Goal: Communication & Community: Answer question/provide support

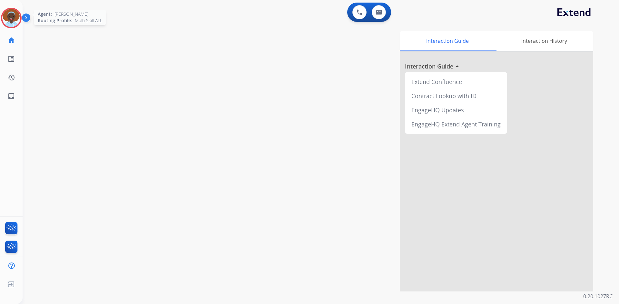
click at [7, 14] on img at bounding box center [11, 18] width 18 height 18
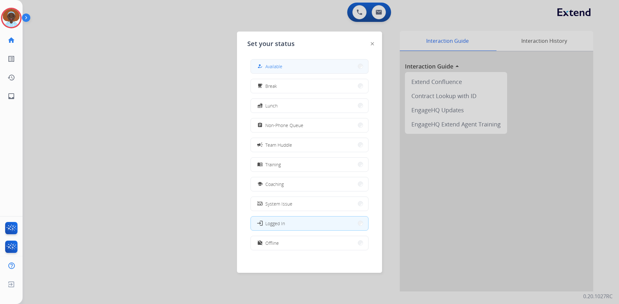
click at [296, 67] on button "how_to_reg Available" at bounding box center [309, 67] width 117 height 14
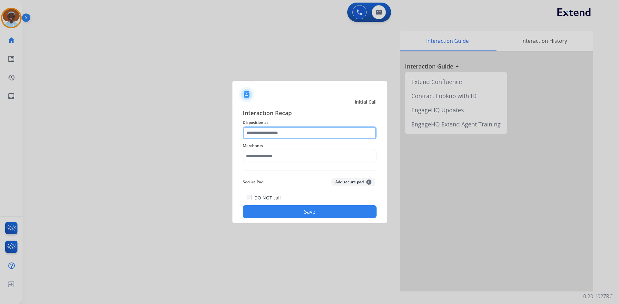
click at [292, 132] on input "text" at bounding box center [310, 133] width 134 height 13
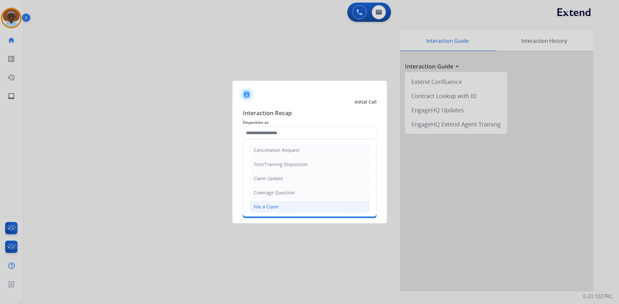
click at [277, 205] on div "File a Claim" at bounding box center [266, 207] width 25 height 6
type input "**********"
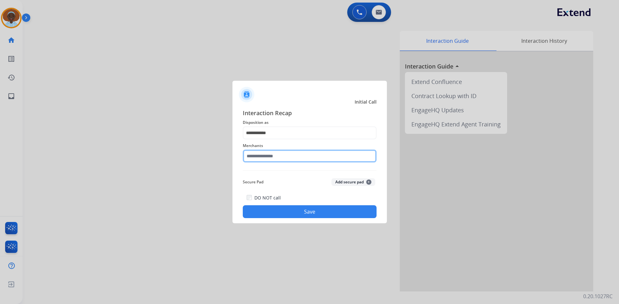
click at [287, 153] on input "text" at bounding box center [310, 156] width 134 height 13
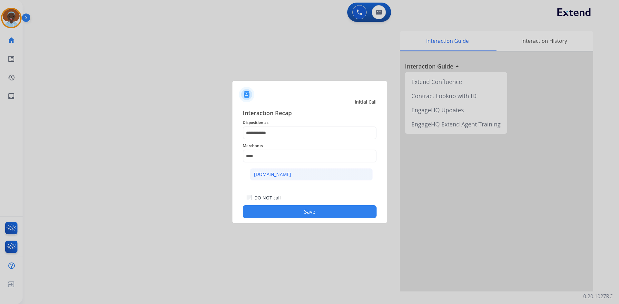
click at [298, 172] on li "[DOMAIN_NAME]" at bounding box center [311, 174] width 123 height 12
type input "**********"
click at [318, 214] on button "Save" at bounding box center [310, 212] width 134 height 13
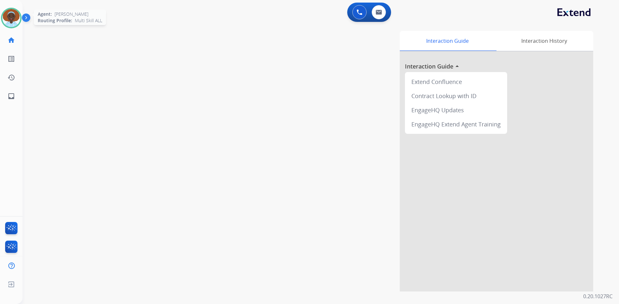
click at [9, 18] on img at bounding box center [11, 18] width 18 height 18
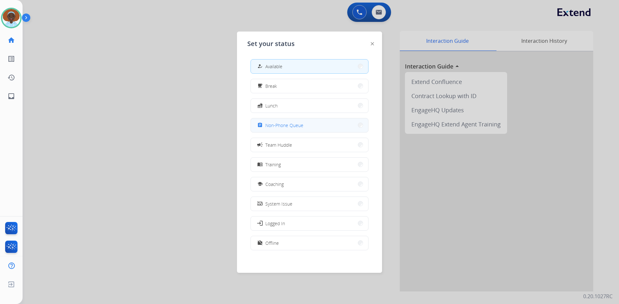
click at [294, 127] on span "Non-Phone Queue" at bounding box center [284, 125] width 38 height 7
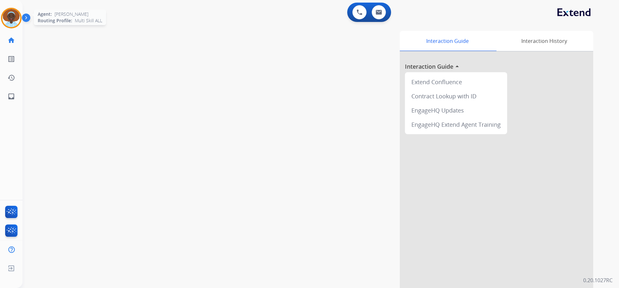
click at [11, 14] on img at bounding box center [11, 18] width 18 height 18
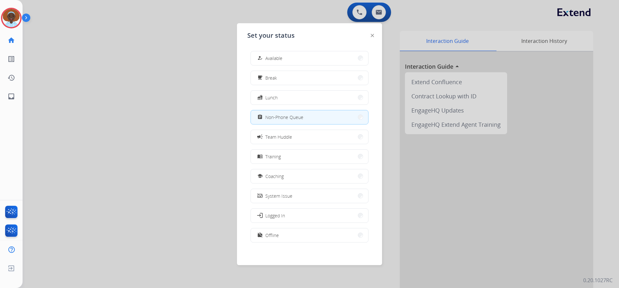
click at [292, 58] on button "how_to_reg Available" at bounding box center [309, 58] width 117 height 14
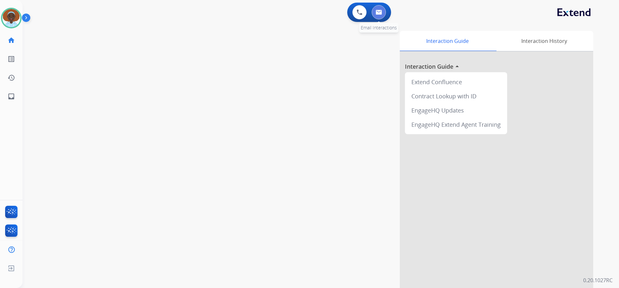
click at [376, 14] on img at bounding box center [378, 12] width 6 height 5
select select "**********"
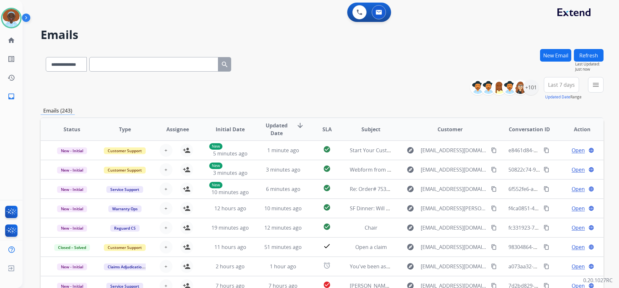
click at [551, 54] on button "New Email" at bounding box center [555, 55] width 31 height 13
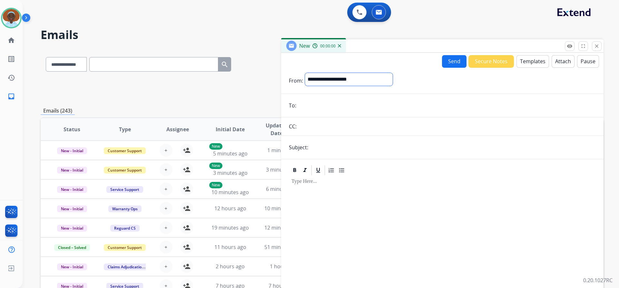
click at [340, 81] on select "**********" at bounding box center [349, 79] width 88 height 13
select select "**********"
click at [305, 73] on select "**********" at bounding box center [349, 79] width 88 height 13
click at [326, 107] on input "email" at bounding box center [446, 106] width 297 height 13
paste input "**********"
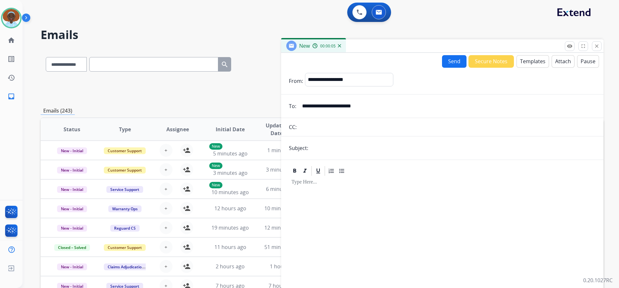
type input "**********"
click at [342, 149] on input "text" at bounding box center [452, 147] width 285 height 13
type input "**********"
click at [522, 60] on button "Templates" at bounding box center [532, 61] width 33 height 13
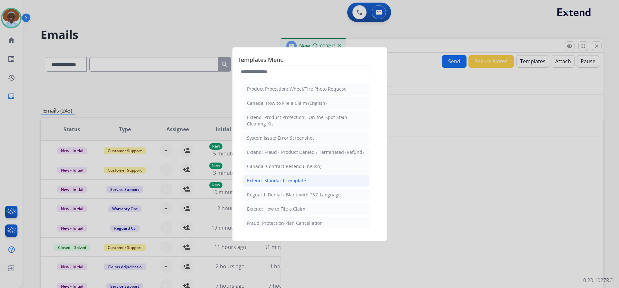
click at [295, 180] on div "Extend: Standard Template" at bounding box center [276, 180] width 59 height 6
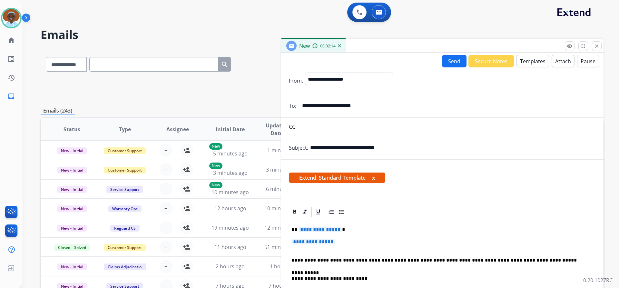
click at [311, 228] on span "**********" at bounding box center [319, 228] width 43 height 5
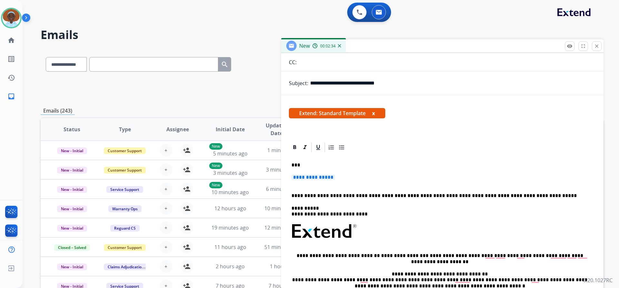
click at [309, 178] on span "**********" at bounding box center [312, 176] width 43 height 5
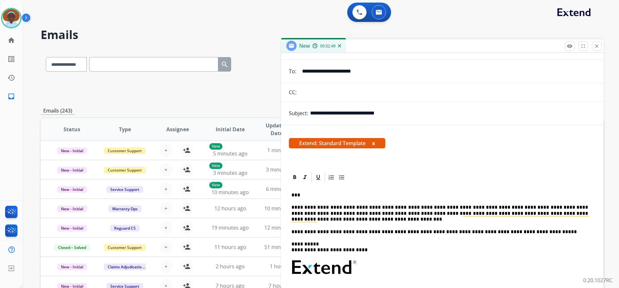
scroll to position [0, 0]
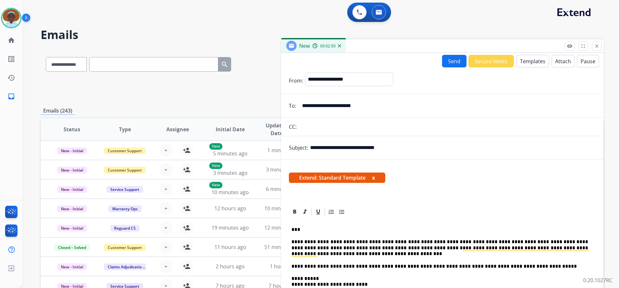
click at [448, 62] on button "Send" at bounding box center [454, 61] width 24 height 13
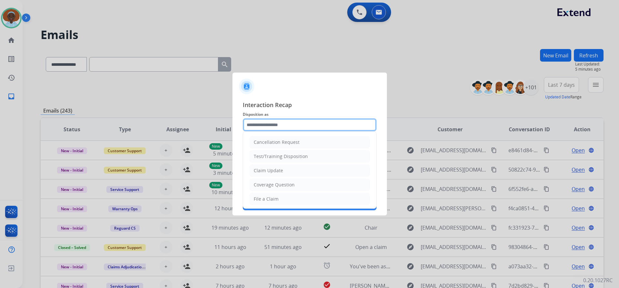
click at [274, 122] on input "text" at bounding box center [310, 124] width 134 height 13
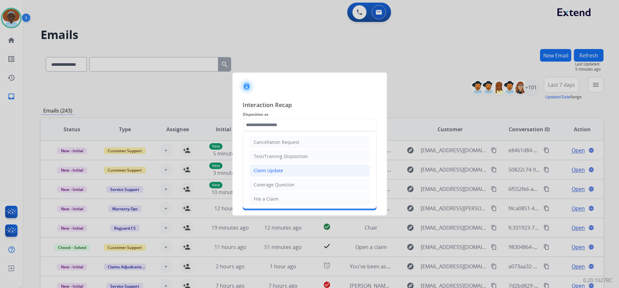
click at [277, 169] on div "Claim Update" at bounding box center [268, 170] width 29 height 6
type input "**********"
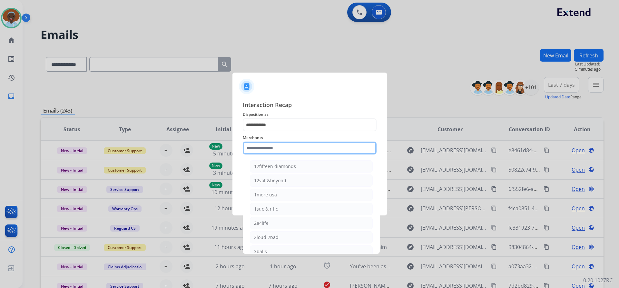
click at [274, 148] on input "text" at bounding box center [310, 147] width 134 height 13
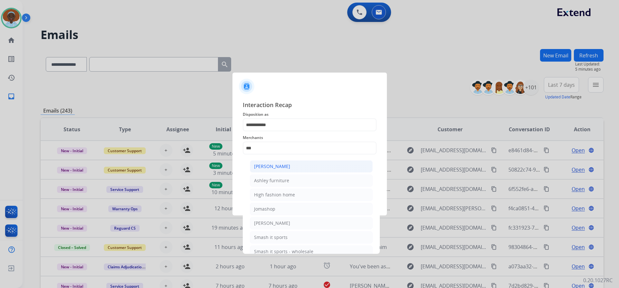
click at [274, 165] on div "[PERSON_NAME]" at bounding box center [272, 166] width 36 height 6
type input "**********"
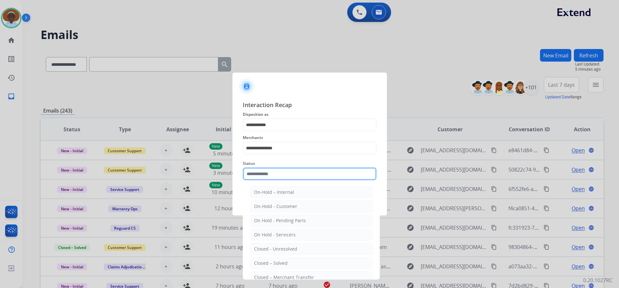
click at [273, 175] on input "text" at bounding box center [310, 173] width 134 height 13
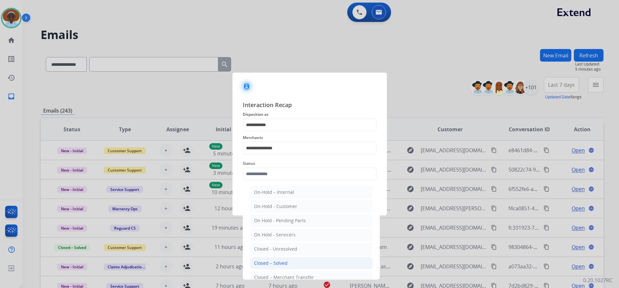
click at [279, 263] on div "Closed – Solved" at bounding box center [271, 263] width 34 height 6
type input "**********"
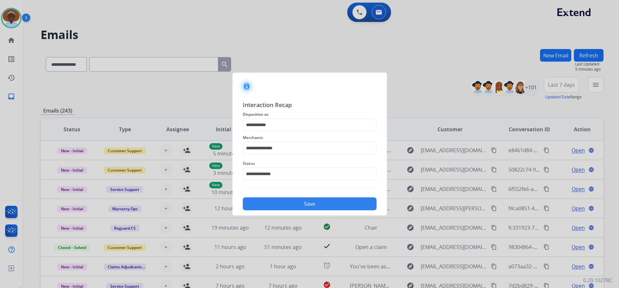
click at [300, 202] on button "Save" at bounding box center [310, 203] width 134 height 13
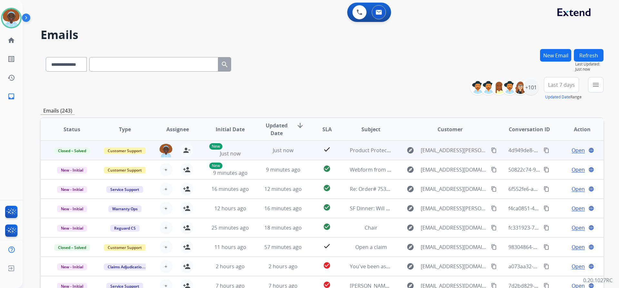
click at [543, 149] on mat-icon "content_copy" at bounding box center [546, 150] width 6 height 6
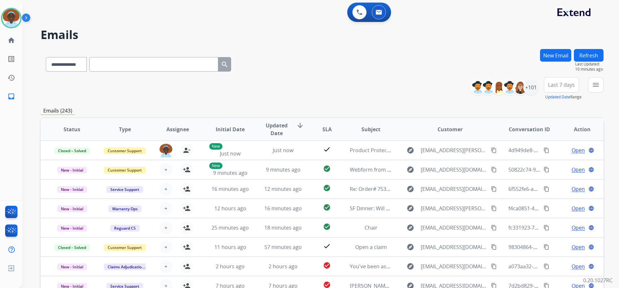
click at [137, 62] on input "text" at bounding box center [153, 64] width 129 height 14
paste input "**********"
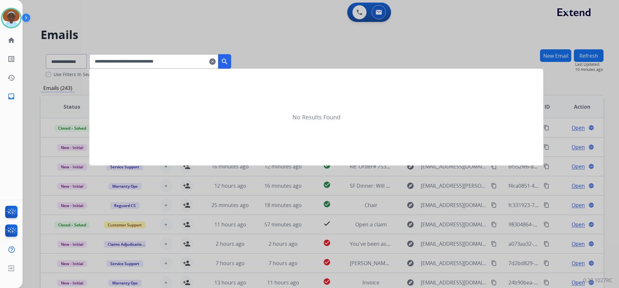
type input "**********"
click at [228, 61] on mat-icon "search" at bounding box center [225, 62] width 8 height 8
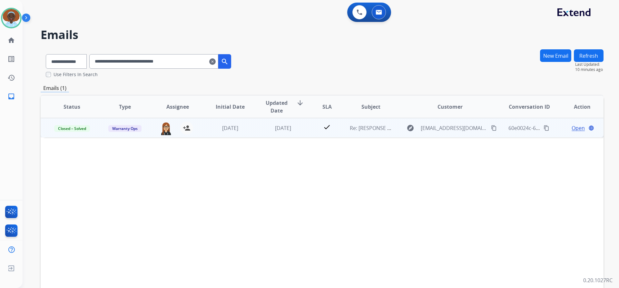
click at [574, 129] on span "Open" at bounding box center [577, 128] width 13 height 8
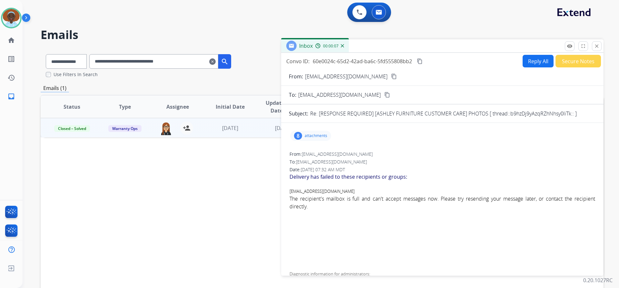
click at [300, 134] on div "8" at bounding box center [298, 136] width 8 height 8
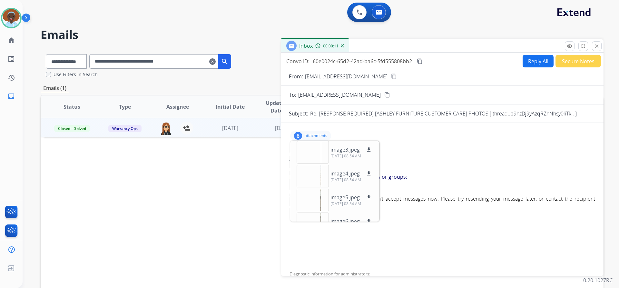
scroll to position [111, 0]
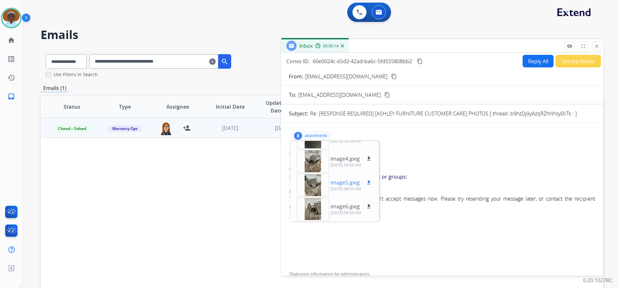
click at [312, 181] on div at bounding box center [312, 185] width 32 height 23
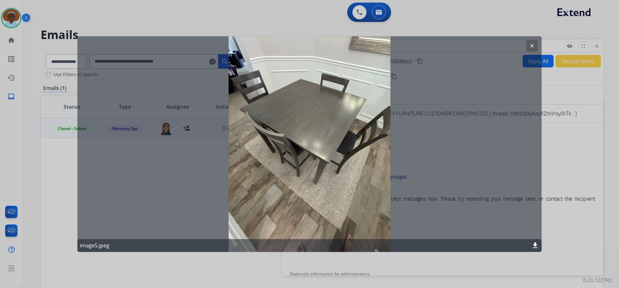
click at [533, 45] on mat-icon "clear" at bounding box center [532, 46] width 6 height 6
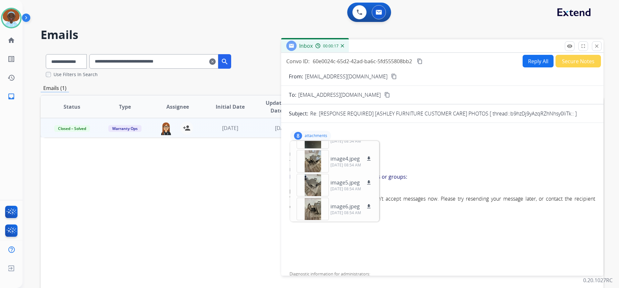
click at [442, 137] on div "8 attachments file_copy null download 09/17/2025, 08:32 AM image0.jpeg download…" at bounding box center [442, 135] width 307 height 15
click at [311, 135] on p "attachments" at bounding box center [315, 135] width 23 height 5
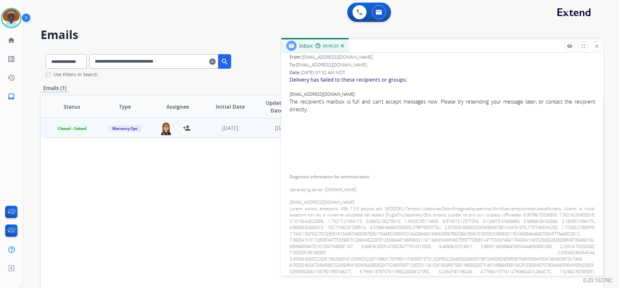
scroll to position [0, 0]
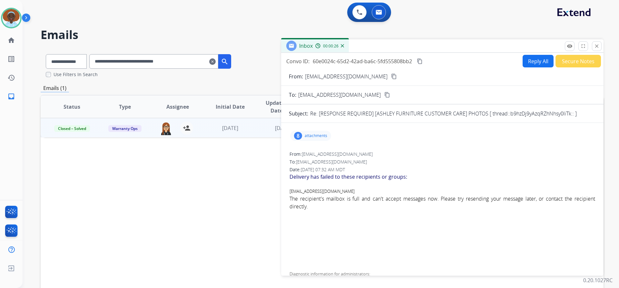
drag, startPoint x: 593, startPoint y: 47, endPoint x: 594, endPoint y: 53, distance: 6.6
click at [592, 47] on button "close Close" at bounding box center [596, 46] width 10 height 10
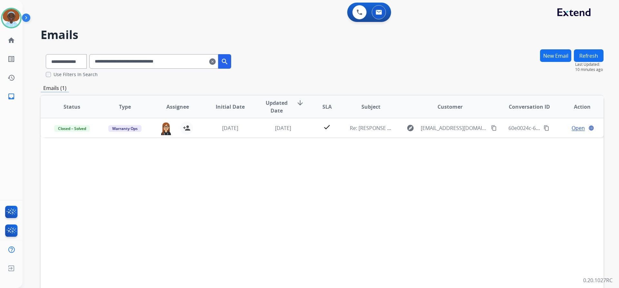
click at [216, 62] on mat-icon "clear" at bounding box center [212, 62] width 6 height 8
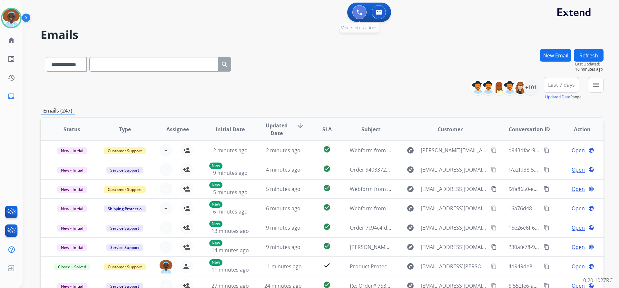
click at [357, 11] on img at bounding box center [359, 12] width 6 height 6
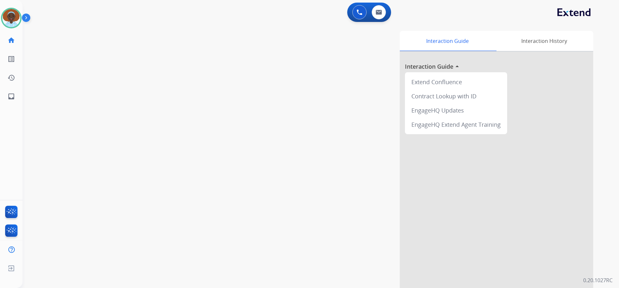
click at [357, 11] on img at bounding box center [359, 12] width 6 height 6
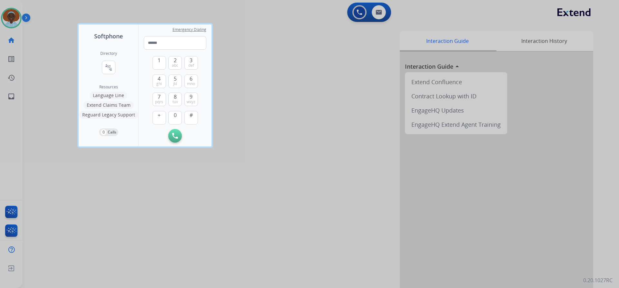
click at [110, 66] on mat-icon "connect_without_contact" at bounding box center [109, 67] width 8 height 8
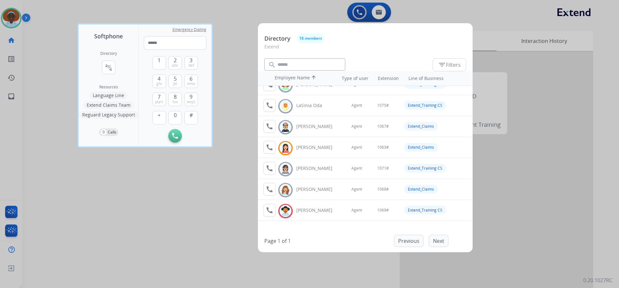
scroll to position [245, 0]
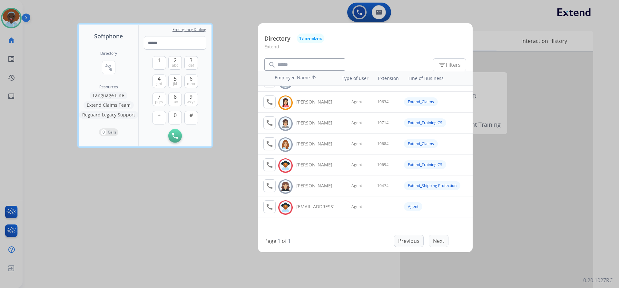
click at [214, 174] on div at bounding box center [309, 144] width 619 height 288
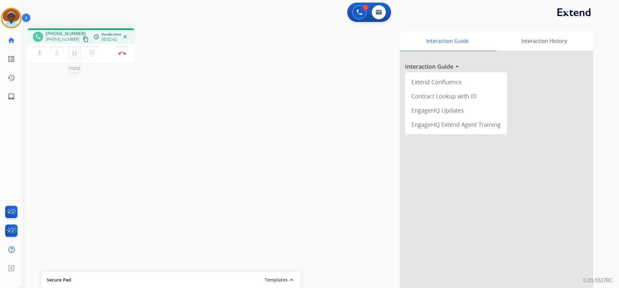
click at [75, 50] on mat-icon "pause" at bounding box center [75, 53] width 8 height 8
click at [75, 55] on mat-icon "play_arrow" at bounding box center [75, 53] width 8 height 8
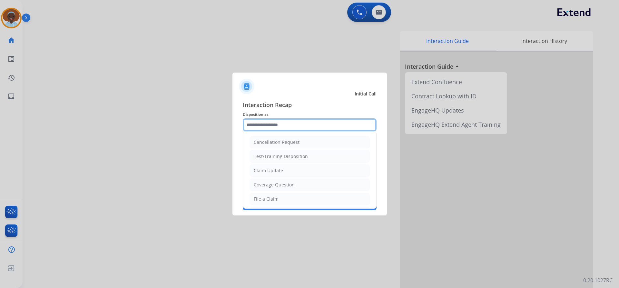
click at [306, 122] on input "text" at bounding box center [310, 124] width 134 height 13
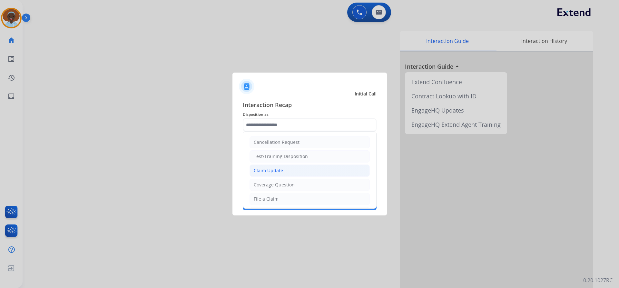
click at [290, 168] on li "Claim Update" at bounding box center [309, 170] width 120 height 12
type input "**********"
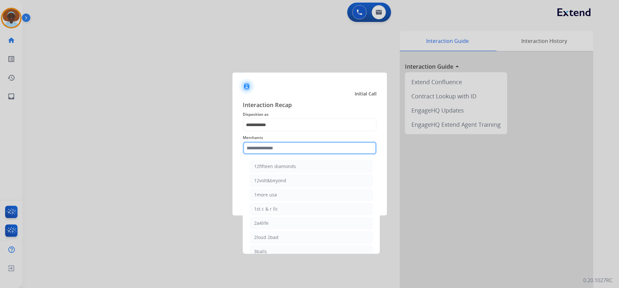
click at [275, 148] on input "text" at bounding box center [310, 147] width 134 height 13
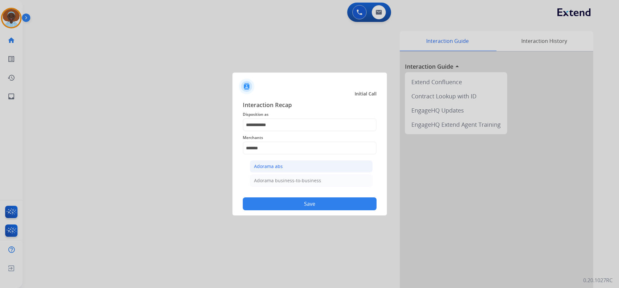
click at [281, 164] on div "Adorama abs" at bounding box center [268, 166] width 29 height 6
type input "**********"
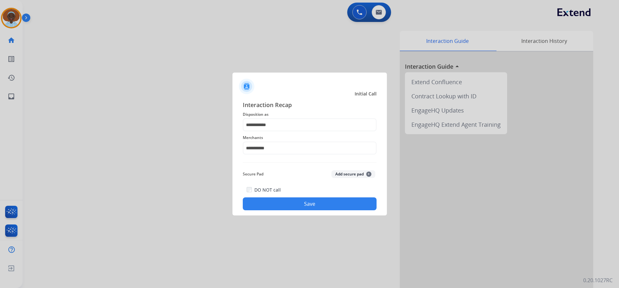
click at [317, 205] on button "Save" at bounding box center [310, 203] width 134 height 13
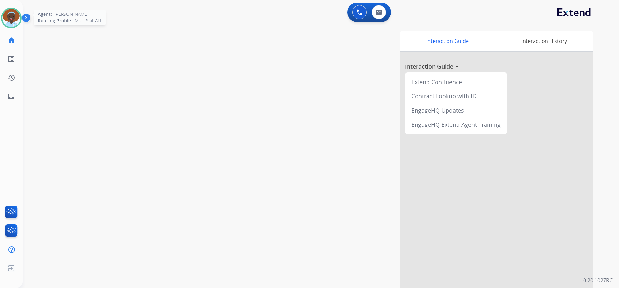
click at [14, 20] on img at bounding box center [11, 18] width 18 height 18
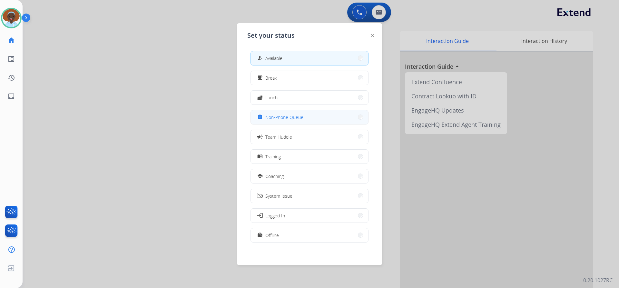
click at [280, 116] on span "Non-Phone Queue" at bounding box center [284, 117] width 38 height 7
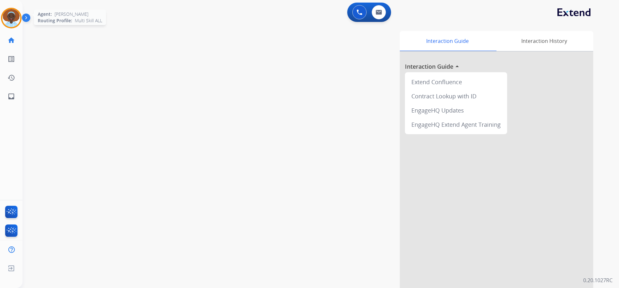
click at [8, 14] on img at bounding box center [11, 18] width 18 height 18
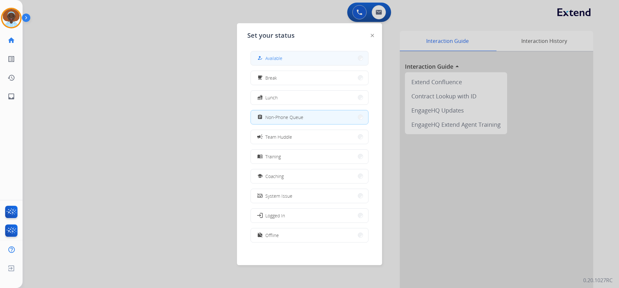
click at [276, 58] on span "Available" at bounding box center [273, 58] width 17 height 7
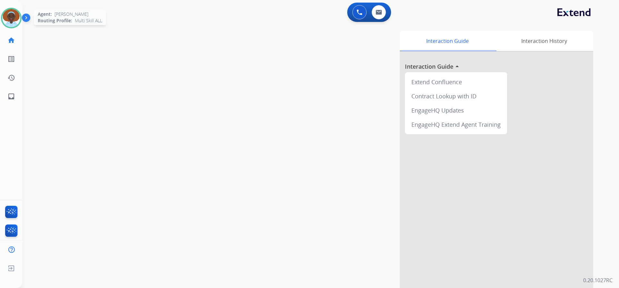
click at [12, 21] on img at bounding box center [11, 18] width 18 height 18
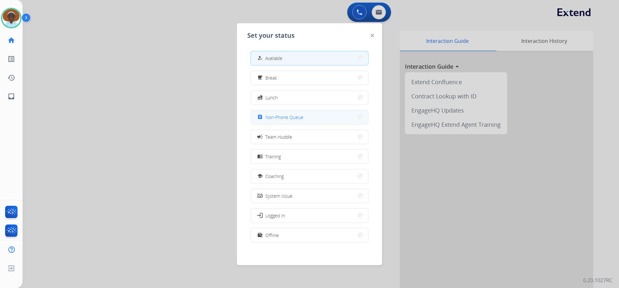
click at [289, 116] on span "Non-Phone Queue" at bounding box center [284, 117] width 38 height 7
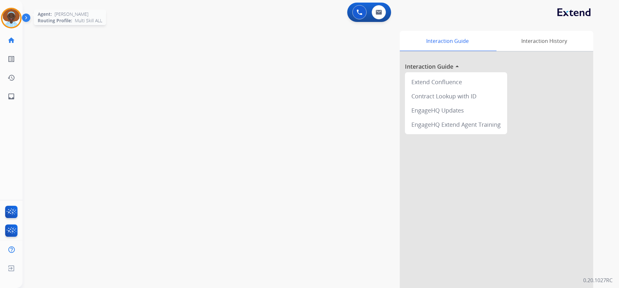
click at [12, 16] on img at bounding box center [11, 18] width 18 height 18
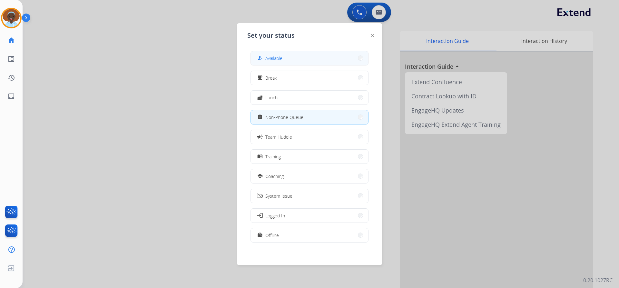
click at [279, 59] on span "Available" at bounding box center [273, 58] width 17 height 7
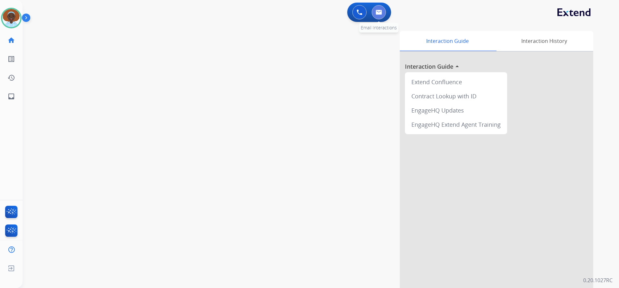
click at [379, 13] on img at bounding box center [378, 12] width 6 height 5
select select "**********"
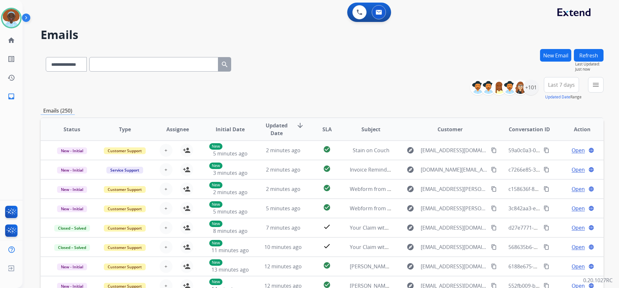
click at [565, 85] on span "Last 7 days" at bounding box center [561, 84] width 27 height 3
click at [561, 163] on div "Last 90 days" at bounding box center [558, 163] width 35 height 10
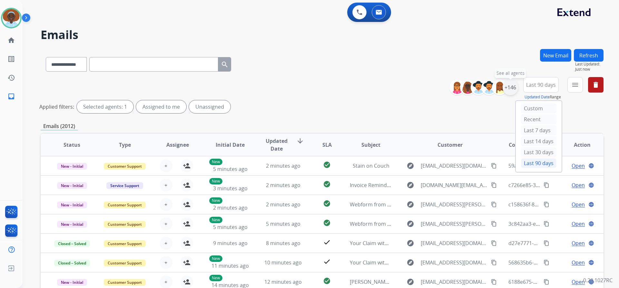
click at [510, 87] on div "+146" at bounding box center [509, 87] width 15 height 15
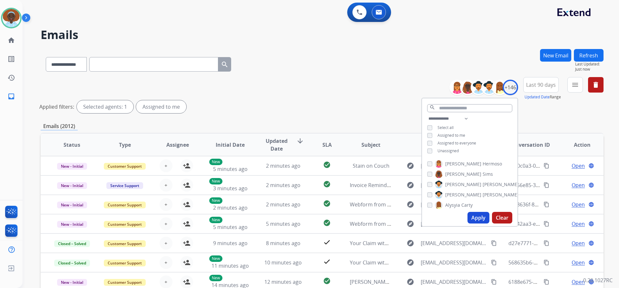
click at [476, 218] on button "Apply" at bounding box center [478, 218] width 22 height 12
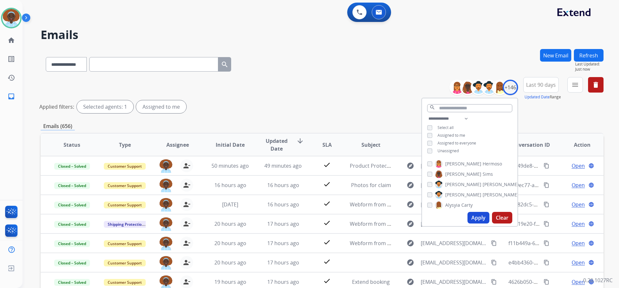
click at [394, 77] on div "**********" at bounding box center [322, 96] width 562 height 39
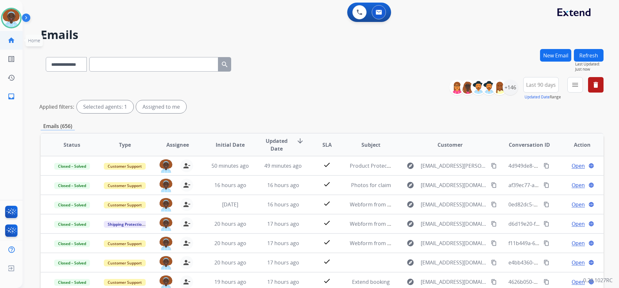
click at [8, 41] on mat-icon "home" at bounding box center [11, 40] width 8 height 8
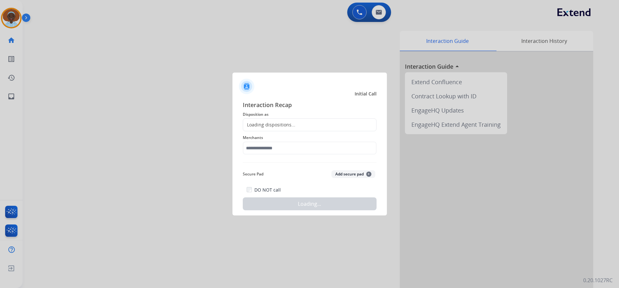
click at [122, 53] on div at bounding box center [309, 144] width 619 height 288
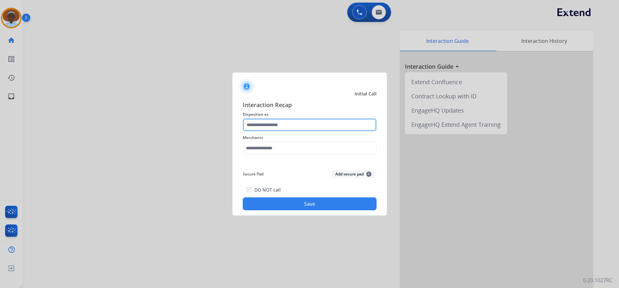
click at [277, 125] on input "text" at bounding box center [310, 124] width 134 height 13
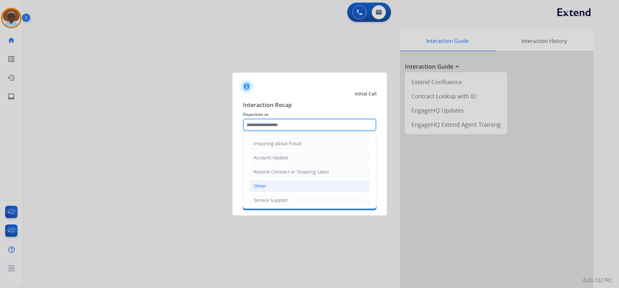
scroll to position [101, 0]
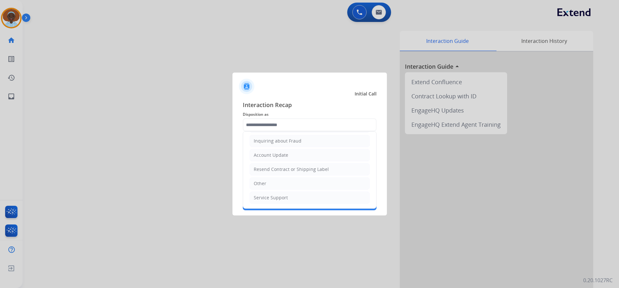
click at [276, 182] on li "Other" at bounding box center [309, 183] width 120 height 12
type input "*****"
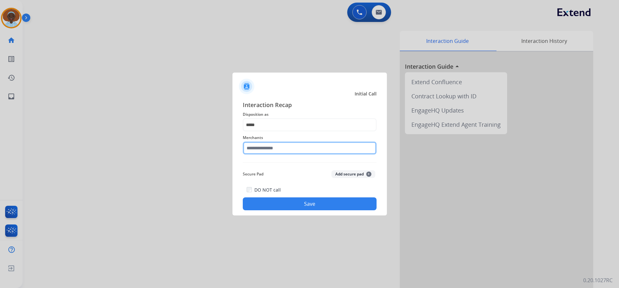
click at [278, 149] on input "text" at bounding box center [310, 147] width 134 height 13
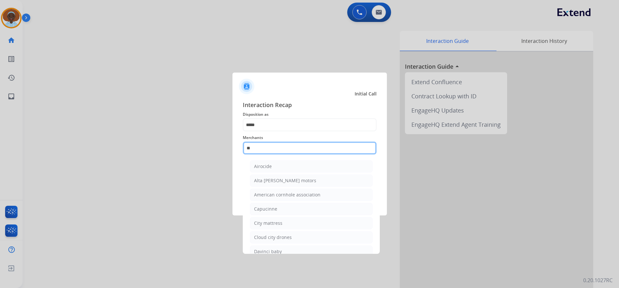
type input "*"
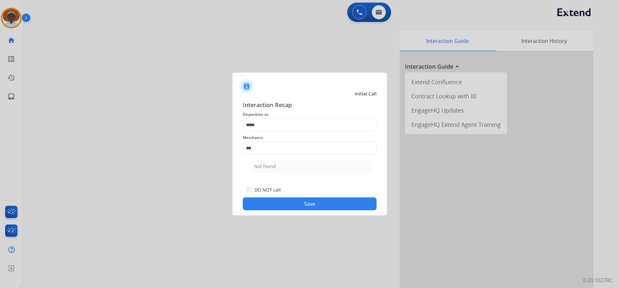
drag, startPoint x: 278, startPoint y: 163, endPoint x: 278, endPoint y: 166, distance: 3.5
click at [278, 163] on li "Not found" at bounding box center [311, 166] width 123 height 12
type input "*********"
click at [300, 201] on button "Save" at bounding box center [310, 203] width 134 height 13
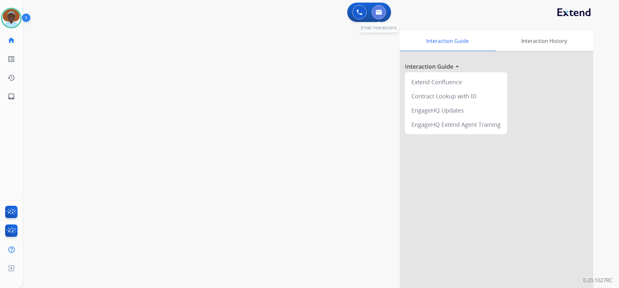
click at [377, 15] on button at bounding box center [378, 12] width 14 height 14
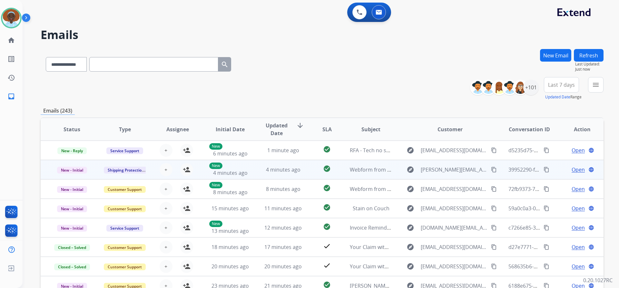
click at [574, 170] on span "Open" at bounding box center [577, 170] width 13 height 8
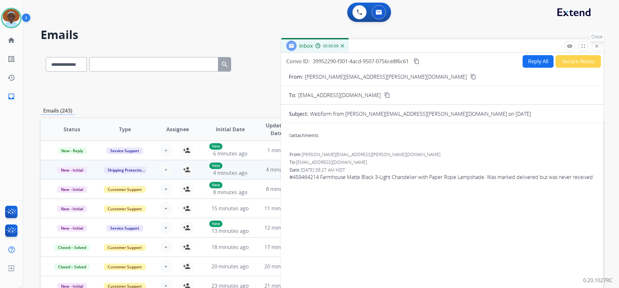
click at [598, 46] on mat-icon "close" at bounding box center [596, 46] width 6 height 6
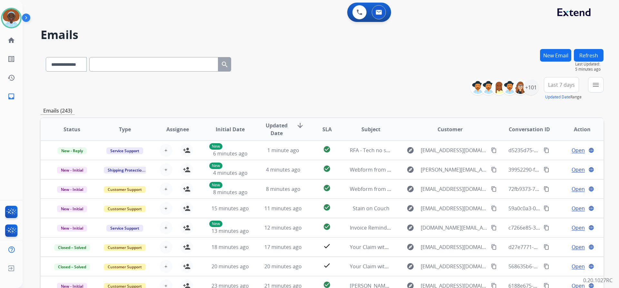
click at [591, 53] on button "Refresh" at bounding box center [588, 55] width 30 height 13
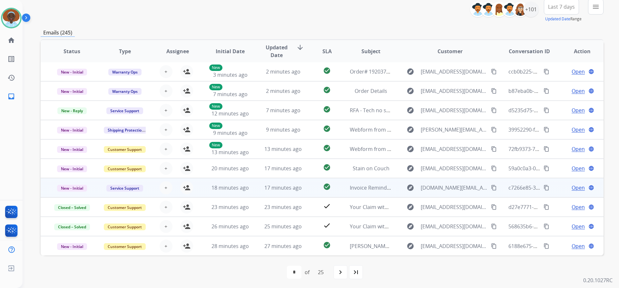
scroll to position [79, 0]
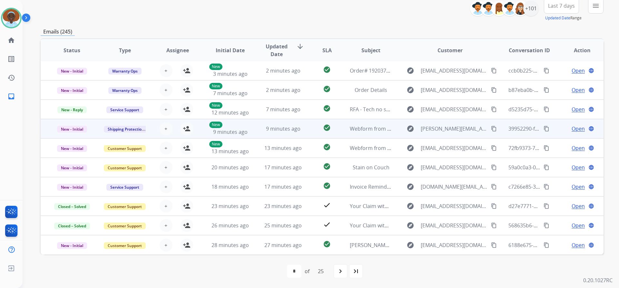
click at [575, 129] on span "Open" at bounding box center [577, 129] width 13 height 8
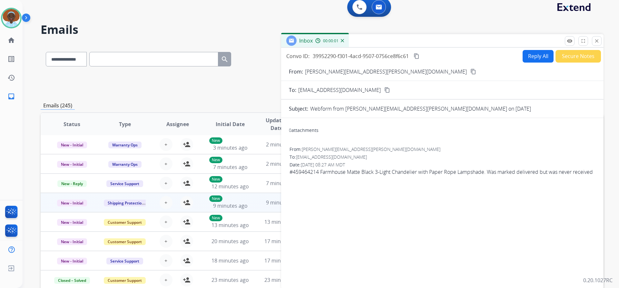
scroll to position [0, 0]
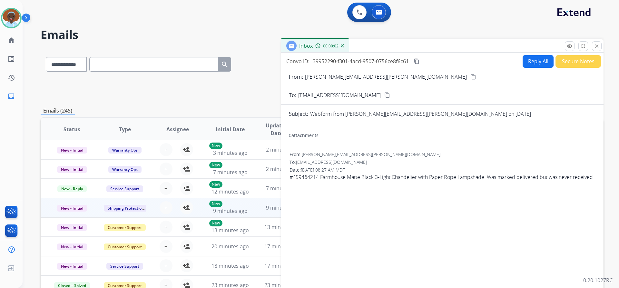
click at [470, 77] on mat-icon "content_copy" at bounding box center [473, 77] width 6 height 6
click at [595, 46] on mat-icon "close" at bounding box center [596, 46] width 6 height 6
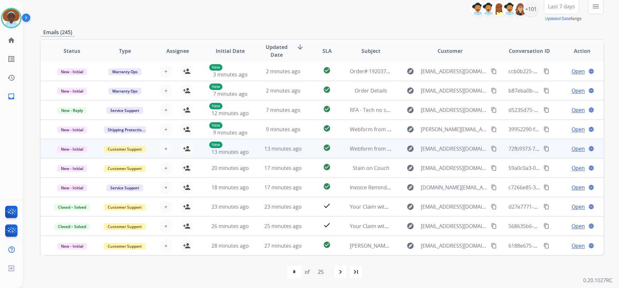
scroll to position [79, 0]
click at [575, 150] on span "Open" at bounding box center [577, 148] width 13 height 8
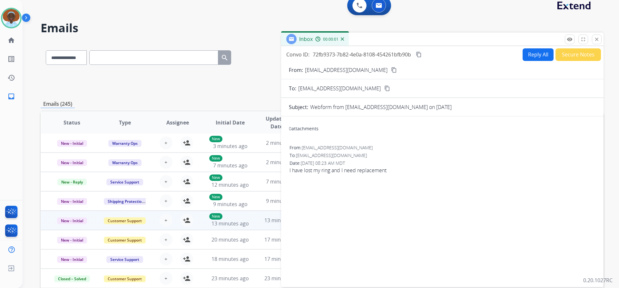
scroll to position [0, 0]
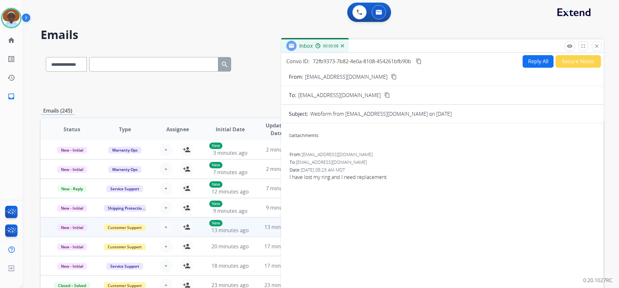
click at [391, 76] on mat-icon "content_copy" at bounding box center [394, 77] width 6 height 6
click at [597, 43] on button "close Close" at bounding box center [596, 46] width 10 height 10
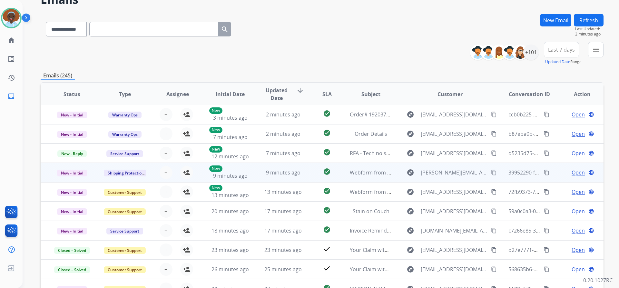
scroll to position [64, 0]
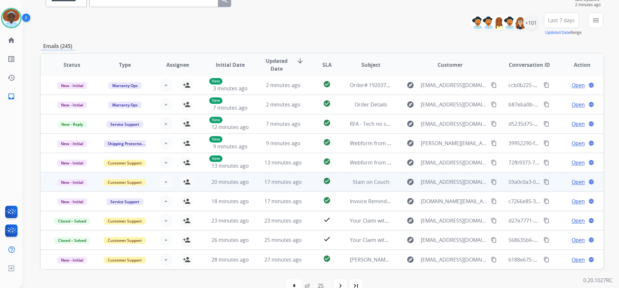
click at [574, 183] on span "Open" at bounding box center [577, 182] width 13 height 8
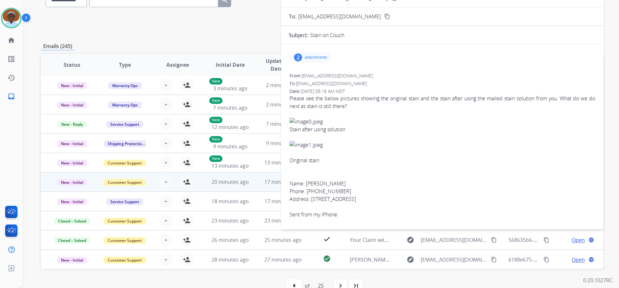
scroll to position [0, 0]
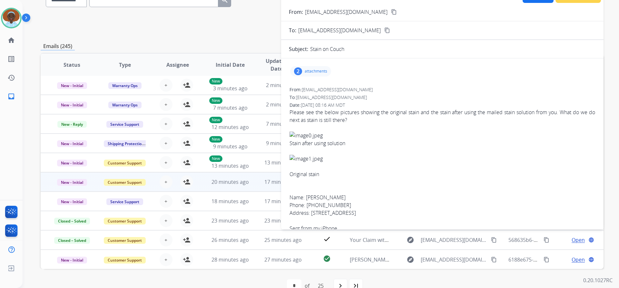
click at [297, 70] on div "2" at bounding box center [298, 71] width 8 height 8
click at [316, 86] on div at bounding box center [312, 89] width 32 height 23
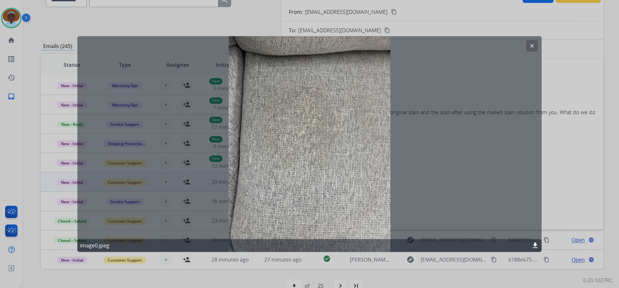
click at [531, 42] on button "clear" at bounding box center [532, 46] width 12 height 12
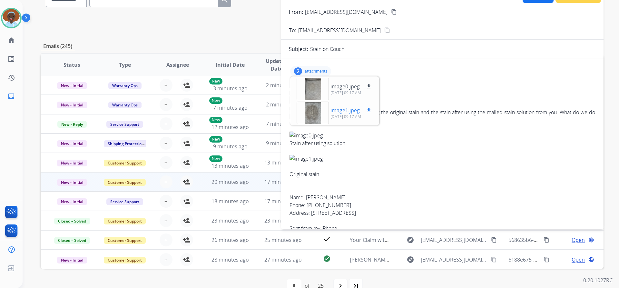
click at [310, 109] on div at bounding box center [312, 112] width 32 height 23
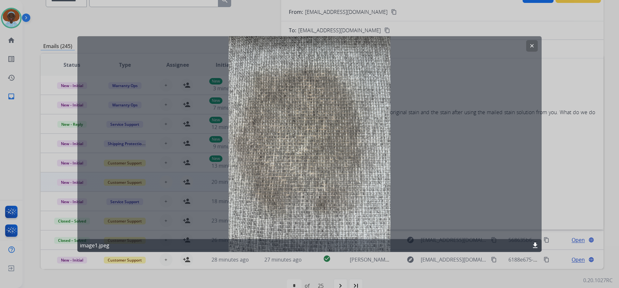
click at [529, 45] on mat-icon "clear" at bounding box center [532, 46] width 6 height 6
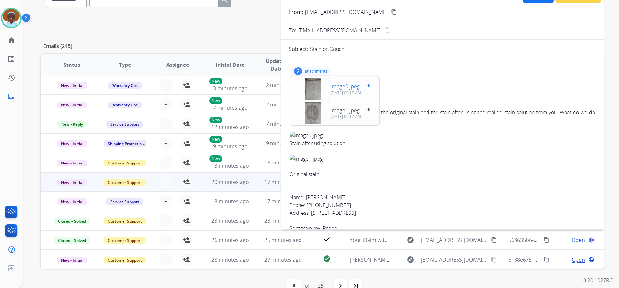
click at [315, 88] on div at bounding box center [312, 89] width 32 height 23
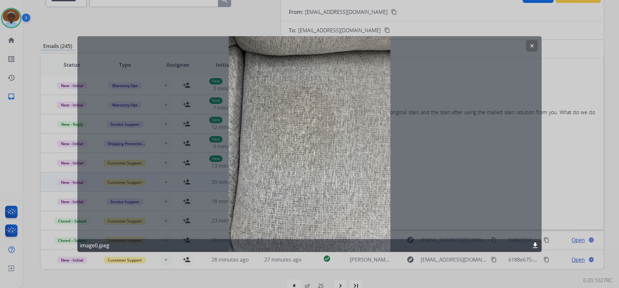
click at [533, 43] on mat-icon "clear" at bounding box center [532, 46] width 6 height 6
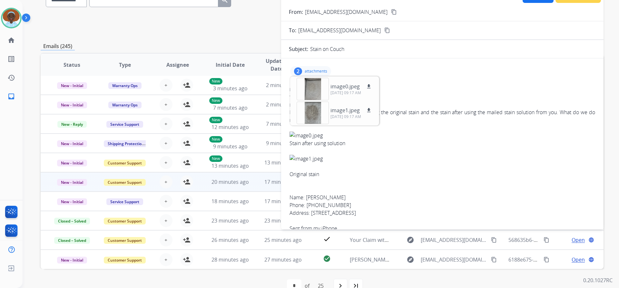
click at [400, 135] on img at bounding box center [441, 135] width 305 height 8
drag, startPoint x: 361, startPoint y: 149, endPoint x: 323, endPoint y: 122, distance: 46.7
click at [360, 149] on div at bounding box center [441, 151] width 305 height 8
click at [307, 71] on p "attachments" at bounding box center [315, 71] width 23 height 5
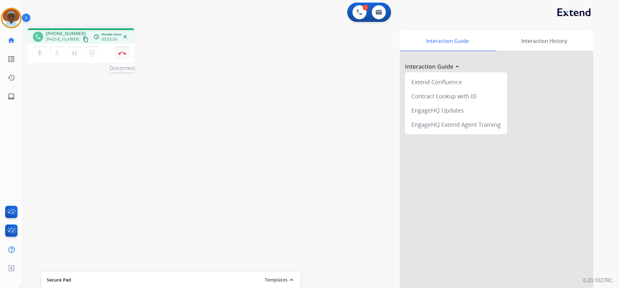
click at [121, 54] on img at bounding box center [122, 53] width 8 height 3
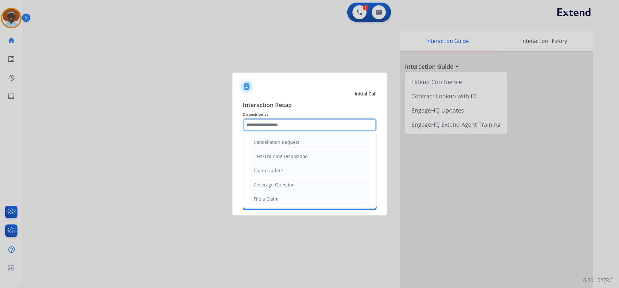
click at [272, 123] on input "text" at bounding box center [310, 124] width 134 height 13
click at [278, 198] on li "File a Claim" at bounding box center [309, 199] width 120 height 12
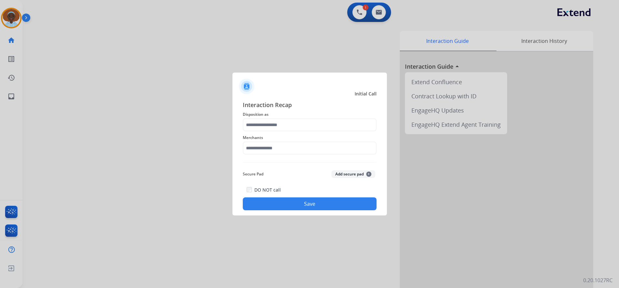
type input "**********"
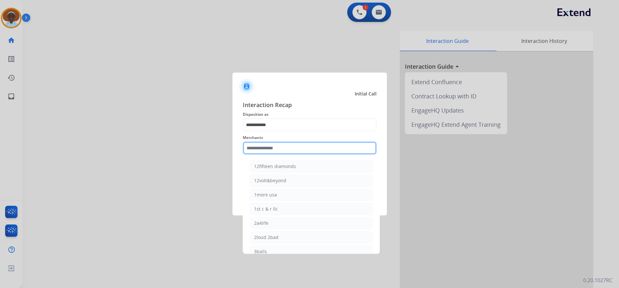
click at [276, 144] on input "text" at bounding box center [310, 147] width 134 height 13
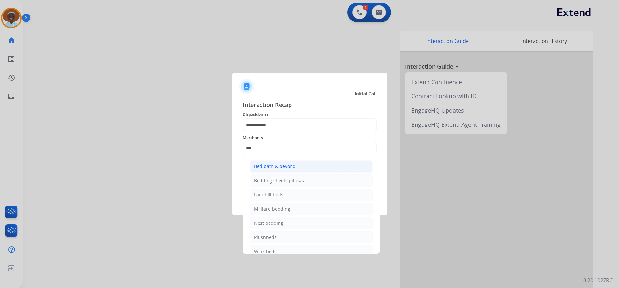
click at [282, 169] on div "Bed bath & beyond" at bounding box center [275, 166] width 42 height 6
type input "**********"
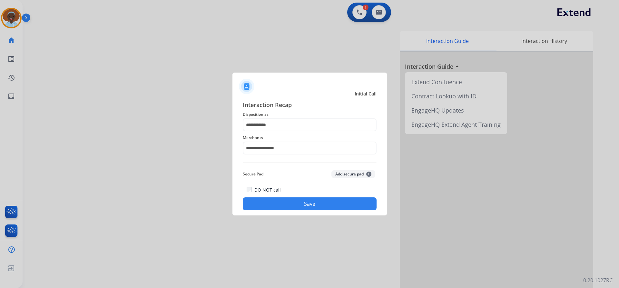
click at [301, 204] on button "Save" at bounding box center [310, 203] width 134 height 13
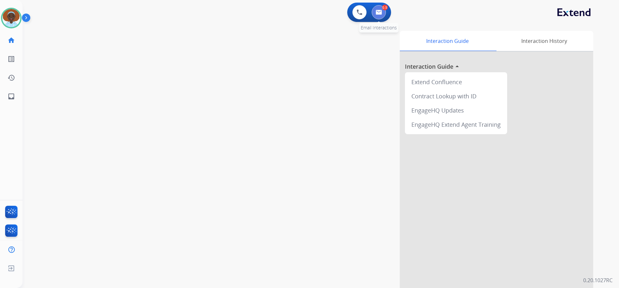
click at [379, 15] on button at bounding box center [378, 12] width 14 height 14
select select "**********"
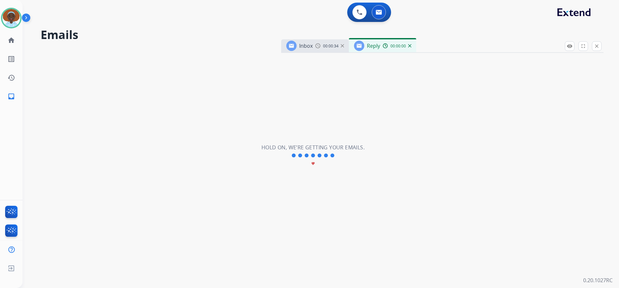
select select "**********"
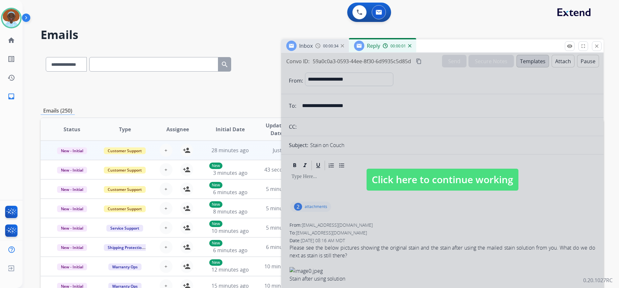
click at [381, 178] on span "Click here to continue working" at bounding box center [442, 179] width 152 height 22
select select
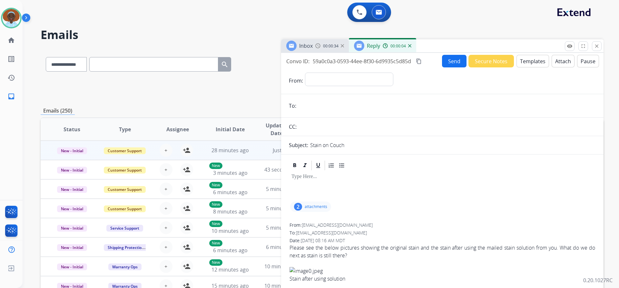
click at [408, 46] on img at bounding box center [409, 45] width 3 height 3
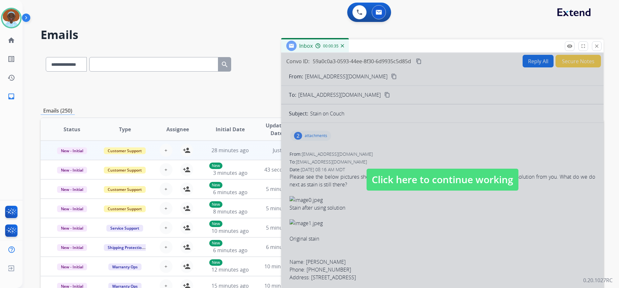
click at [417, 180] on span "Click here to continue working" at bounding box center [442, 179] width 152 height 22
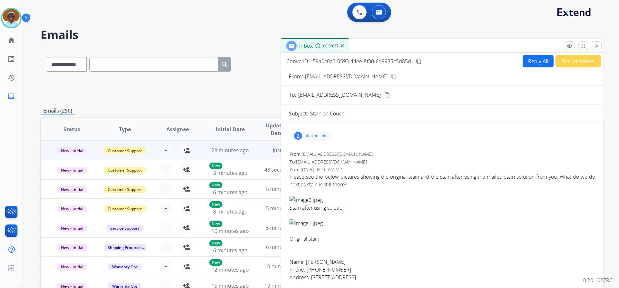
click at [342, 45] on img at bounding box center [342, 45] width 3 height 3
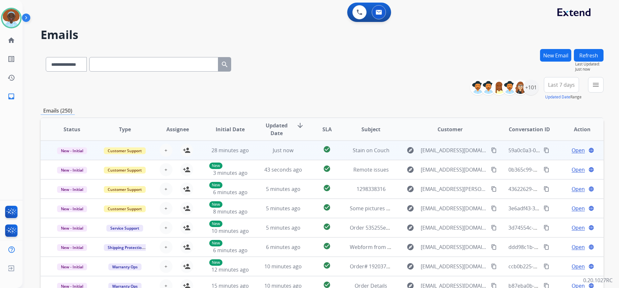
click at [579, 148] on span "Open" at bounding box center [577, 150] width 13 height 8
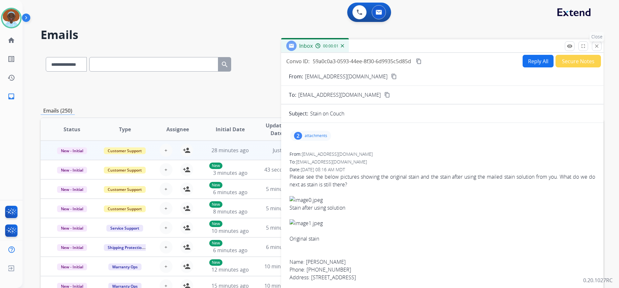
click at [598, 44] on mat-icon "close" at bounding box center [596, 46] width 6 height 6
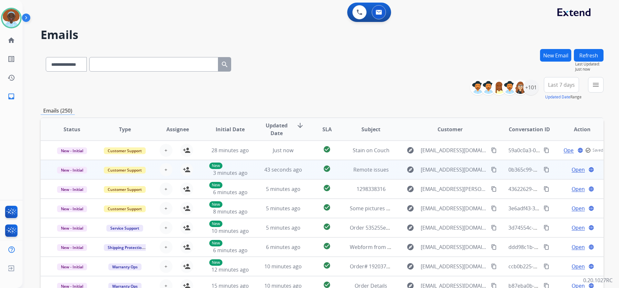
click at [572, 168] on span "Open" at bounding box center [577, 170] width 13 height 8
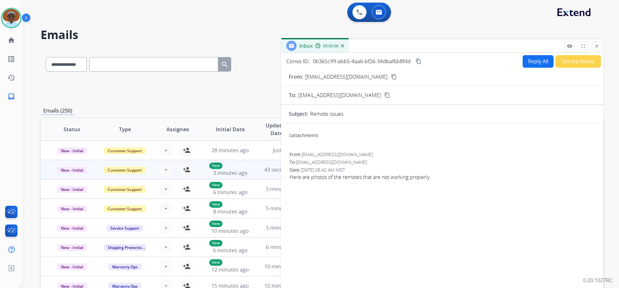
drag, startPoint x: 594, startPoint y: 43, endPoint x: 608, endPoint y: 67, distance: 28.3
click at [594, 43] on button "close Close" at bounding box center [596, 46] width 10 height 10
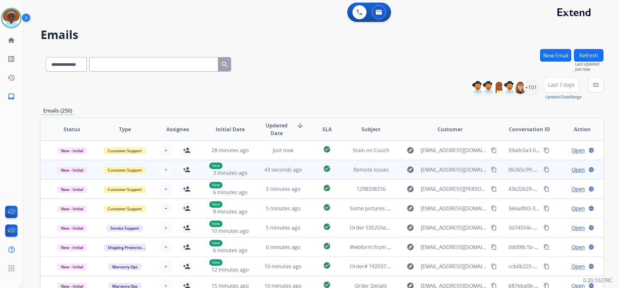
click at [576, 168] on span "Open" at bounding box center [577, 170] width 13 height 8
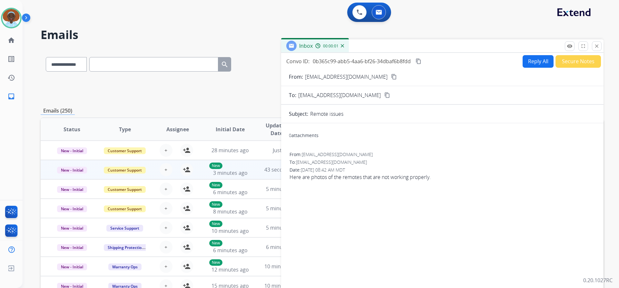
click at [303, 134] on div "0 attachments" at bounding box center [304, 135] width 30 height 6
click at [599, 46] on mat-icon "close" at bounding box center [596, 46] width 6 height 6
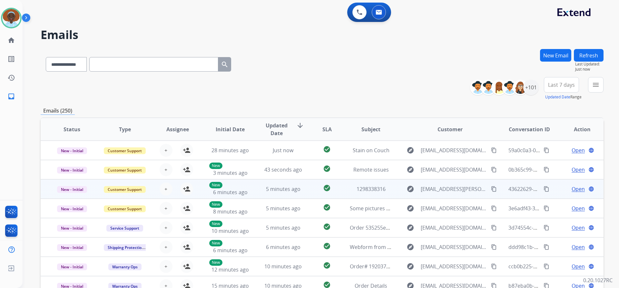
click at [572, 187] on span "Open" at bounding box center [577, 189] width 13 height 8
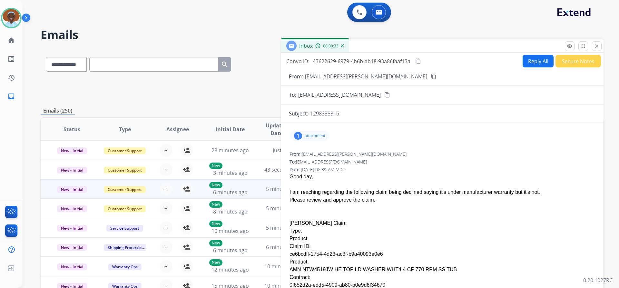
click at [299, 135] on div "1" at bounding box center [298, 136] width 8 height 8
click at [296, 134] on div "1" at bounding box center [298, 136] width 8 height 8
click at [597, 43] on mat-icon "close" at bounding box center [596, 46] width 6 height 6
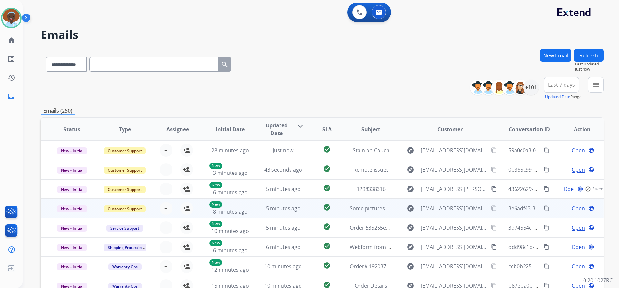
click at [572, 209] on span "Open" at bounding box center [577, 208] width 13 height 8
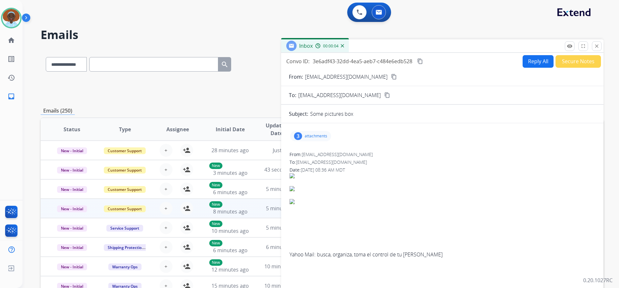
click at [298, 137] on div "3" at bounding box center [298, 136] width 8 height 8
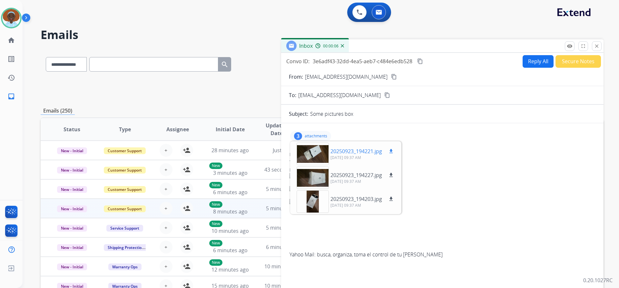
click at [315, 153] on div at bounding box center [312, 153] width 32 height 23
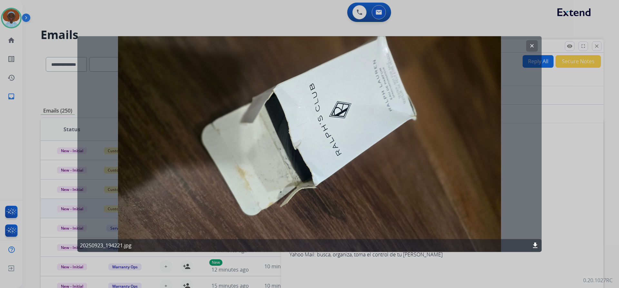
click at [532, 47] on mat-icon "clear" at bounding box center [532, 46] width 6 height 6
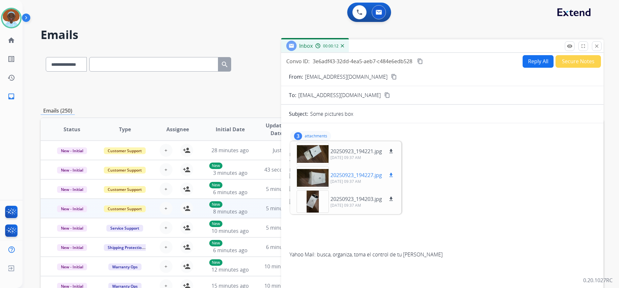
click at [314, 176] on div at bounding box center [312, 177] width 32 height 23
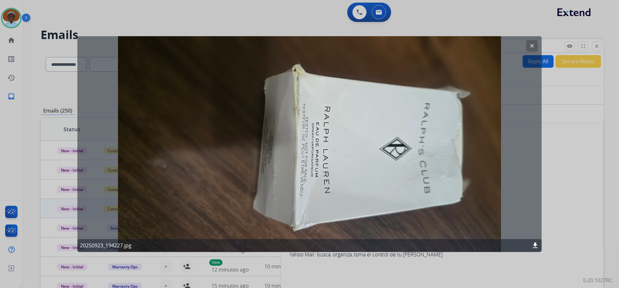
click at [531, 45] on mat-icon "clear" at bounding box center [532, 46] width 6 height 6
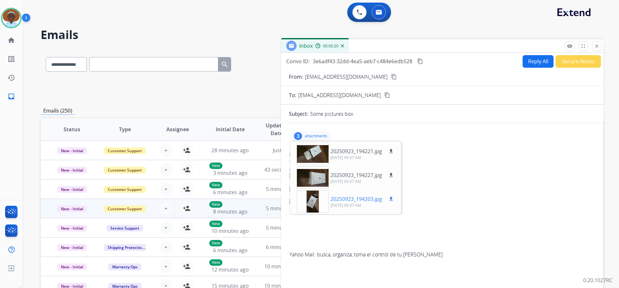
click at [311, 202] on div at bounding box center [312, 201] width 32 height 23
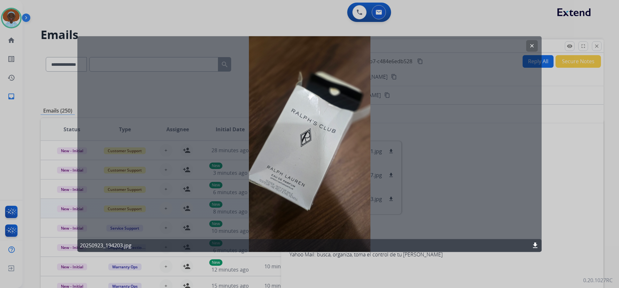
click at [530, 44] on mat-icon "clear" at bounding box center [532, 46] width 6 height 6
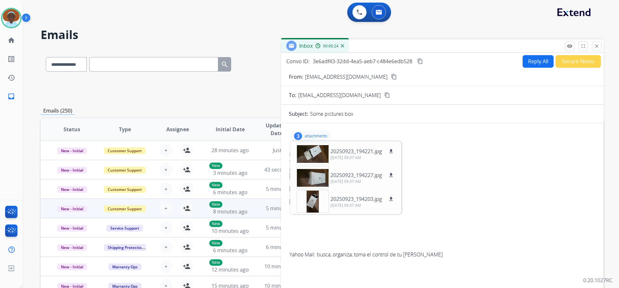
click at [443, 146] on div "3 attachments 20250923_194221.jpg download 09/24/2025, 09:37 AM 20250923_194227…" at bounding box center [442, 207] width 322 height 158
click at [318, 137] on p "attachments" at bounding box center [315, 135] width 23 height 5
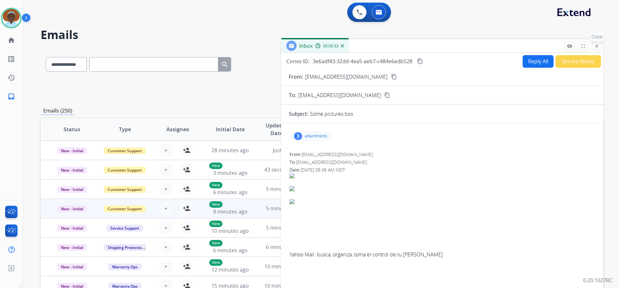
click at [596, 44] on mat-icon "close" at bounding box center [596, 46] width 6 height 6
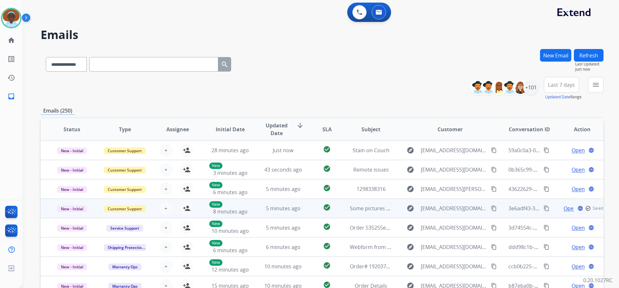
scroll to position [1, 0]
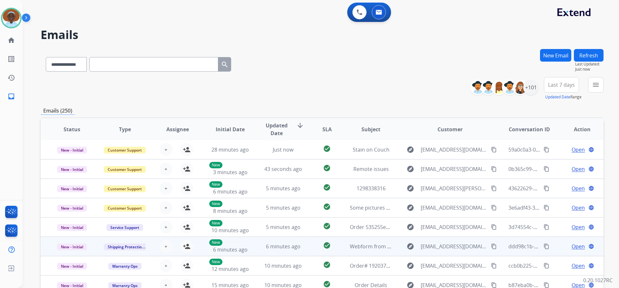
click at [572, 244] on span "Open" at bounding box center [577, 246] width 13 height 8
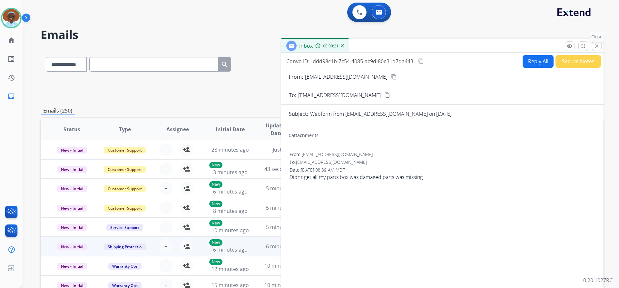
click at [595, 46] on mat-icon "close" at bounding box center [596, 46] width 6 height 6
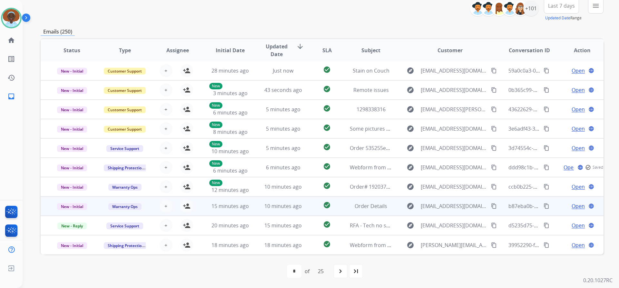
scroll to position [0, 0]
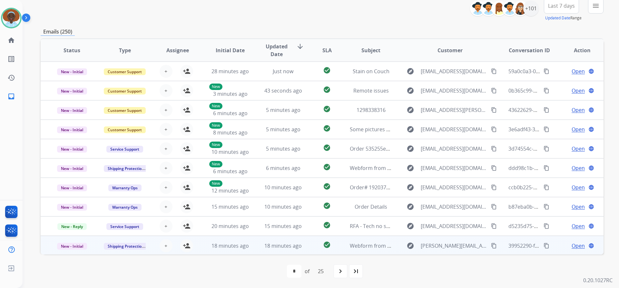
click at [573, 244] on span "Open" at bounding box center [577, 246] width 13 height 8
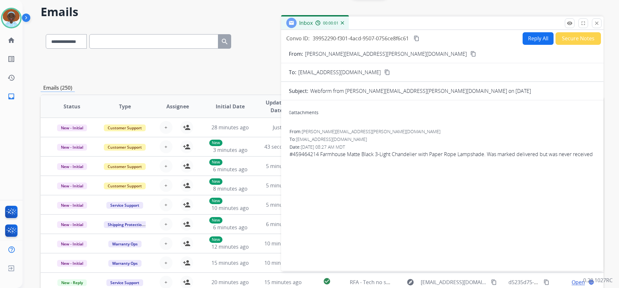
scroll to position [14, 0]
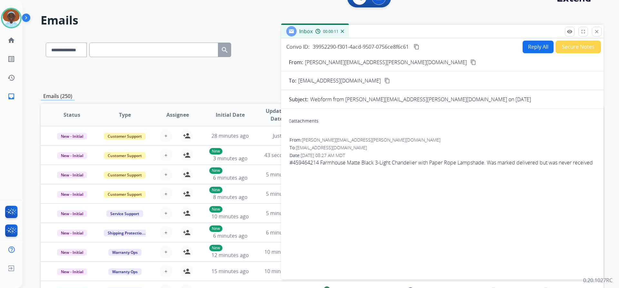
drag, startPoint x: 378, startPoint y: 61, endPoint x: 385, endPoint y: 97, distance: 36.8
click at [470, 61] on mat-icon "content_copy" at bounding box center [473, 62] width 6 height 6
click at [594, 31] on mat-icon "close" at bounding box center [596, 32] width 6 height 6
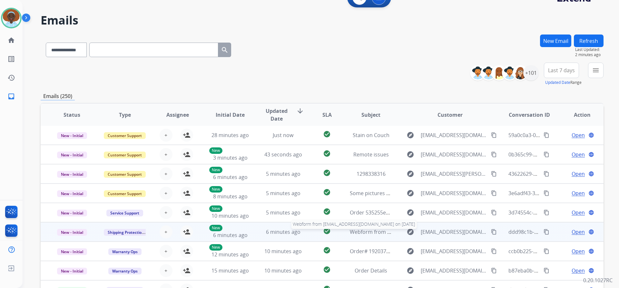
scroll to position [79, 0]
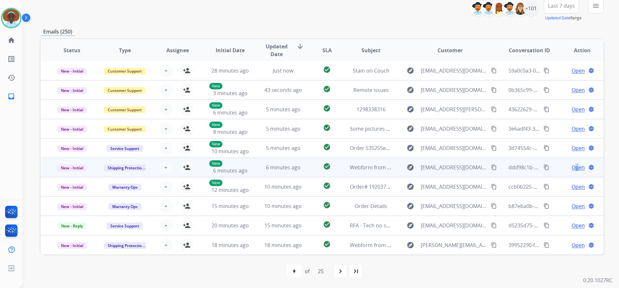
click at [572, 168] on span "Open" at bounding box center [577, 167] width 13 height 8
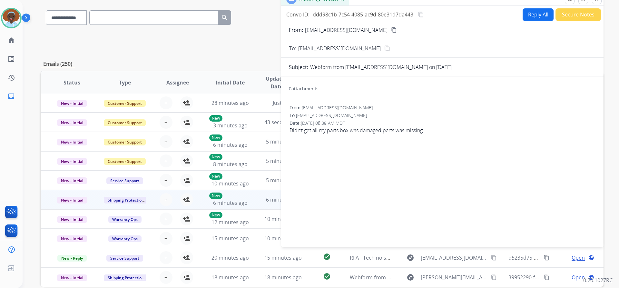
scroll to position [14, 0]
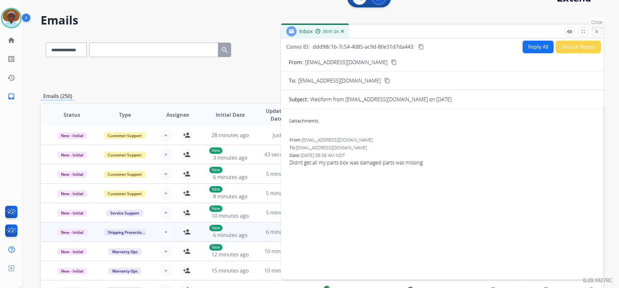
click at [595, 33] on mat-icon "close" at bounding box center [596, 32] width 6 height 6
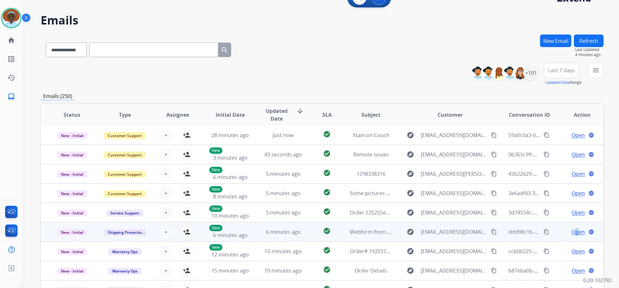
click at [571, 232] on span "Open" at bounding box center [577, 232] width 13 height 8
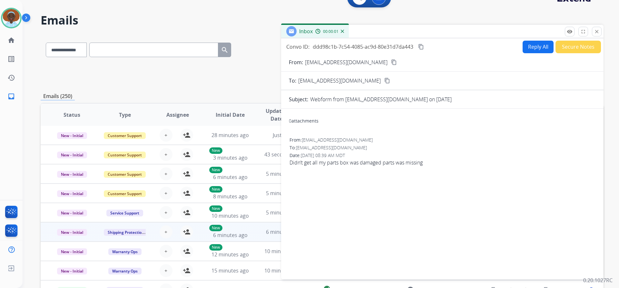
click at [391, 61] on mat-icon "content_copy" at bounding box center [394, 62] width 6 height 6
click at [595, 31] on mat-icon "close" at bounding box center [596, 32] width 6 height 6
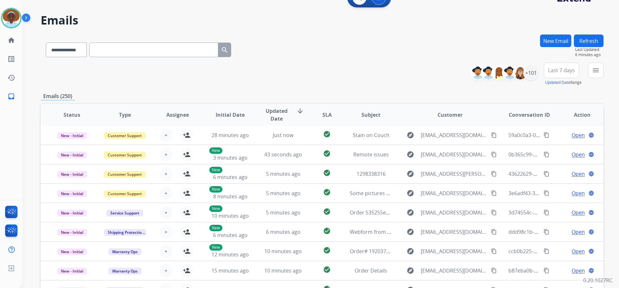
click at [587, 43] on button "Refresh" at bounding box center [588, 40] width 30 height 13
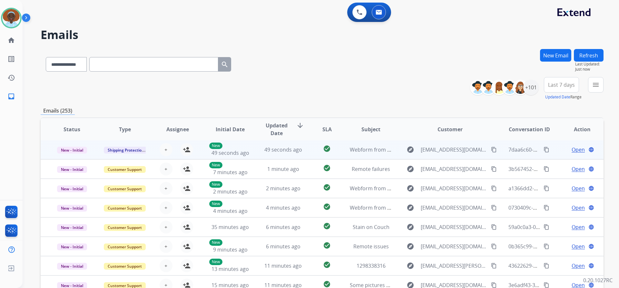
click at [573, 148] on span "Open" at bounding box center [577, 150] width 13 height 8
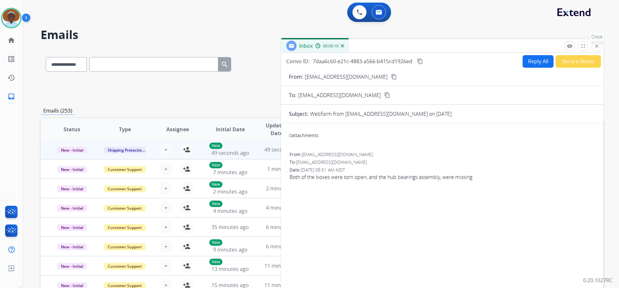
click at [597, 45] on mat-icon "close" at bounding box center [596, 46] width 6 height 6
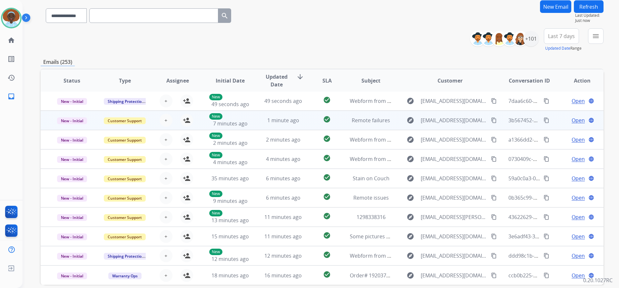
scroll to position [47, 0]
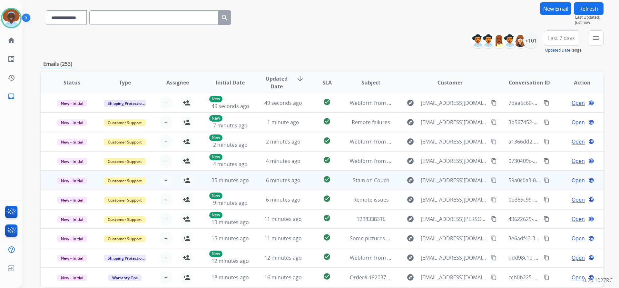
click at [576, 180] on span "Open" at bounding box center [577, 180] width 13 height 8
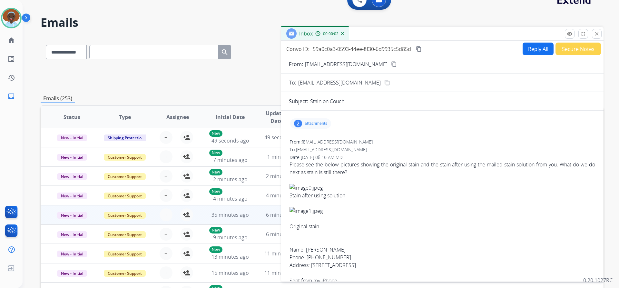
scroll to position [0, 0]
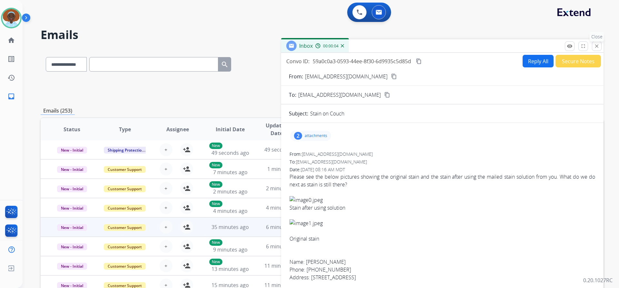
click at [596, 47] on mat-icon "close" at bounding box center [596, 46] width 6 height 6
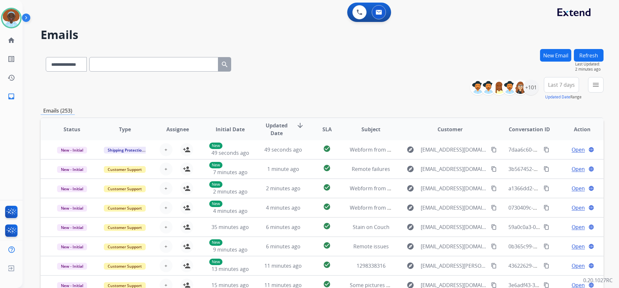
click at [587, 55] on button "Refresh" at bounding box center [588, 55] width 30 height 13
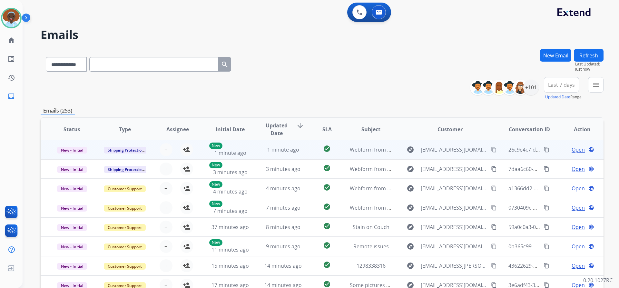
click at [578, 149] on span "Open" at bounding box center [577, 150] width 13 height 8
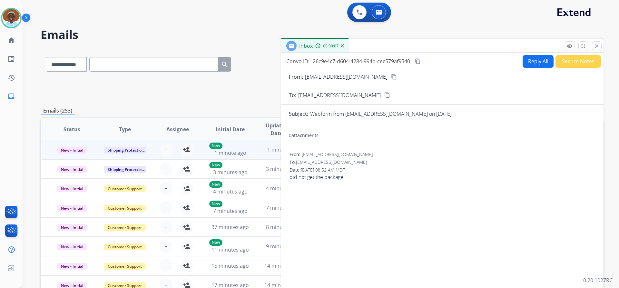
click at [391, 77] on mat-icon "content_copy" at bounding box center [394, 77] width 6 height 6
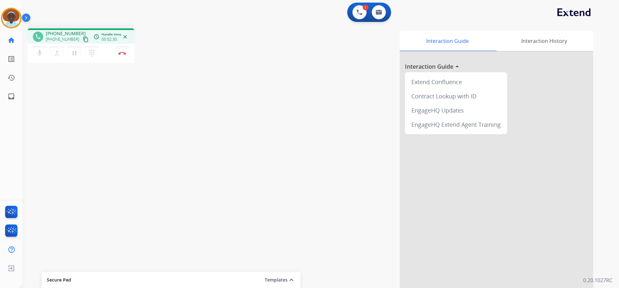
click at [126, 36] on mat-icon "close" at bounding box center [125, 37] width 6 height 6
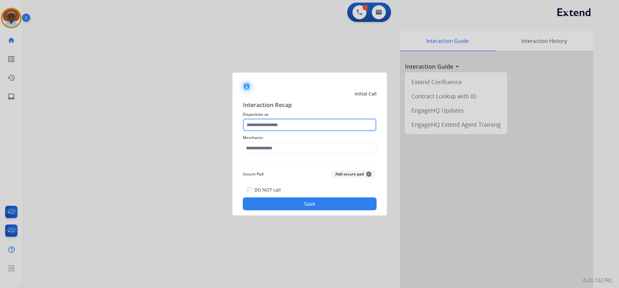
click at [305, 125] on input "text" at bounding box center [310, 124] width 134 height 13
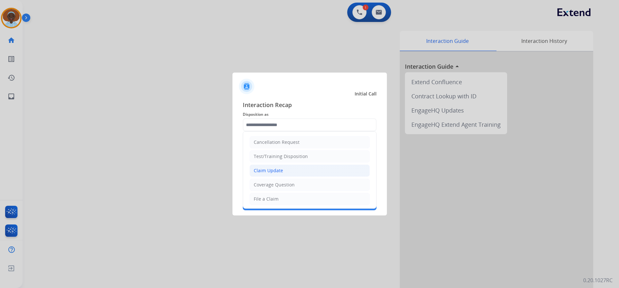
click at [291, 170] on li "Claim Update" at bounding box center [309, 170] width 120 height 12
type input "**********"
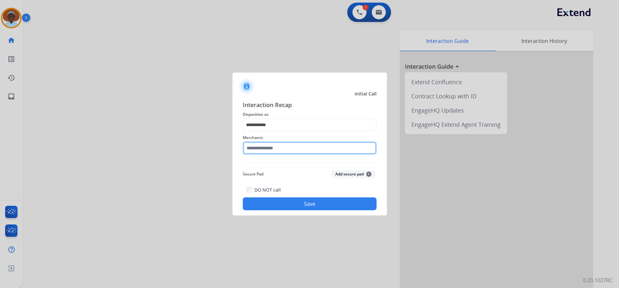
click at [275, 148] on input "text" at bounding box center [310, 147] width 134 height 13
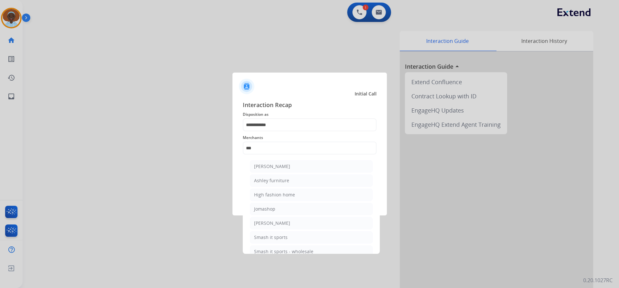
drag, startPoint x: 278, startPoint y: 181, endPoint x: 303, endPoint y: 197, distance: 29.7
click at [278, 182] on div "Ashley furniture" at bounding box center [271, 180] width 35 height 6
type input "**********"
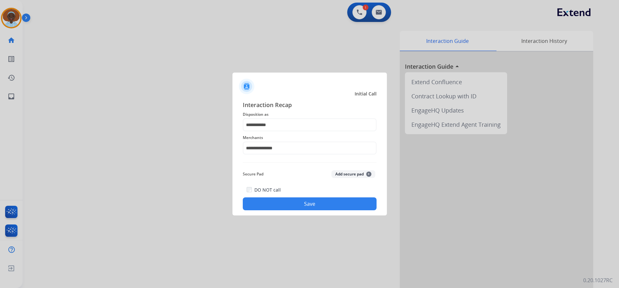
click at [318, 209] on button "Save" at bounding box center [310, 203] width 134 height 13
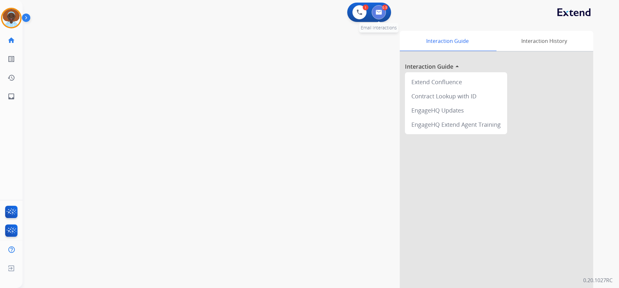
click at [380, 12] on img at bounding box center [378, 12] width 6 height 5
select select "**********"
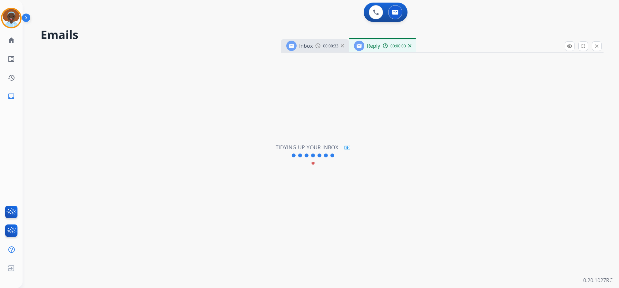
select select "**********"
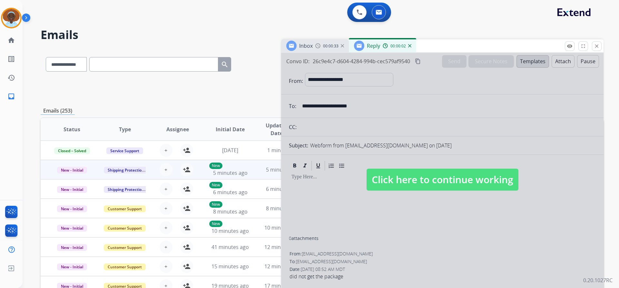
click at [430, 183] on span "Click here to continue working" at bounding box center [442, 179] width 152 height 22
select select
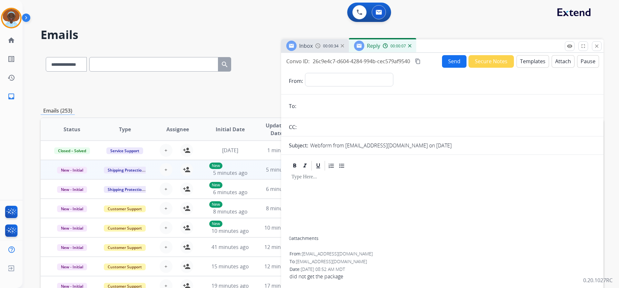
click at [409, 45] on img at bounding box center [409, 45] width 3 height 3
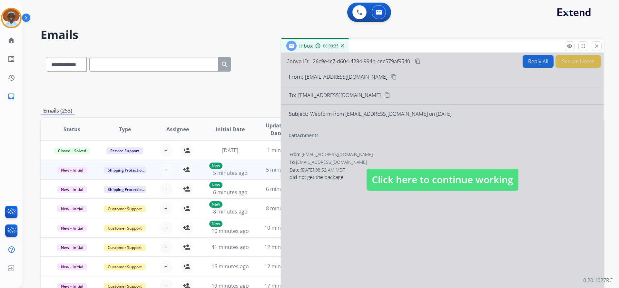
click at [436, 178] on span "Click here to continue working" at bounding box center [442, 179] width 152 height 22
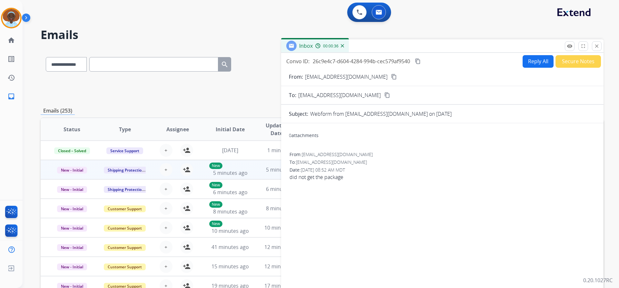
click at [341, 46] on img at bounding box center [342, 45] width 3 height 3
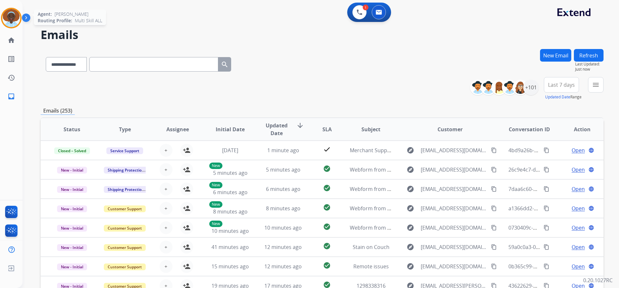
click at [11, 20] on img at bounding box center [11, 18] width 18 height 18
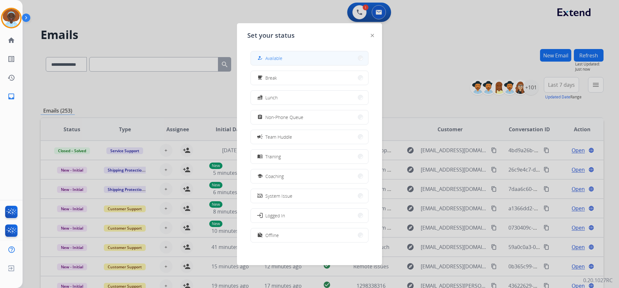
click at [272, 59] on span "Available" at bounding box center [273, 58] width 17 height 7
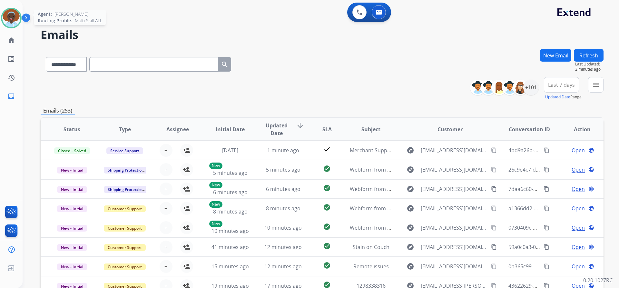
click at [7, 16] on img at bounding box center [11, 18] width 18 height 18
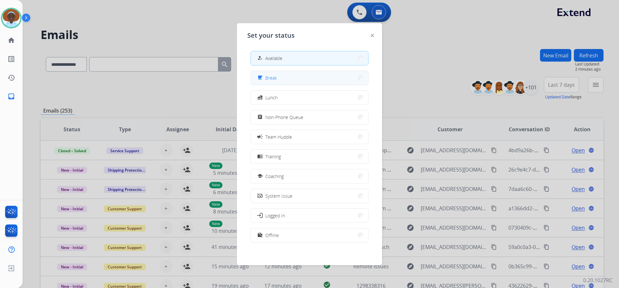
click at [272, 78] on span "Break" at bounding box center [271, 77] width 12 height 7
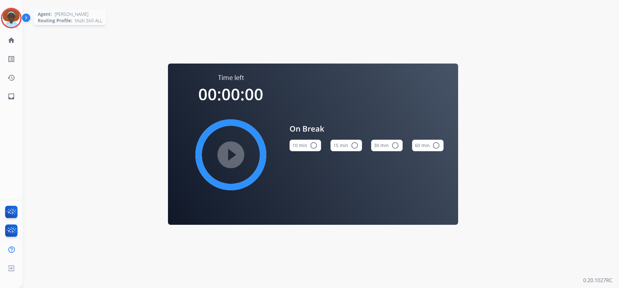
click at [10, 16] on img at bounding box center [11, 18] width 18 height 18
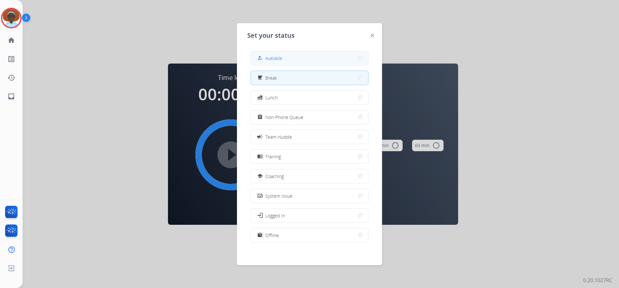
click at [280, 57] on span "Available" at bounding box center [273, 58] width 17 height 7
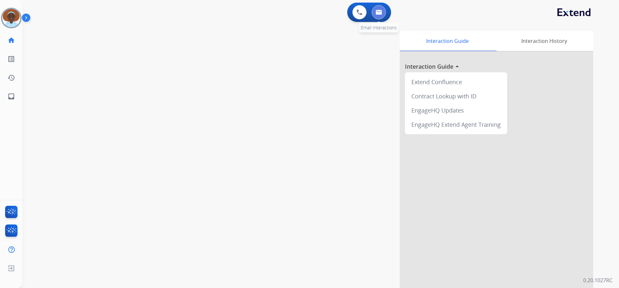
click at [375, 12] on img at bounding box center [378, 12] width 6 height 5
select select "**********"
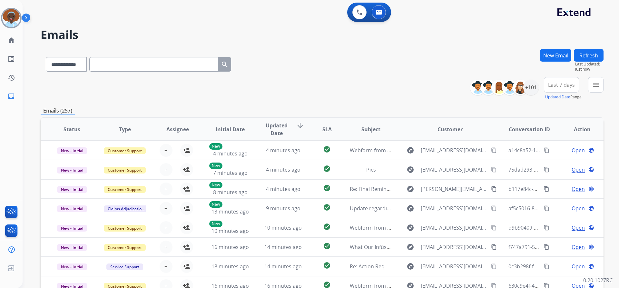
click at [565, 84] on span "Last 7 days" at bounding box center [561, 84] width 27 height 3
click at [560, 162] on div "Last 90 days" at bounding box center [558, 163] width 35 height 10
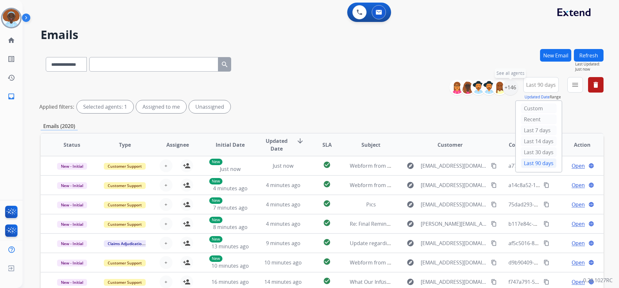
click at [506, 87] on div "+146" at bounding box center [509, 87] width 15 height 15
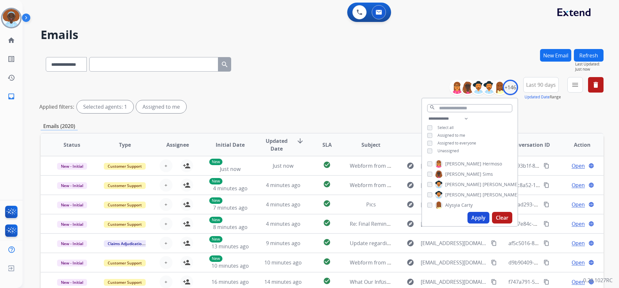
click at [477, 215] on button "Apply" at bounding box center [478, 218] width 22 height 12
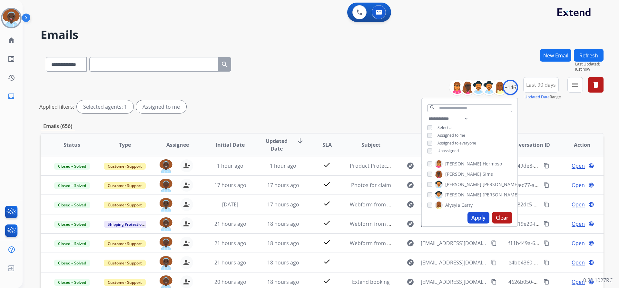
click at [342, 96] on div "**********" at bounding box center [322, 96] width 562 height 39
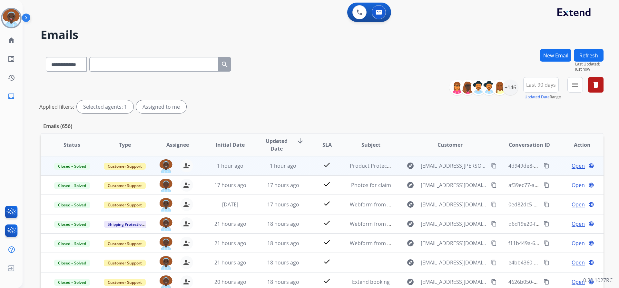
click at [576, 166] on span "Open" at bounding box center [577, 166] width 13 height 8
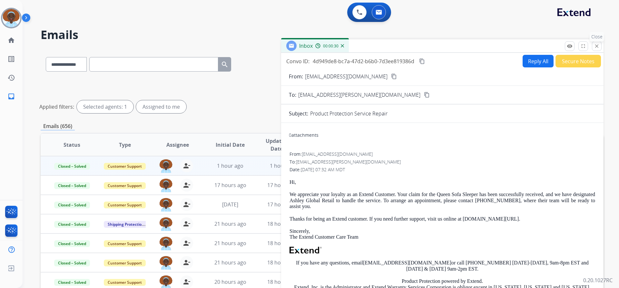
click at [595, 46] on mat-icon "close" at bounding box center [596, 46] width 6 height 6
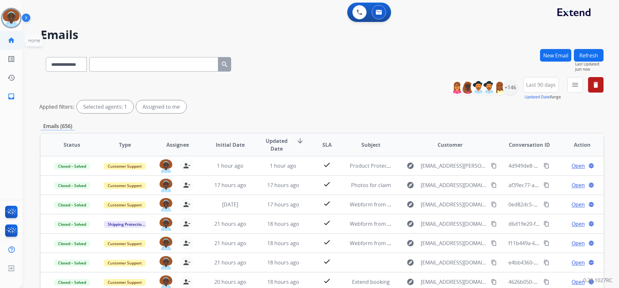
click at [11, 43] on mat-icon "home" at bounding box center [11, 40] width 8 height 8
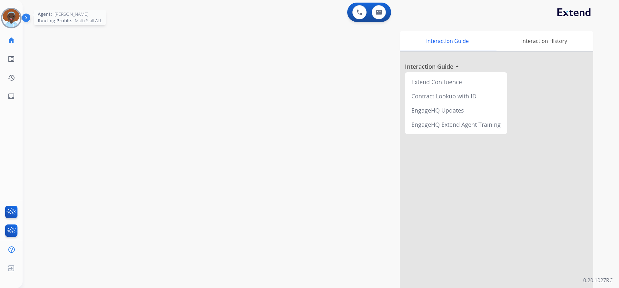
click at [9, 21] on img at bounding box center [11, 18] width 18 height 18
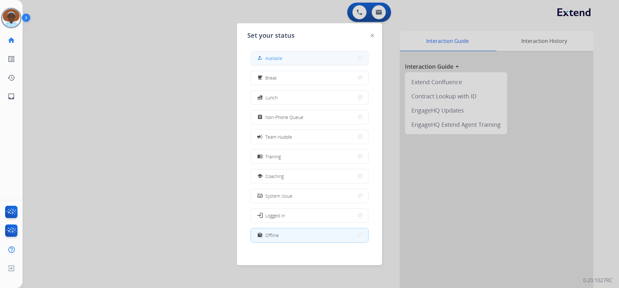
click at [272, 60] on span "Available" at bounding box center [273, 58] width 17 height 7
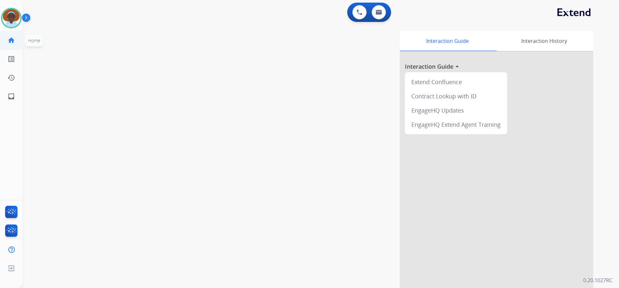
click at [10, 38] on mat-icon "home" at bounding box center [11, 40] width 8 height 8
click at [381, 10] on button at bounding box center [378, 12] width 14 height 14
select select "**********"
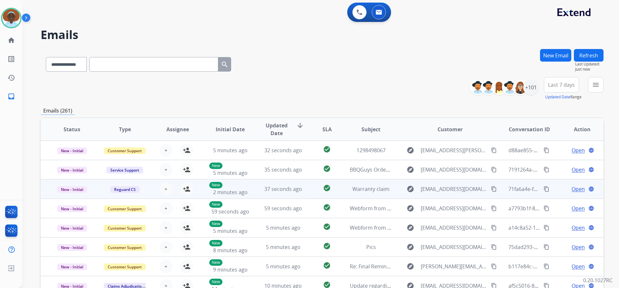
click at [571, 187] on span "Open" at bounding box center [577, 189] width 13 height 8
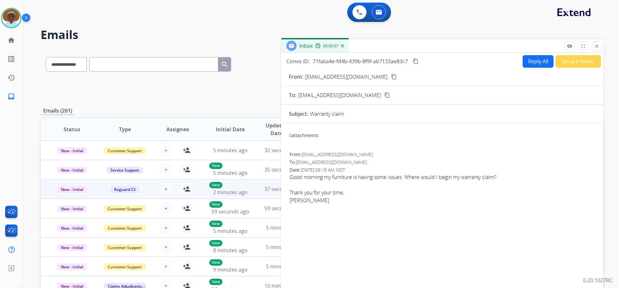
click at [533, 61] on button "Reply All" at bounding box center [537, 61] width 31 height 13
select select "**********"
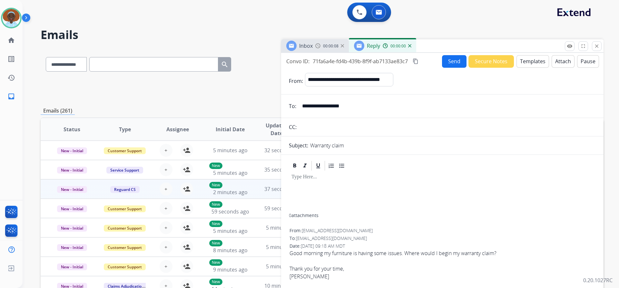
click at [533, 61] on button "Templates" at bounding box center [532, 61] width 33 height 13
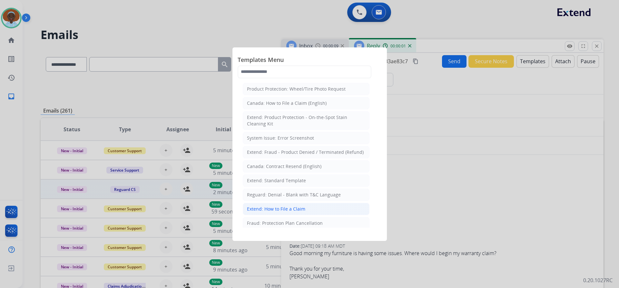
click at [289, 207] on div "Extend: How to File a Claim" at bounding box center [276, 209] width 58 height 6
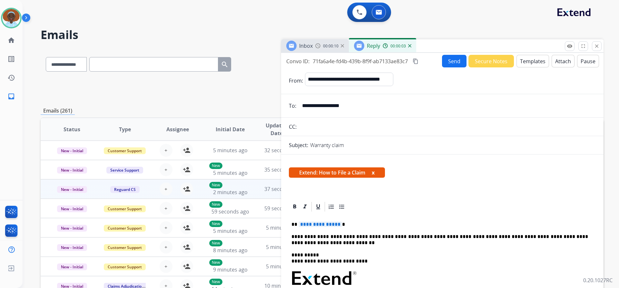
click at [308, 226] on span "**********" at bounding box center [319, 223] width 43 height 5
click at [449, 64] on button "Send" at bounding box center [454, 61] width 24 height 13
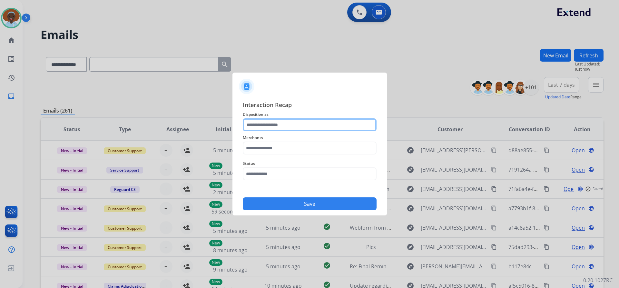
click at [290, 123] on input "text" at bounding box center [310, 124] width 134 height 13
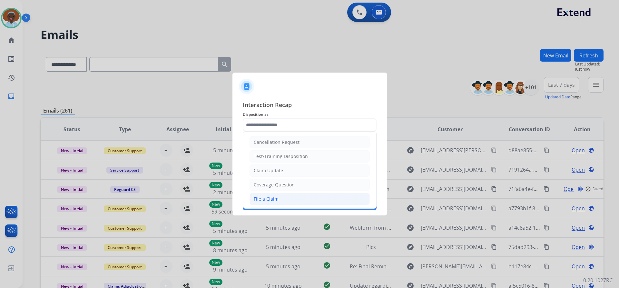
click at [283, 197] on li "File a Claim" at bounding box center [309, 199] width 120 height 12
type input "**********"
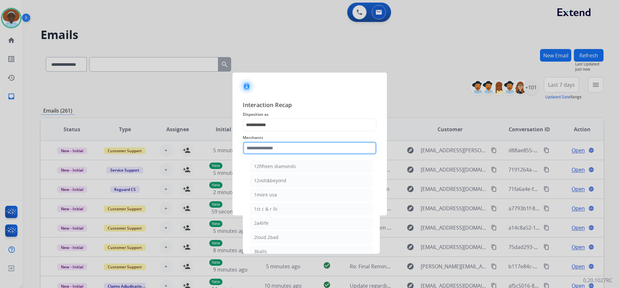
click at [292, 148] on input "text" at bounding box center [310, 147] width 134 height 13
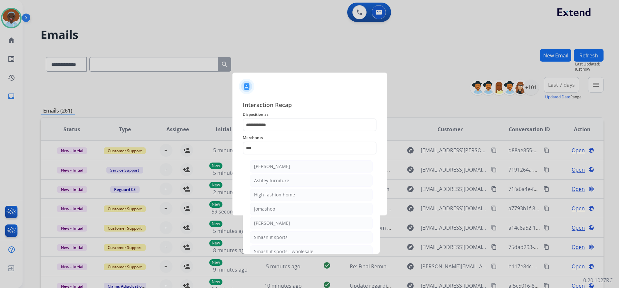
click at [283, 180] on div "Ashley furniture" at bounding box center [271, 180] width 35 height 6
type input "**********"
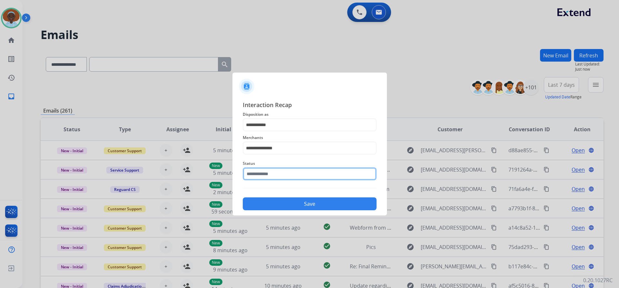
click at [283, 170] on input "text" at bounding box center [310, 173] width 134 height 13
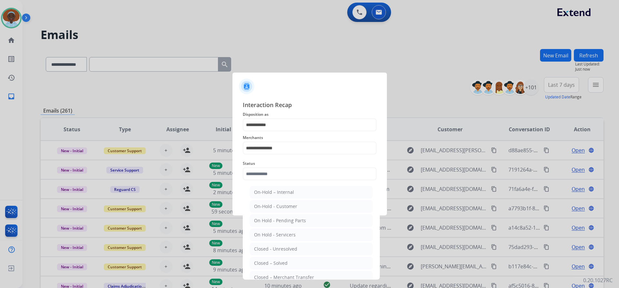
drag, startPoint x: 286, startPoint y: 260, endPoint x: 294, endPoint y: 241, distance: 20.8
click at [286, 261] on div "Closed – Solved" at bounding box center [271, 263] width 34 height 6
type input "**********"
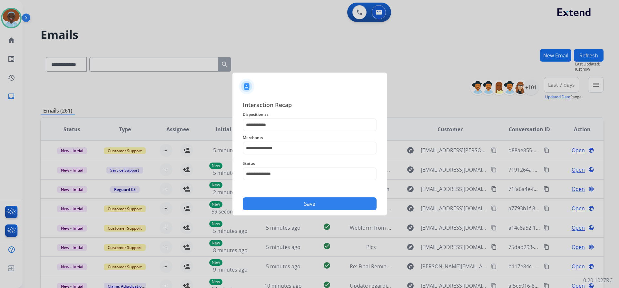
click at [309, 209] on button "Save" at bounding box center [310, 203] width 134 height 13
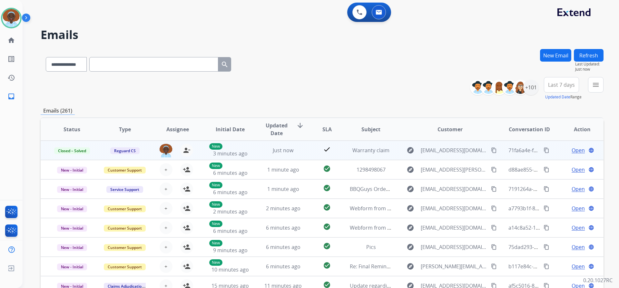
click at [571, 151] on span "Open" at bounding box center [577, 150] width 13 height 8
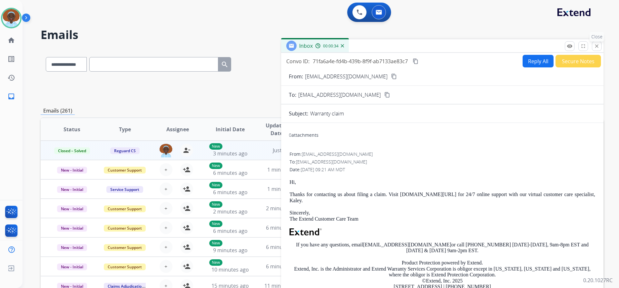
click at [595, 48] on mat-icon "close" at bounding box center [596, 46] width 6 height 6
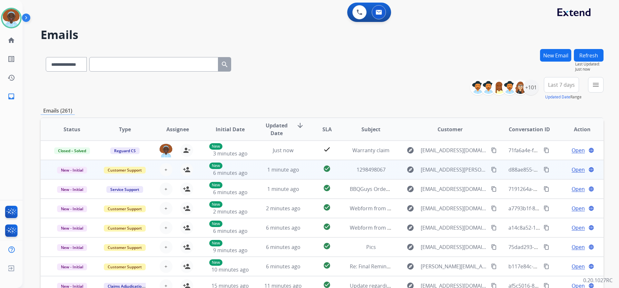
click at [573, 170] on span "Open" at bounding box center [577, 170] width 13 height 8
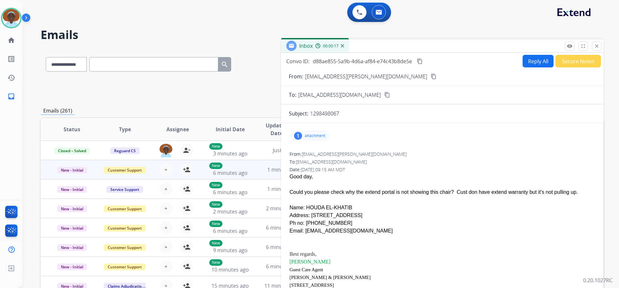
click at [299, 134] on div "1" at bounding box center [298, 136] width 8 height 8
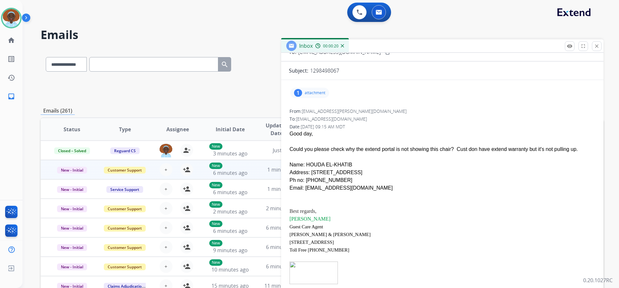
scroll to position [52, 0]
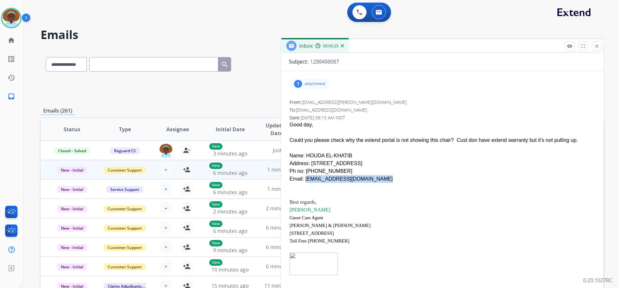
drag, startPoint x: 380, startPoint y: 180, endPoint x: 304, endPoint y: 180, distance: 76.0
click at [304, 180] on div "Email: HOUDA_ELKHATIB2@HOTMAIL.COM" at bounding box center [441, 179] width 305 height 8
copy div "HOUDA_ELKHATIB2@HOTMAIL.COM"
click at [337, 192] on div at bounding box center [441, 194] width 305 height 8
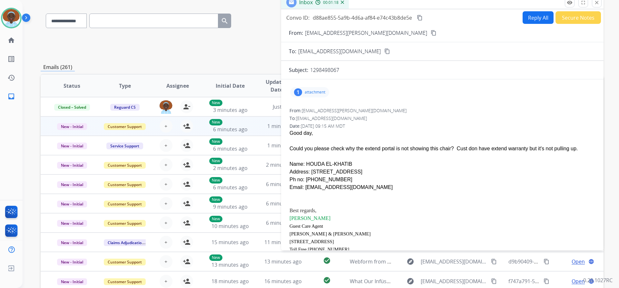
scroll to position [14, 0]
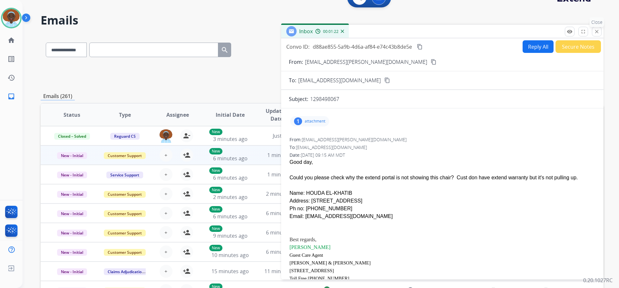
click at [596, 31] on mat-icon "close" at bounding box center [596, 32] width 6 height 6
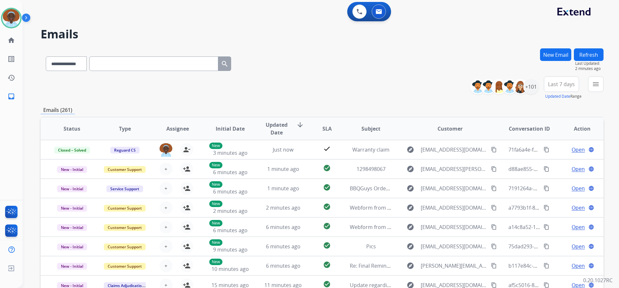
scroll to position [0, 0]
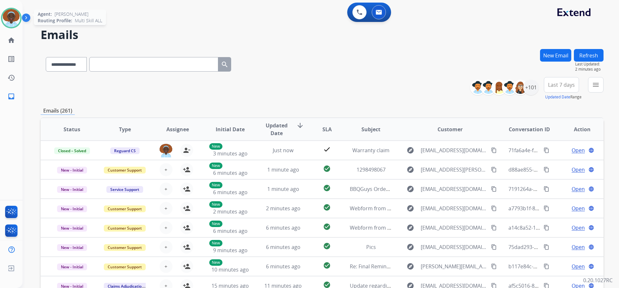
click at [16, 21] on img at bounding box center [11, 18] width 18 height 18
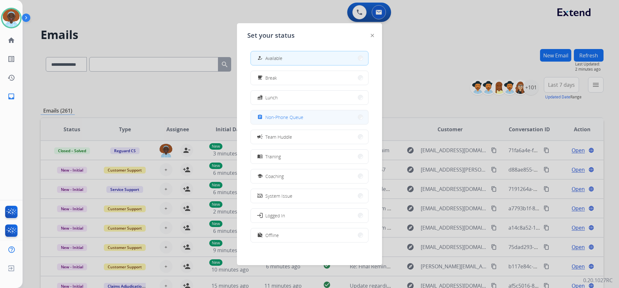
click at [308, 115] on button "assignment Non-Phone Queue" at bounding box center [309, 117] width 117 height 14
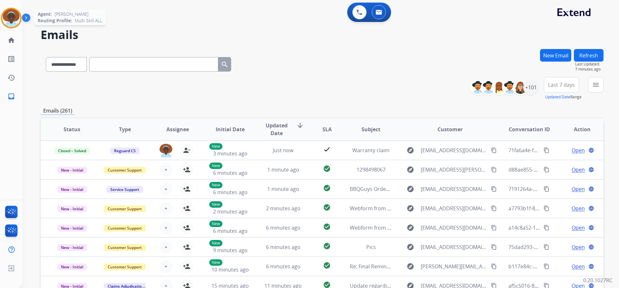
click at [8, 20] on img at bounding box center [11, 18] width 18 height 18
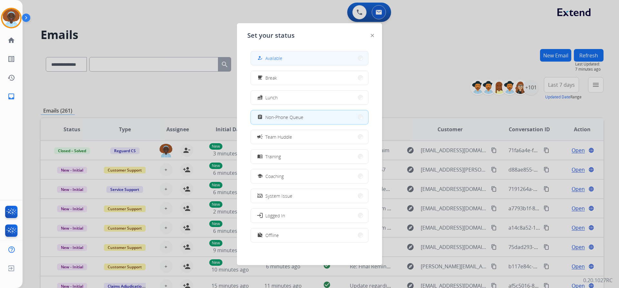
click at [272, 62] on button "how_to_reg Available" at bounding box center [309, 58] width 117 height 14
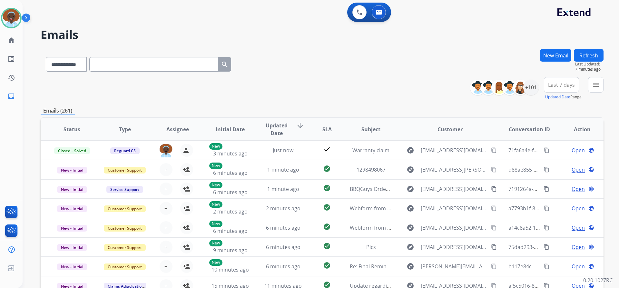
click at [592, 52] on button "Refresh" at bounding box center [588, 55] width 30 height 13
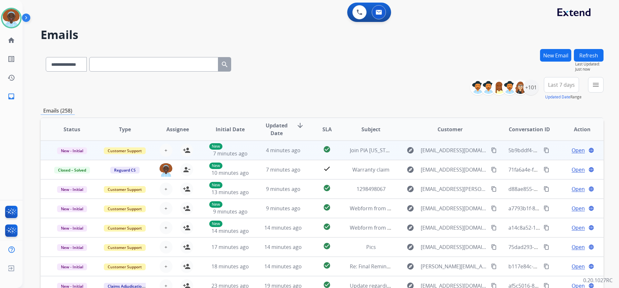
click at [572, 151] on span "Open" at bounding box center [577, 150] width 13 height 8
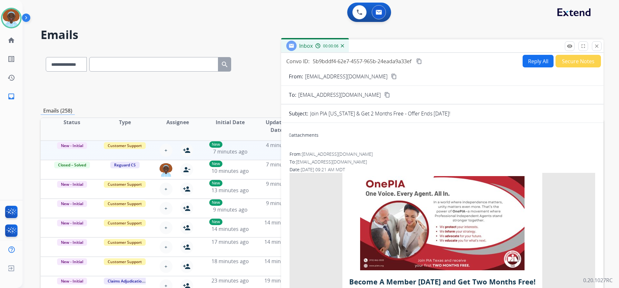
click at [566, 60] on button "Secure Notes" at bounding box center [577, 61] width 45 height 13
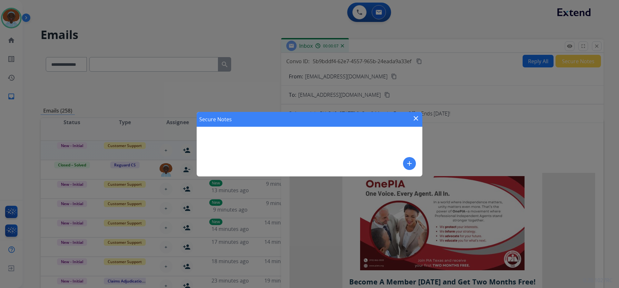
click at [407, 162] on mat-icon "add" at bounding box center [409, 163] width 8 height 8
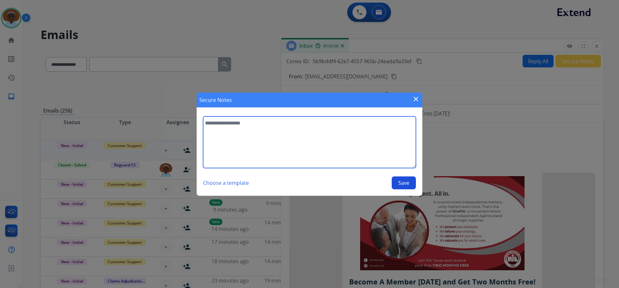
click at [229, 124] on textarea at bounding box center [309, 142] width 213 height 52
type textarea "**********"
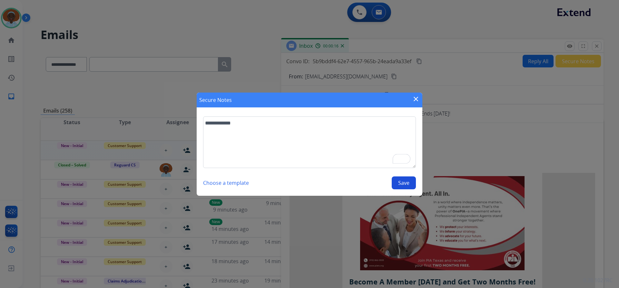
click at [403, 183] on button "Save" at bounding box center [403, 182] width 24 height 13
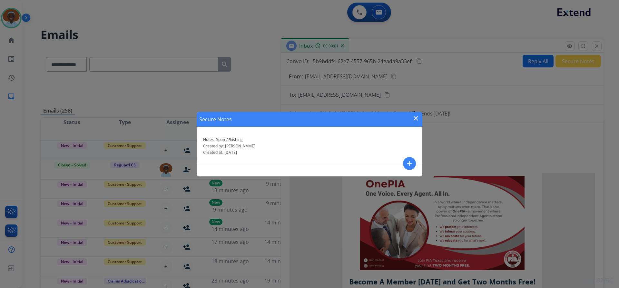
click at [416, 117] on mat-icon "close" at bounding box center [416, 118] width 8 height 8
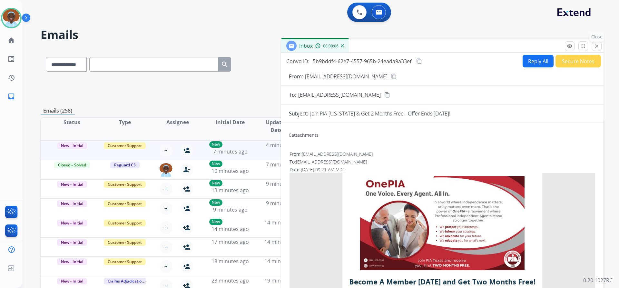
click at [594, 45] on mat-icon "close" at bounding box center [596, 46] width 6 height 6
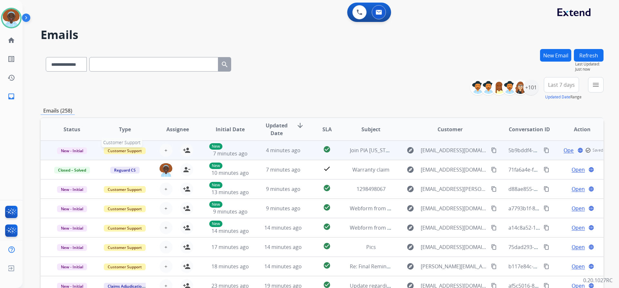
click at [131, 149] on span "Customer Support" at bounding box center [125, 150] width 42 height 7
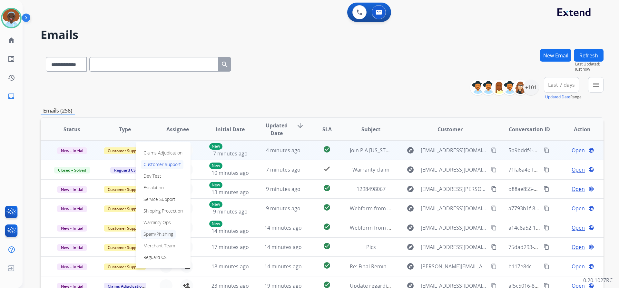
click at [156, 233] on p "Spam/Phishing" at bounding box center [158, 233] width 35 height 9
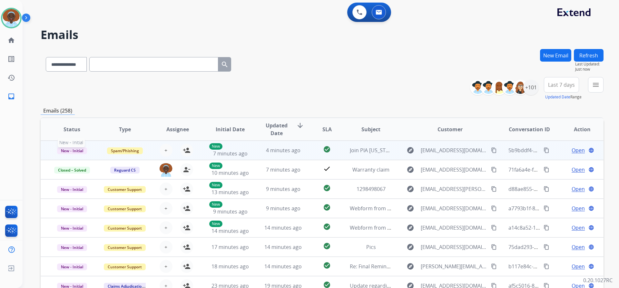
click at [81, 148] on span "New - Initial" at bounding box center [72, 150] width 30 height 7
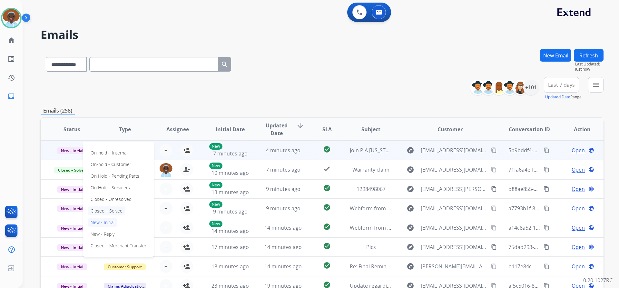
click at [110, 209] on p "Closed – Solved" at bounding box center [106, 210] width 37 height 9
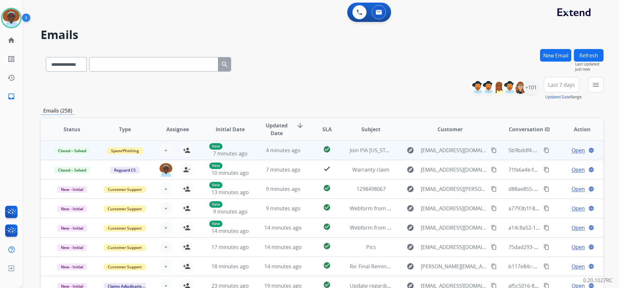
click at [582, 56] on button "Refresh" at bounding box center [588, 55] width 30 height 13
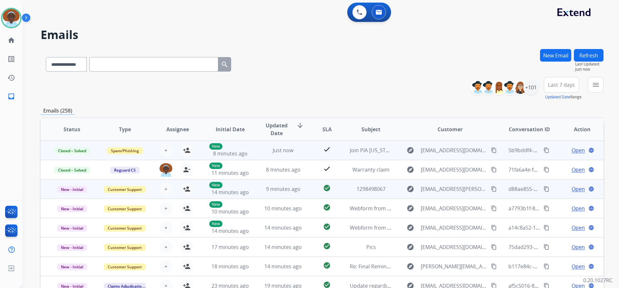
click at [573, 190] on span "Open" at bounding box center [577, 189] width 13 height 8
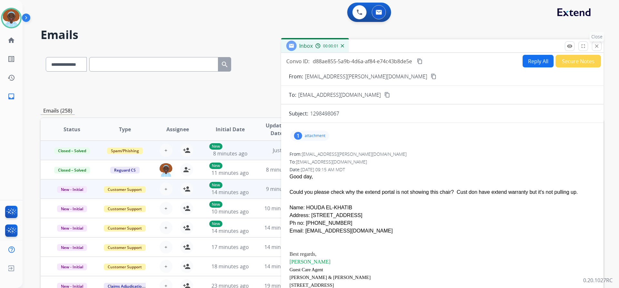
click at [597, 47] on mat-icon "close" at bounding box center [596, 46] width 6 height 6
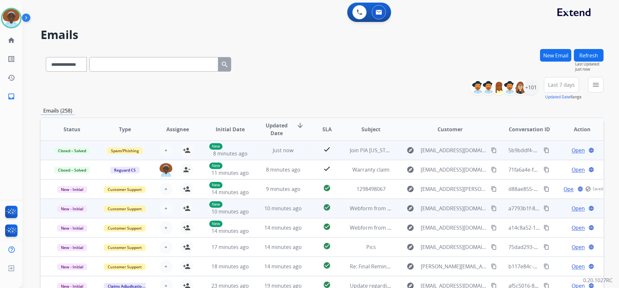
click at [574, 208] on span "Open" at bounding box center [577, 208] width 13 height 8
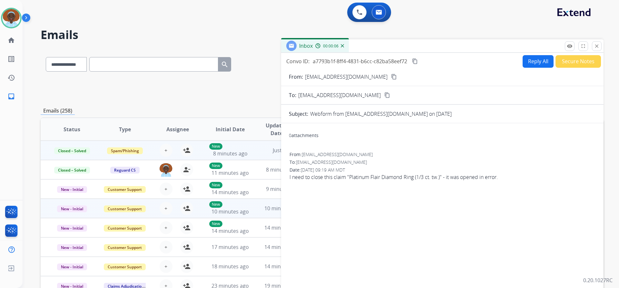
click at [391, 76] on mat-icon "content_copy" at bounding box center [394, 77] width 6 height 6
click at [415, 61] on mat-icon "content_copy" at bounding box center [415, 61] width 6 height 6
drag, startPoint x: 442, startPoint y: 178, endPoint x: 350, endPoint y: 181, distance: 92.2
click at [350, 181] on div "From: pkehoe13@gmail.com To: support@extend.com Date: 09/24/2025 - 09:19 AM MDT…" at bounding box center [442, 168] width 307 height 36
click at [358, 189] on div "0 attachments From: pkehoe13@gmail.com To: support@extend.com Date: 09/24/2025 …" at bounding box center [442, 207] width 322 height 158
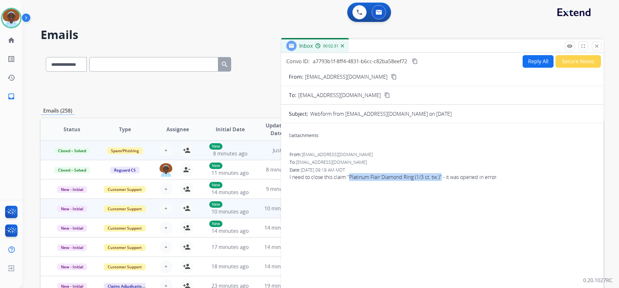
click at [411, 200] on div "0 attachments From: pkehoe13@gmail.com To: support@extend.com Date: 09/24/2025 …" at bounding box center [442, 207] width 322 height 158
drag, startPoint x: 441, startPoint y: 178, endPoint x: 349, endPoint y: 181, distance: 91.9
click at [349, 181] on div "From: pkehoe13@gmail.com To: support@extend.com Date: 09/24/2025 - 09:19 AM MDT…" at bounding box center [442, 168] width 307 height 36
copy span "Platinum Flair Diamond Ring (1/3 ct. tw.)"
click at [537, 61] on button "Reply All" at bounding box center [537, 61] width 31 height 13
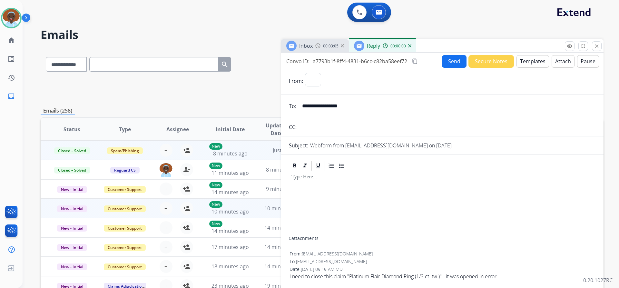
select select "**********"
click at [529, 61] on button "Templates" at bounding box center [532, 61] width 33 height 13
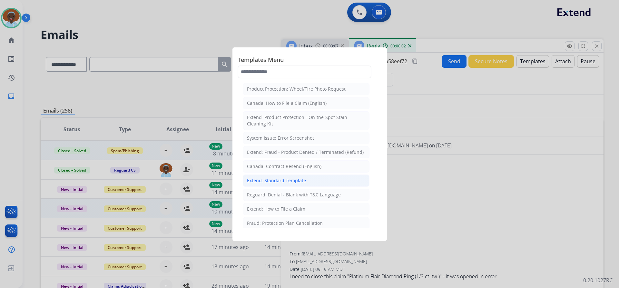
click at [298, 178] on div "Extend: Standard Template" at bounding box center [276, 180] width 59 height 6
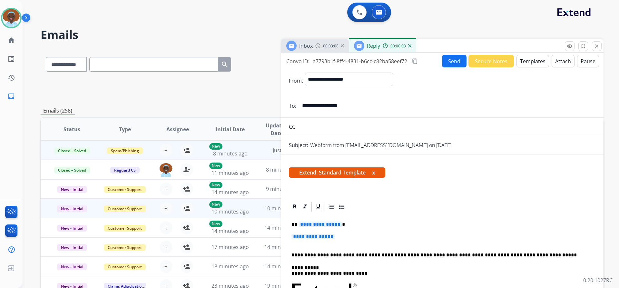
click at [329, 225] on span "**********" at bounding box center [319, 223] width 43 height 5
click at [304, 238] on span "**********" at bounding box center [312, 236] width 43 height 5
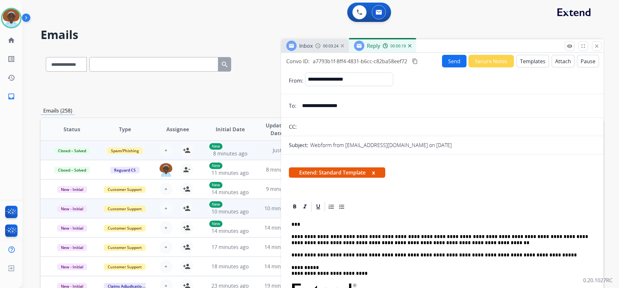
click at [454, 61] on button "Send" at bounding box center [454, 61] width 24 height 13
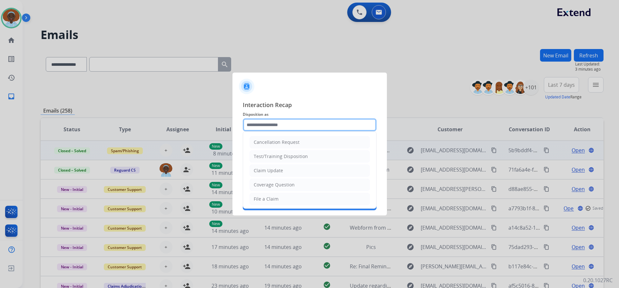
click at [292, 123] on input "text" at bounding box center [310, 124] width 134 height 13
click at [287, 169] on li "Claim Update" at bounding box center [309, 170] width 120 height 12
type input "**********"
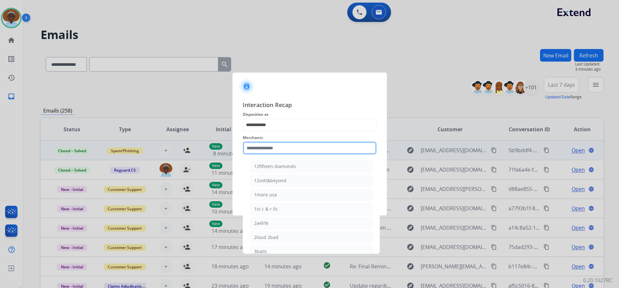
click at [287, 148] on input "text" at bounding box center [310, 147] width 134 height 13
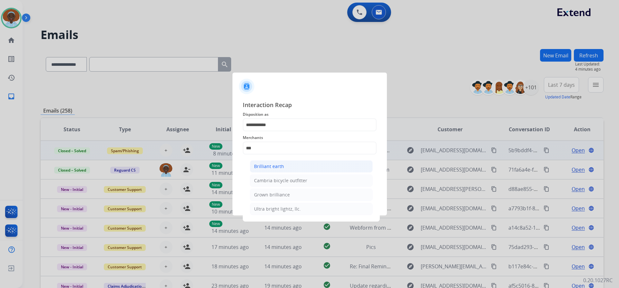
click at [282, 165] on div "Brilliant earth" at bounding box center [269, 166] width 30 height 6
type input "**********"
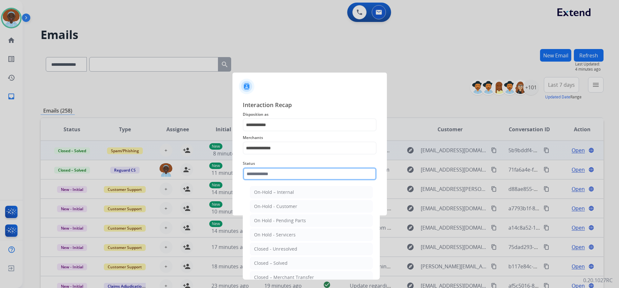
click at [279, 173] on input "text" at bounding box center [310, 173] width 134 height 13
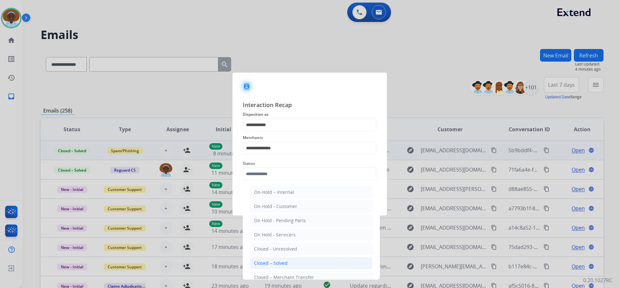
click at [282, 262] on div "Closed – Solved" at bounding box center [271, 263] width 34 height 6
type input "**********"
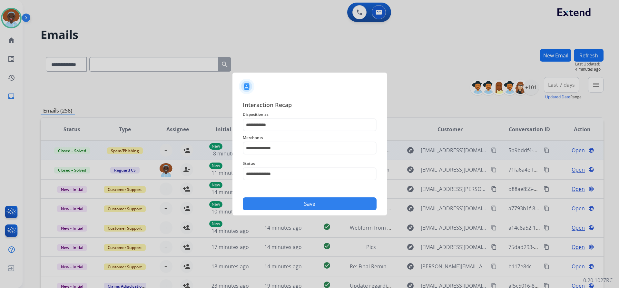
click at [310, 205] on button "Save" at bounding box center [310, 203] width 134 height 13
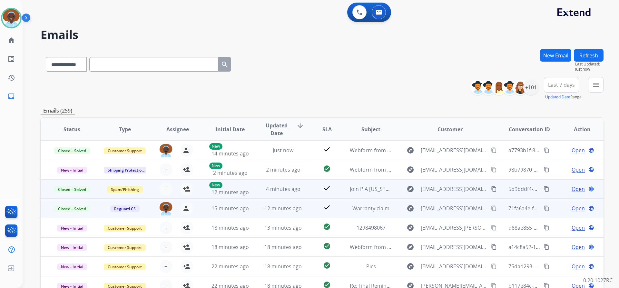
click at [572, 209] on span "Open" at bounding box center [577, 208] width 13 height 8
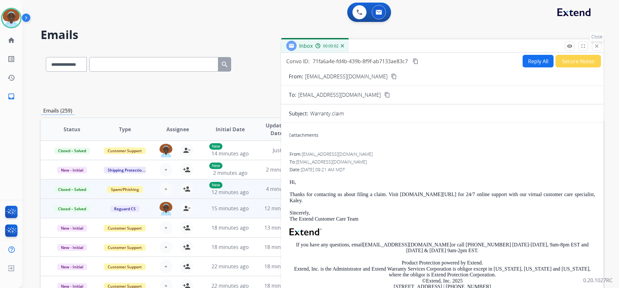
click at [596, 47] on mat-icon "close" at bounding box center [596, 46] width 6 height 6
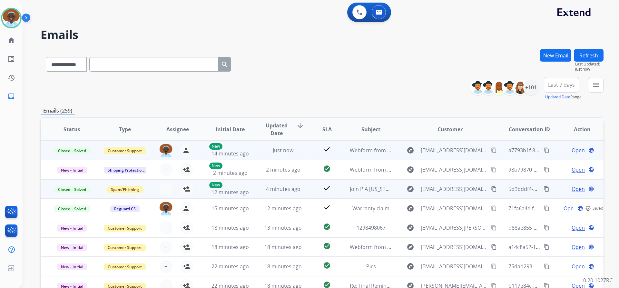
click at [571, 150] on span "Open" at bounding box center [577, 150] width 13 height 8
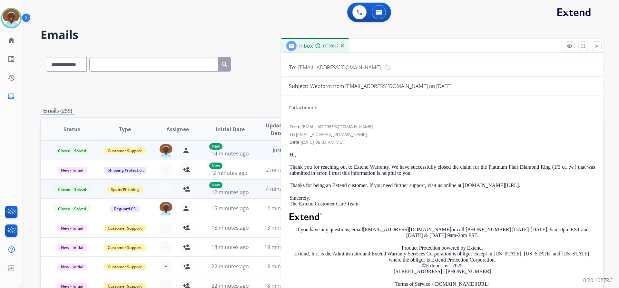
scroll to position [21, 0]
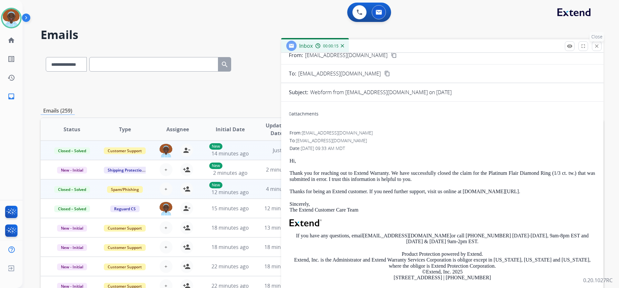
click at [596, 46] on mat-icon "close" at bounding box center [596, 46] width 6 height 6
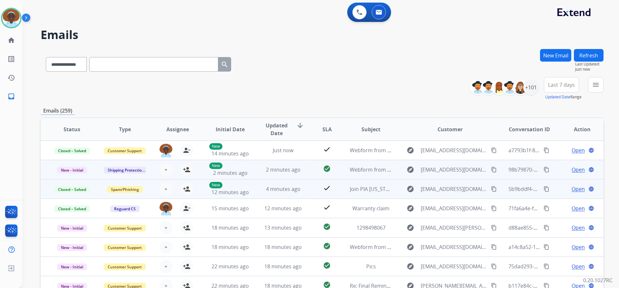
click at [571, 169] on span "Open" at bounding box center [577, 170] width 13 height 8
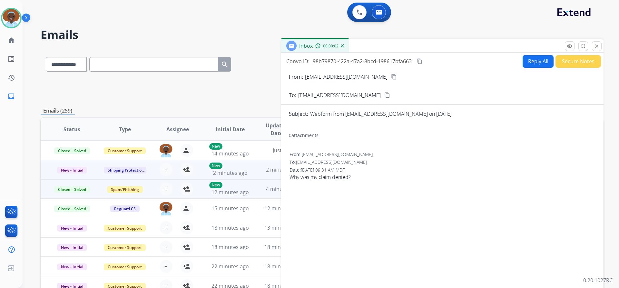
click at [391, 77] on mat-icon "content_copy" at bounding box center [394, 77] width 6 height 6
click at [526, 62] on button "Reply All" at bounding box center [537, 61] width 31 height 13
select select "**********"
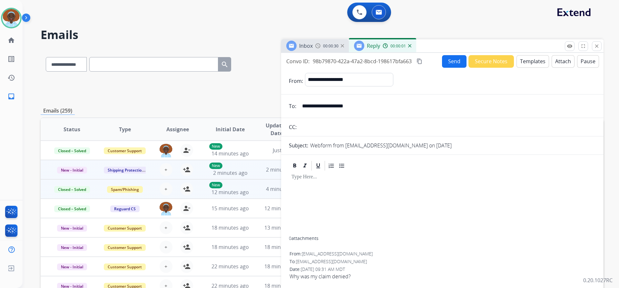
click at [529, 60] on button "Templates" at bounding box center [532, 61] width 33 height 13
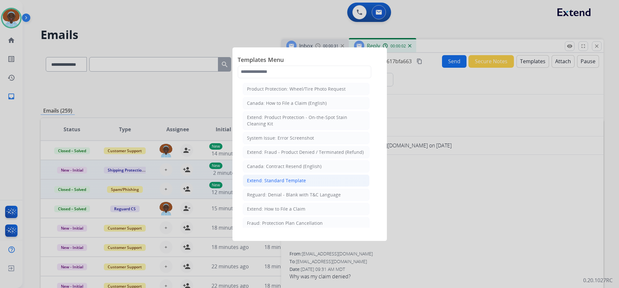
click at [313, 180] on li "Extend: Standard Template" at bounding box center [306, 180] width 127 height 12
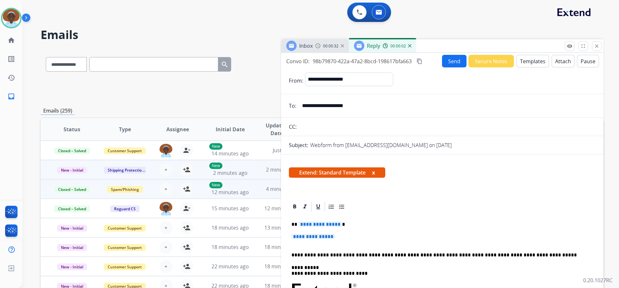
click at [324, 226] on span "**********" at bounding box center [319, 223] width 43 height 5
click at [319, 239] on span "**********" at bounding box center [312, 236] width 43 height 5
click at [302, 236] on span "**********" at bounding box center [312, 236] width 43 height 5
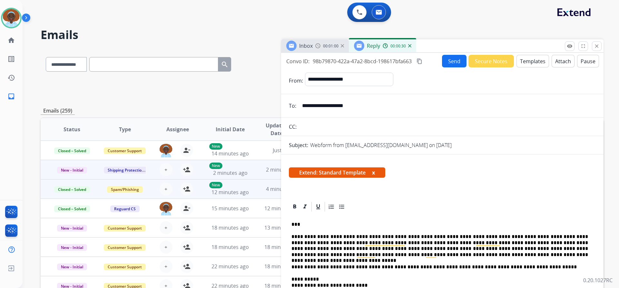
click at [448, 63] on button "Send" at bounding box center [454, 61] width 24 height 13
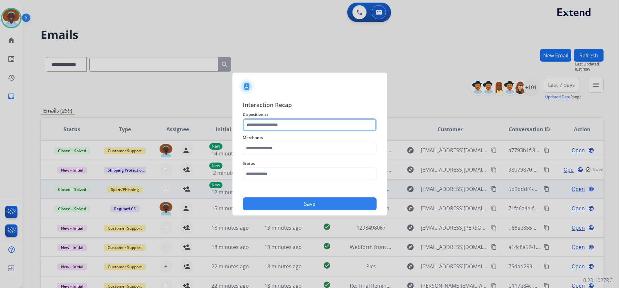
click at [278, 124] on input "text" at bounding box center [310, 124] width 134 height 13
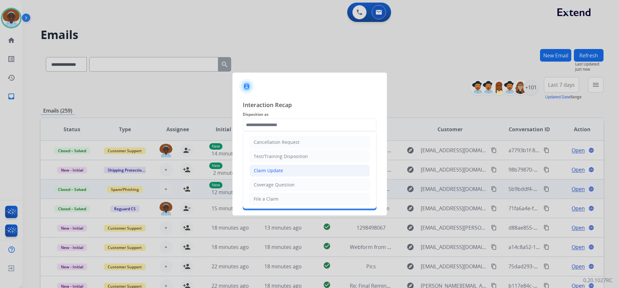
click at [278, 171] on div "Claim Update" at bounding box center [268, 170] width 29 height 6
type input "**********"
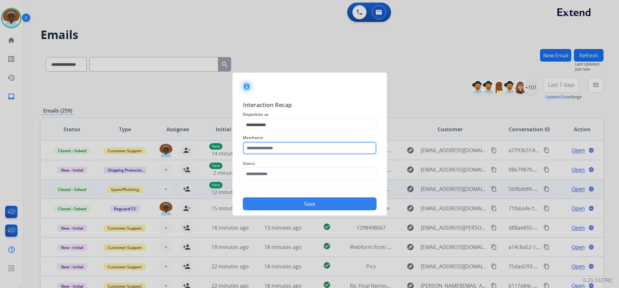
click at [260, 146] on input "text" at bounding box center [310, 147] width 134 height 13
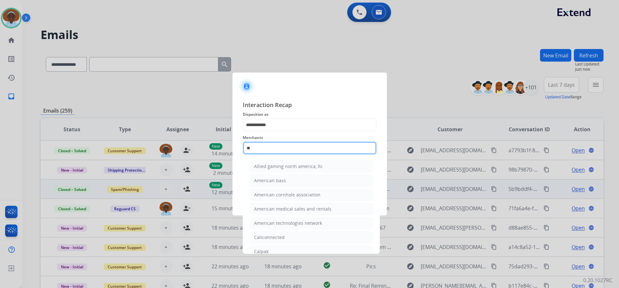
type input "***"
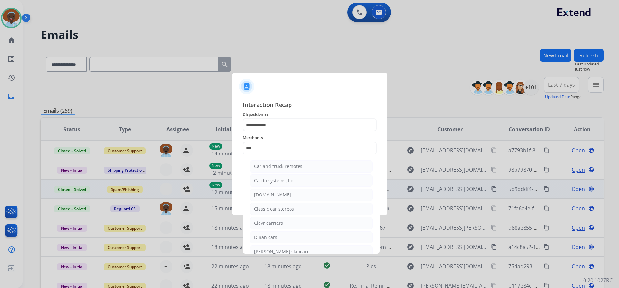
select select "**********"
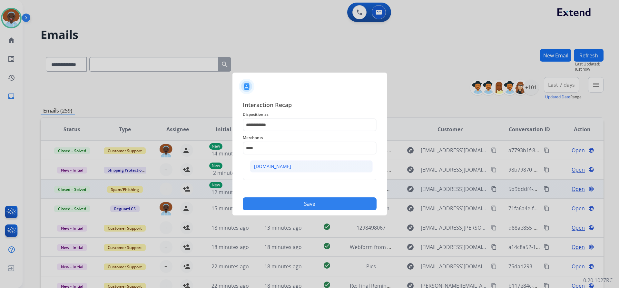
click at [262, 168] on div "[DOMAIN_NAME]" at bounding box center [272, 166] width 37 height 6
type input "**********"
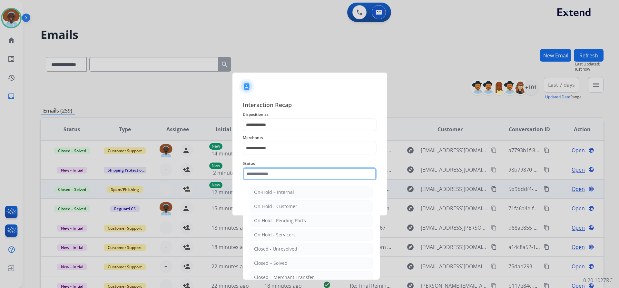
click at [286, 172] on input "text" at bounding box center [310, 173] width 134 height 13
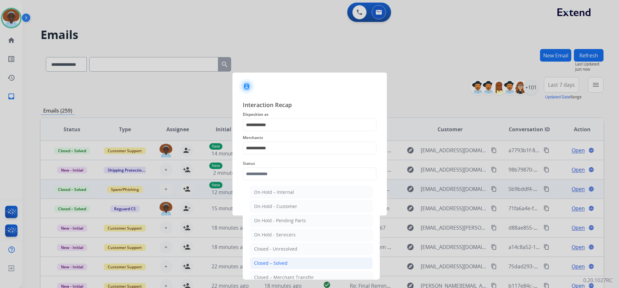
click at [287, 262] on li "Closed – Solved" at bounding box center [311, 263] width 123 height 12
type input "**********"
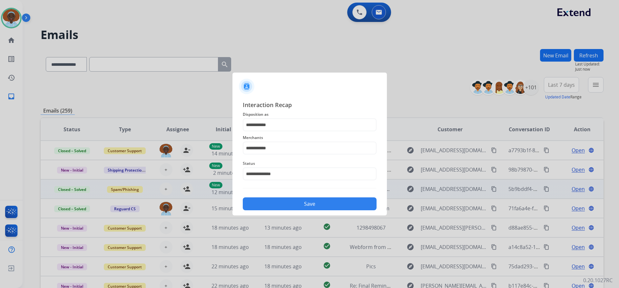
click at [304, 200] on button "Save" at bounding box center [310, 203] width 134 height 13
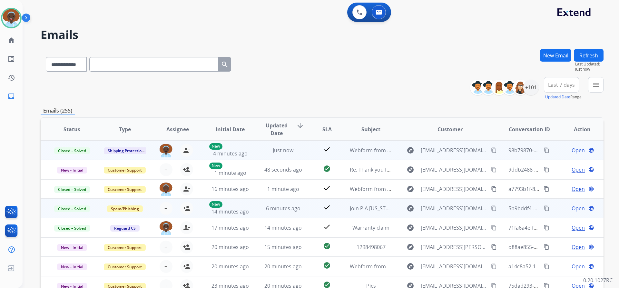
click at [574, 149] on span "Open" at bounding box center [577, 150] width 13 height 8
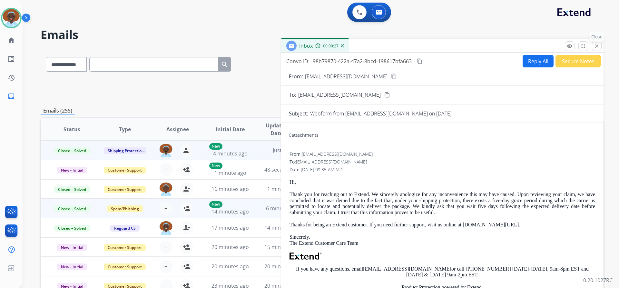
click at [598, 44] on mat-icon "close" at bounding box center [596, 46] width 6 height 6
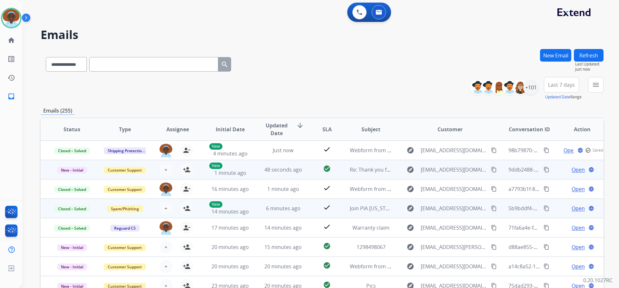
click at [577, 168] on span "Open" at bounding box center [577, 170] width 13 height 8
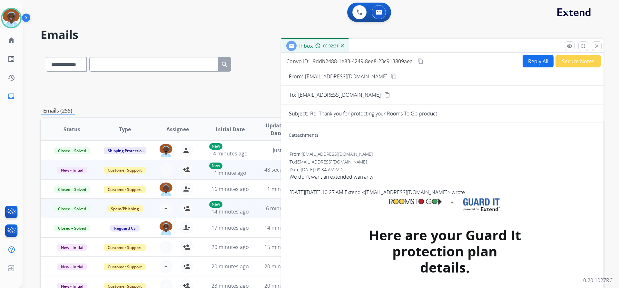
click at [537, 62] on button "Reply All" at bounding box center [537, 61] width 31 height 13
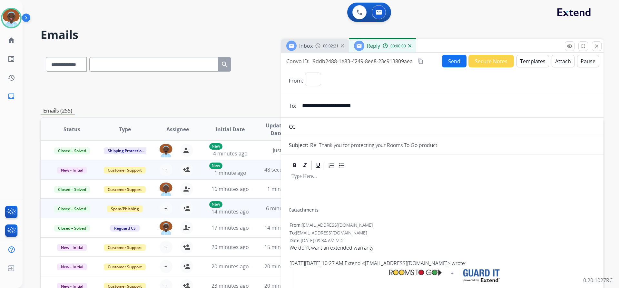
select select "**********"
click at [526, 62] on button "Templates" at bounding box center [532, 61] width 33 height 13
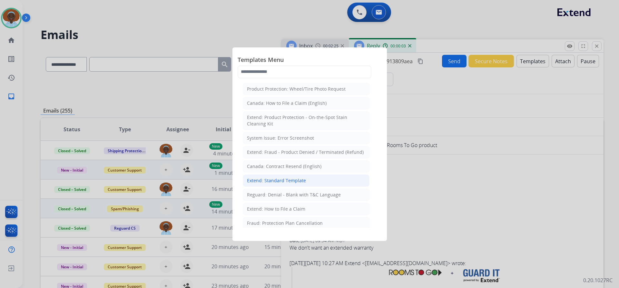
click at [300, 180] on div "Extend: Standard Template" at bounding box center [276, 180] width 59 height 6
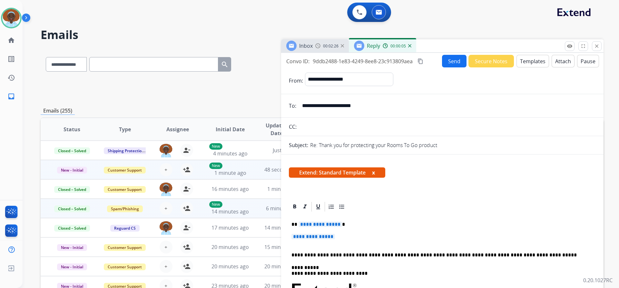
click at [324, 224] on span "**********" at bounding box center [319, 223] width 43 height 5
click at [308, 235] on span "**********" at bounding box center [312, 236] width 43 height 5
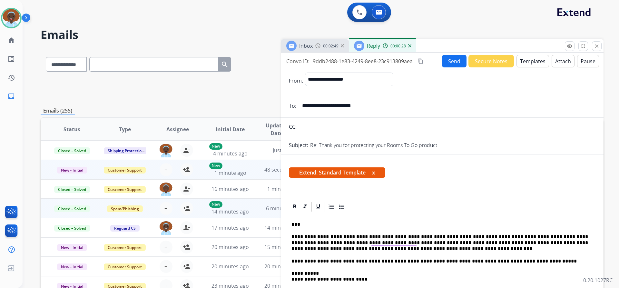
click at [451, 63] on button "Send" at bounding box center [454, 61] width 24 height 13
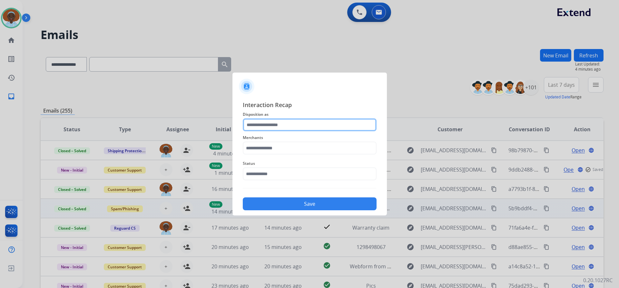
click at [278, 122] on input "text" at bounding box center [310, 124] width 134 height 13
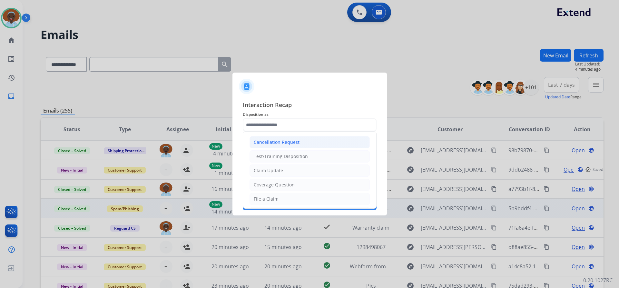
click at [280, 142] on div "Cancellation Request" at bounding box center [277, 142] width 46 height 6
type input "**********"
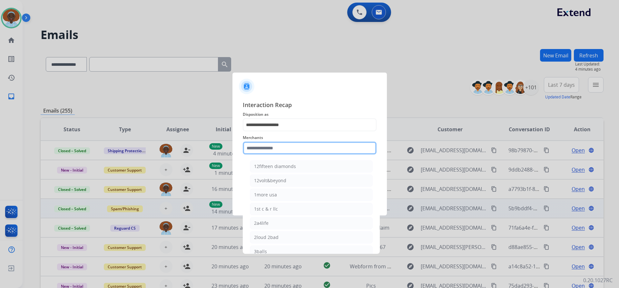
click at [280, 149] on input "text" at bounding box center [310, 147] width 134 height 13
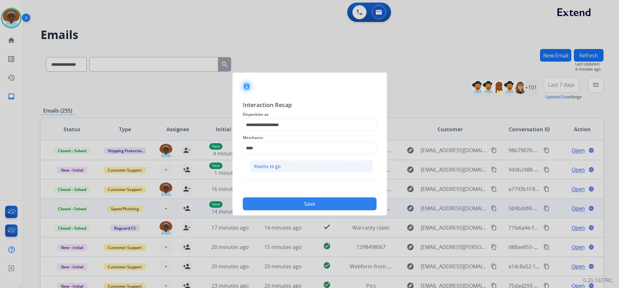
click at [275, 168] on div "Rooms to go" at bounding box center [267, 166] width 26 height 6
type input "**********"
click at [274, 171] on input "text" at bounding box center [310, 173] width 134 height 13
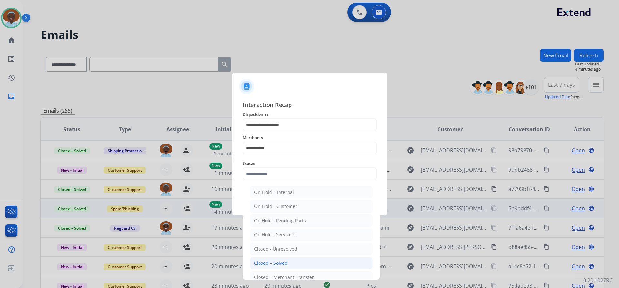
click at [277, 262] on div "Closed – Solved" at bounding box center [271, 263] width 34 height 6
type input "**********"
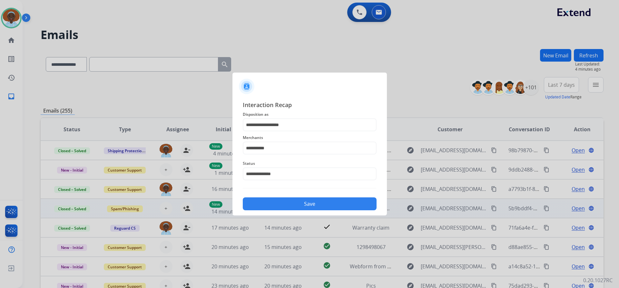
click at [288, 197] on div "Save" at bounding box center [310, 201] width 134 height 17
click at [288, 201] on button "Save" at bounding box center [310, 203] width 134 height 13
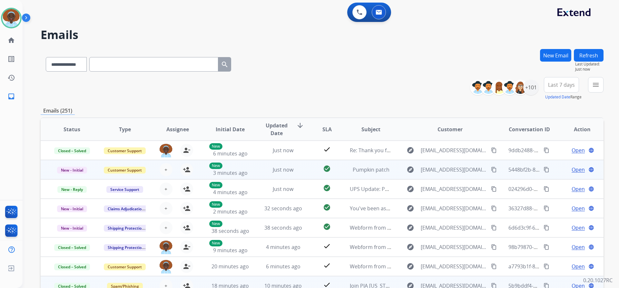
click at [573, 169] on span "Open" at bounding box center [577, 170] width 13 height 8
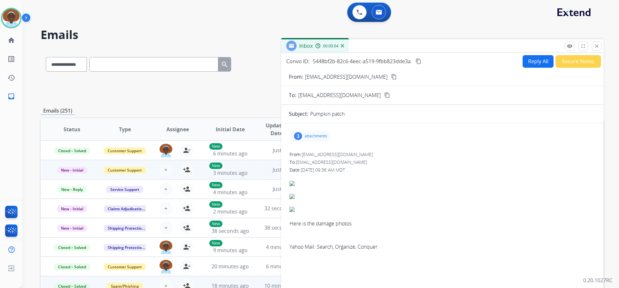
click at [297, 136] on div "3" at bounding box center [298, 136] width 8 height 8
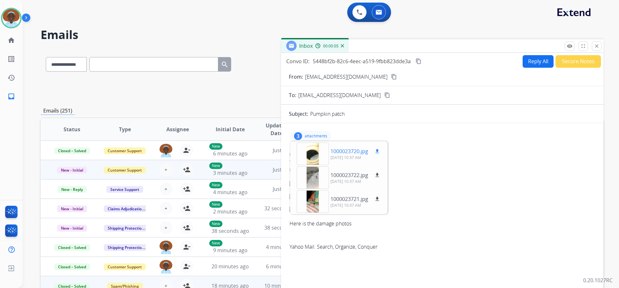
click at [313, 152] on div at bounding box center [312, 153] width 32 height 23
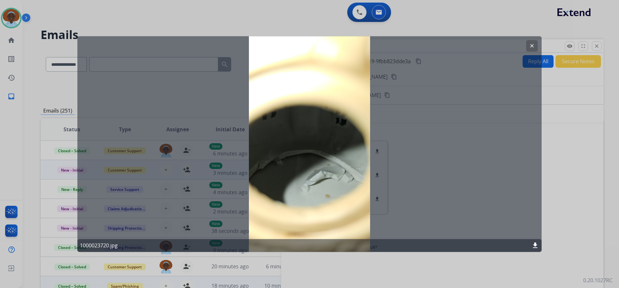
click at [530, 43] on mat-icon "clear" at bounding box center [532, 46] width 6 height 6
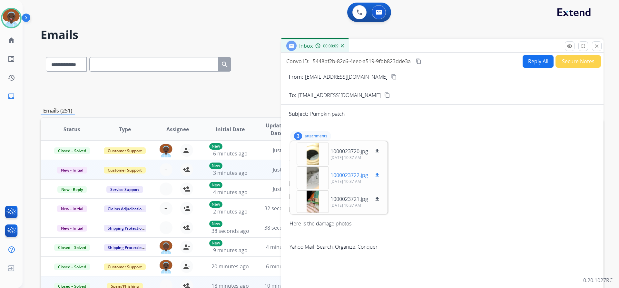
click at [313, 178] on div at bounding box center [312, 177] width 32 height 23
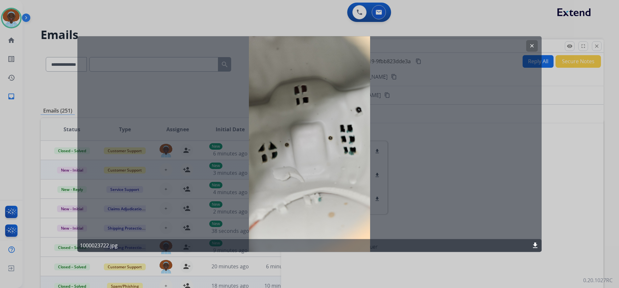
click at [532, 44] on mat-icon "clear" at bounding box center [532, 46] width 6 height 6
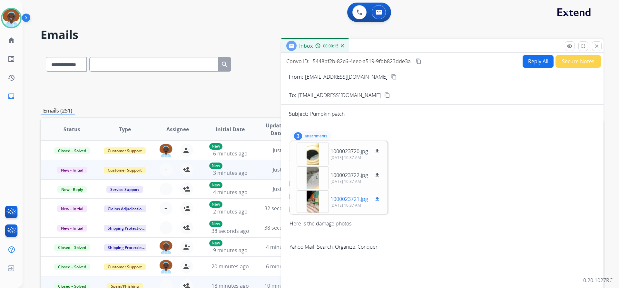
click at [311, 200] on div at bounding box center [312, 201] width 32 height 23
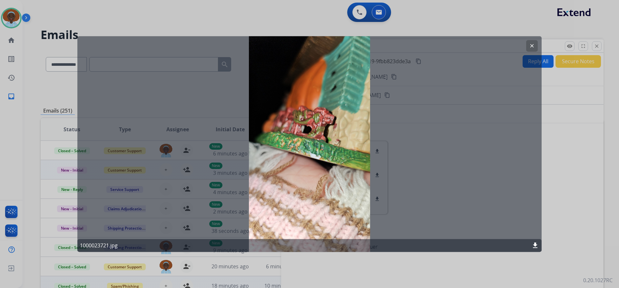
click at [529, 43] on mat-icon "clear" at bounding box center [532, 46] width 6 height 6
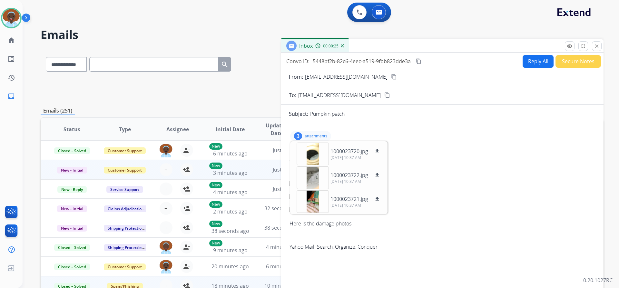
click at [314, 135] on p "attachments" at bounding box center [315, 135] width 23 height 5
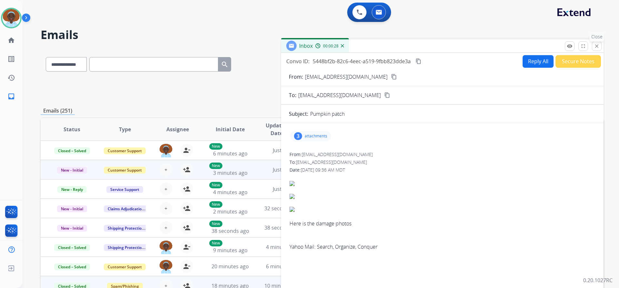
click at [595, 48] on mat-icon "close" at bounding box center [596, 46] width 6 height 6
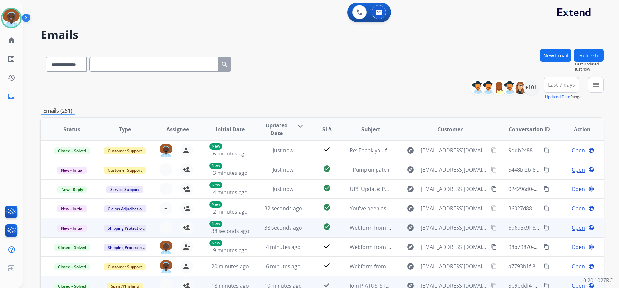
click at [574, 226] on span "Open" at bounding box center [577, 228] width 13 height 8
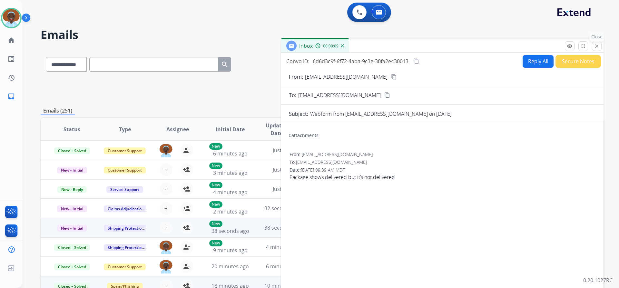
click at [598, 48] on mat-icon "close" at bounding box center [596, 46] width 6 height 6
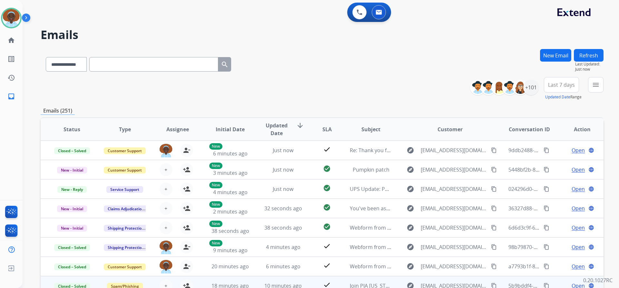
scroll to position [79, 0]
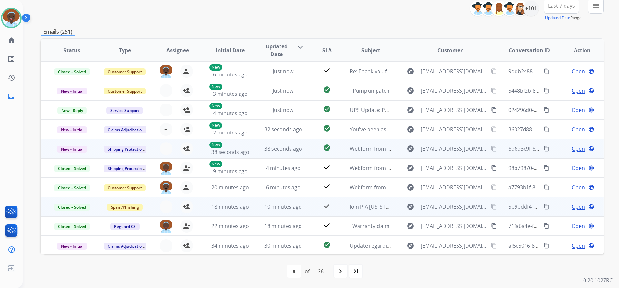
click at [571, 150] on span "Open" at bounding box center [577, 149] width 13 height 8
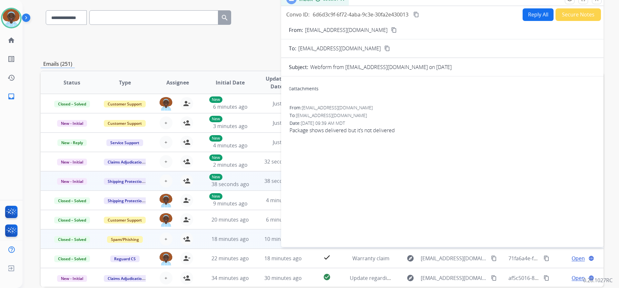
scroll to position [14, 0]
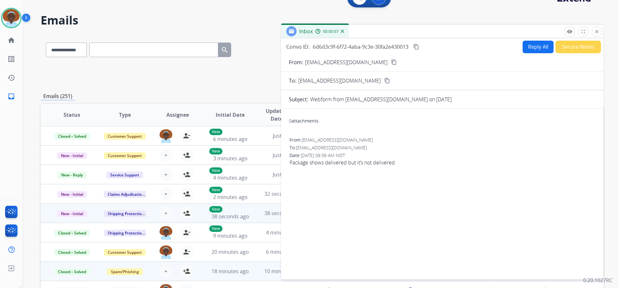
click at [394, 62] on mat-icon "content_copy" at bounding box center [394, 62] width 6 height 6
click at [535, 44] on button "Reply All" at bounding box center [537, 47] width 31 height 13
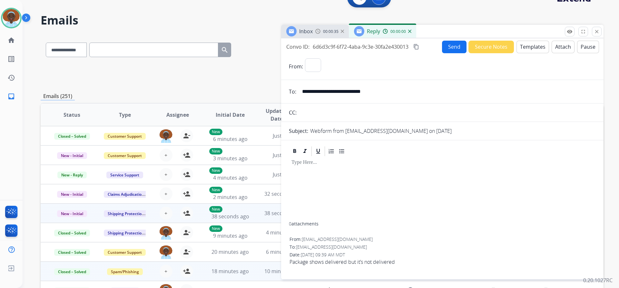
select select "**********"
click at [532, 46] on button "Templates" at bounding box center [532, 47] width 33 height 13
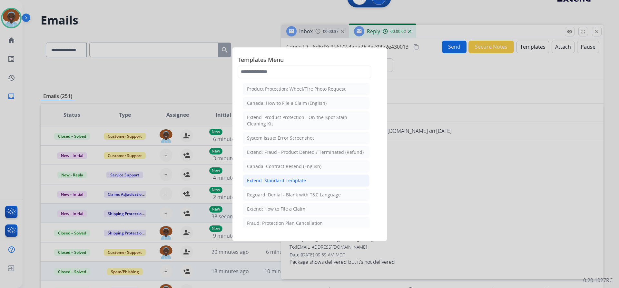
click at [301, 179] on div "Extend: Standard Template" at bounding box center [276, 180] width 59 height 6
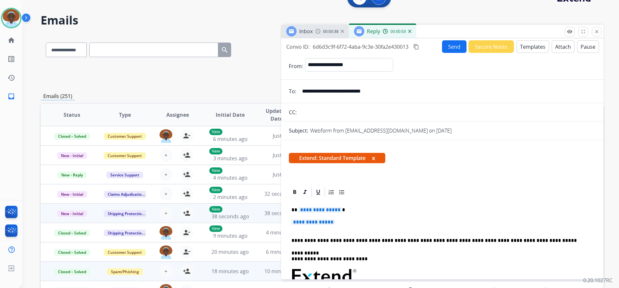
click at [319, 210] on span "**********" at bounding box center [319, 209] width 43 height 5
click at [315, 223] on span "**********" at bounding box center [312, 221] width 43 height 5
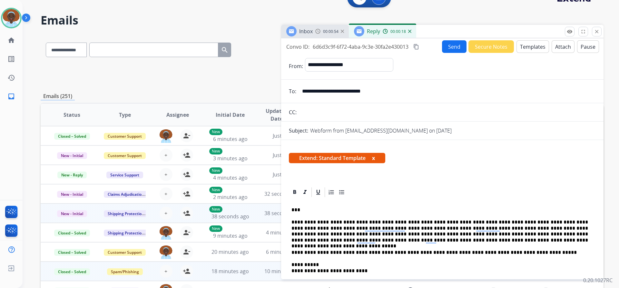
click at [452, 47] on button "Send" at bounding box center [454, 46] width 24 height 13
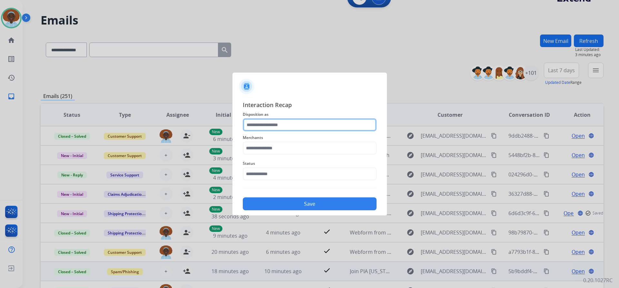
click at [267, 122] on input "text" at bounding box center [310, 124] width 134 height 13
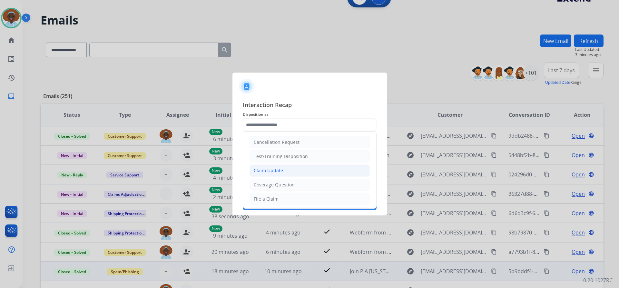
click at [273, 170] on div "Claim Update" at bounding box center [268, 170] width 29 height 6
type input "**********"
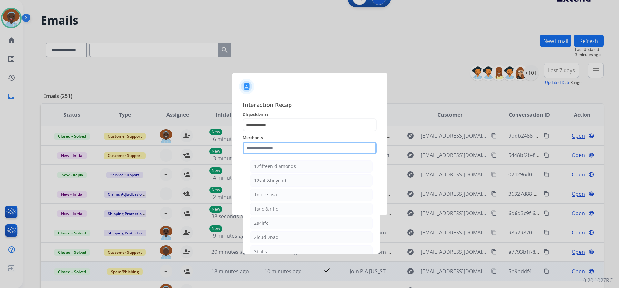
click at [281, 146] on input "text" at bounding box center [310, 147] width 134 height 13
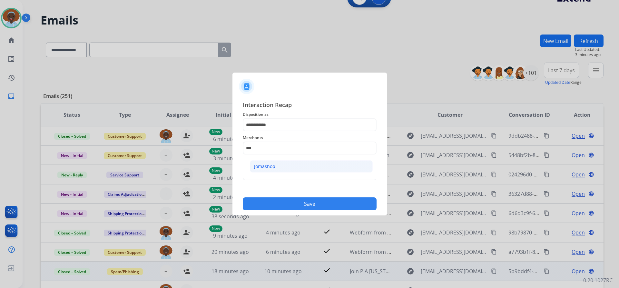
click at [283, 165] on li "Jomashop" at bounding box center [311, 166] width 123 height 12
type input "********"
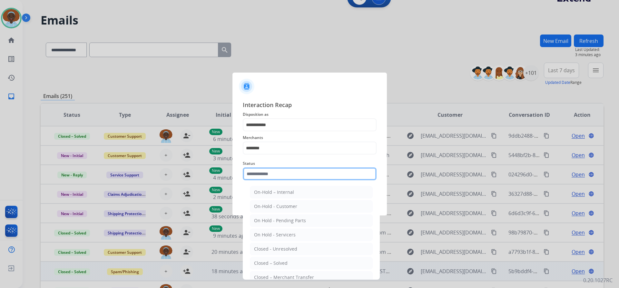
click at [284, 171] on input "text" at bounding box center [310, 173] width 134 height 13
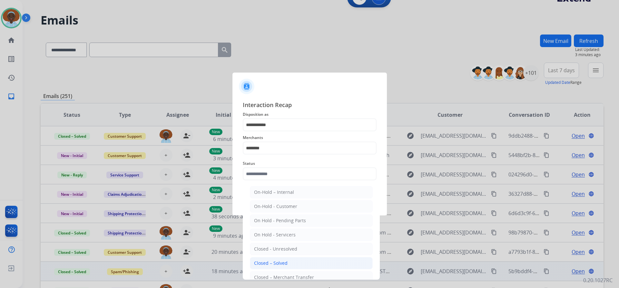
click at [303, 263] on li "Closed – Solved" at bounding box center [311, 263] width 123 height 12
type input "**********"
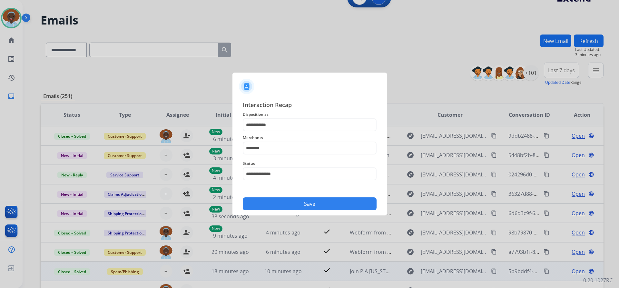
click at [313, 205] on button "Save" at bounding box center [310, 203] width 134 height 13
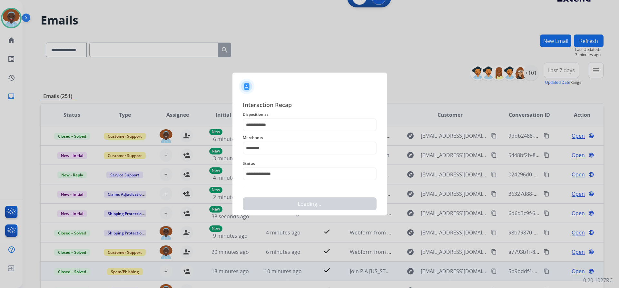
scroll to position [0, 0]
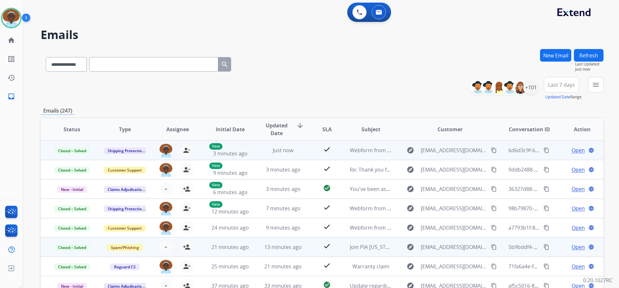
click at [571, 151] on span "Open" at bounding box center [577, 150] width 13 height 8
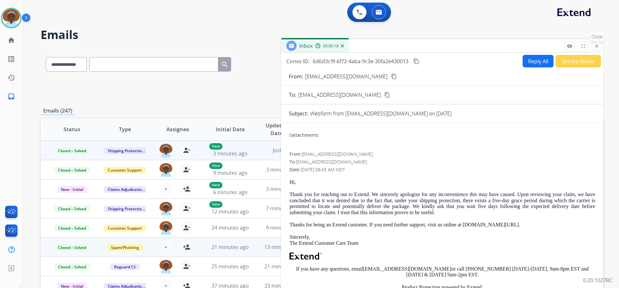
click at [597, 45] on mat-icon "close" at bounding box center [596, 46] width 6 height 6
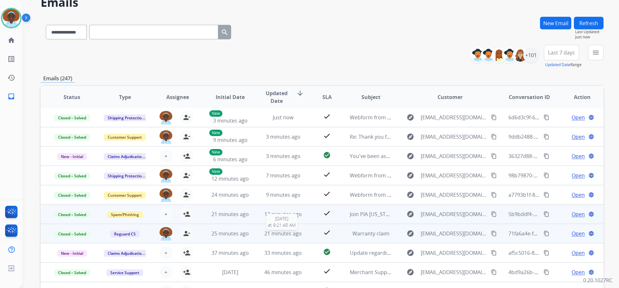
scroll to position [79, 0]
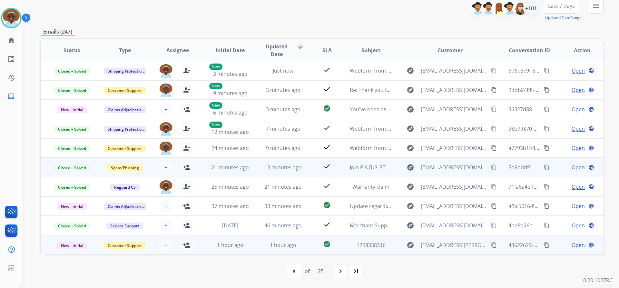
click at [573, 244] on span "Open" at bounding box center [577, 245] width 13 height 8
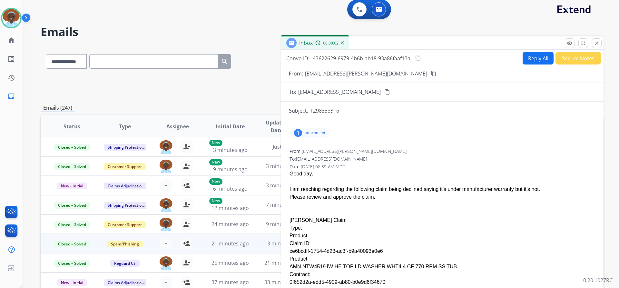
scroll to position [0, 0]
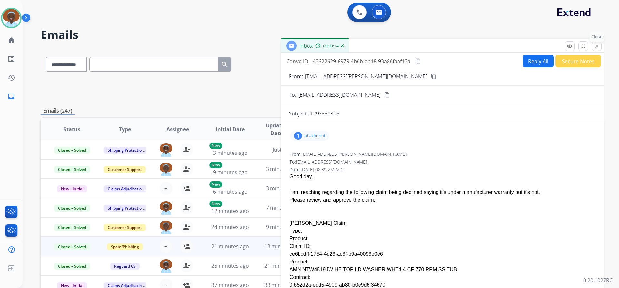
click at [598, 44] on mat-icon "close" at bounding box center [596, 46] width 6 height 6
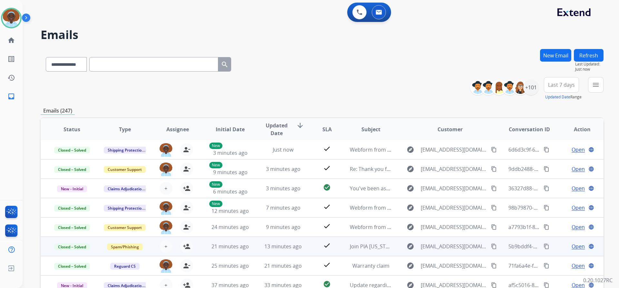
drag, startPoint x: 592, startPoint y: 53, endPoint x: 597, endPoint y: 61, distance: 8.7
click at [592, 53] on button "Refresh" at bounding box center [588, 55] width 30 height 13
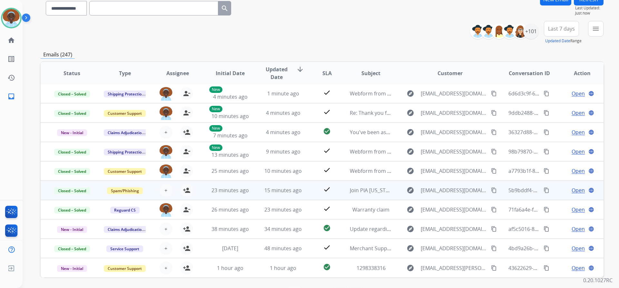
scroll to position [79, 0]
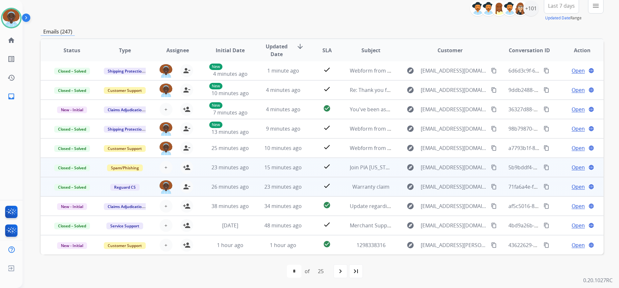
click at [573, 188] on span "Open" at bounding box center [577, 187] width 13 height 8
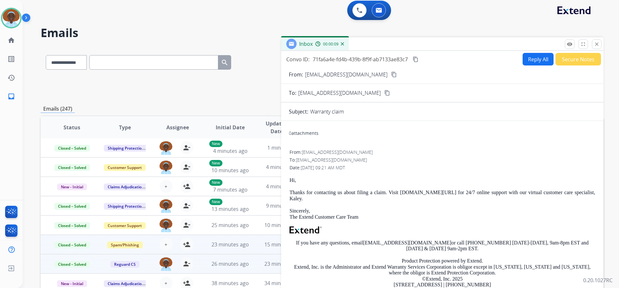
scroll to position [0, 0]
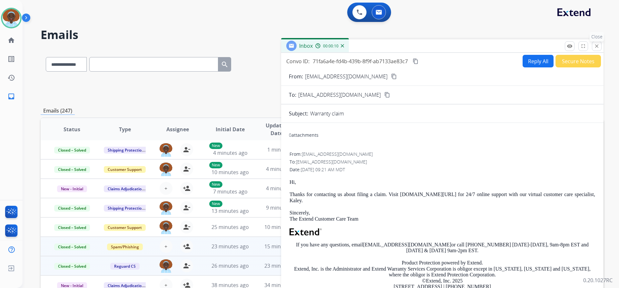
click at [599, 44] on mat-icon "close" at bounding box center [596, 46] width 6 height 6
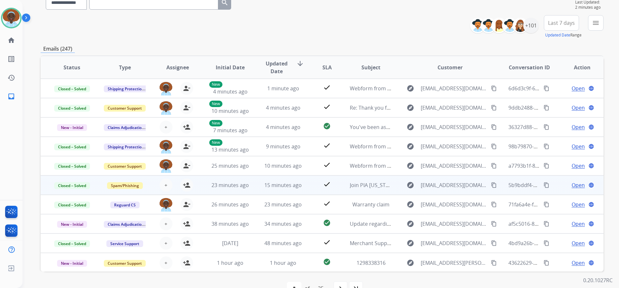
scroll to position [14, 0]
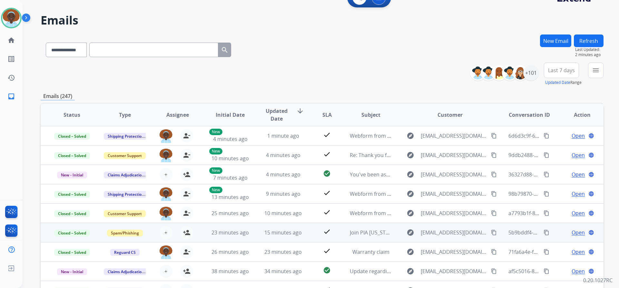
click at [593, 41] on button "Refresh" at bounding box center [588, 40] width 30 height 13
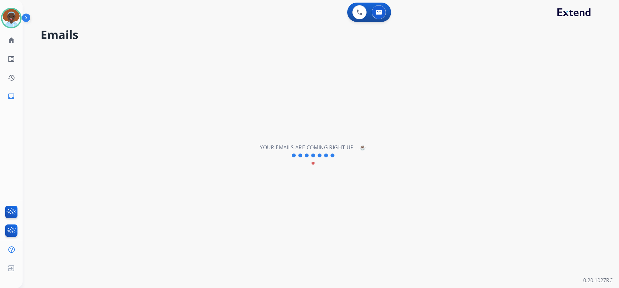
scroll to position [0, 0]
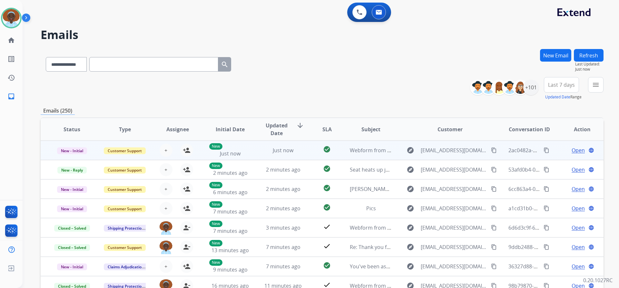
click at [573, 150] on span "Open" at bounding box center [577, 150] width 13 height 8
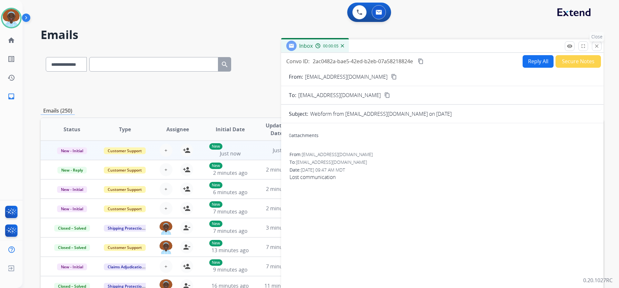
click at [593, 47] on mat-icon "close" at bounding box center [596, 46] width 6 height 6
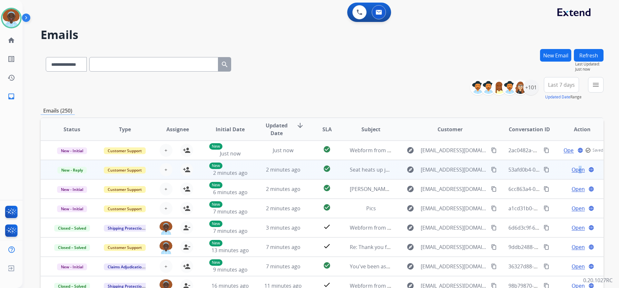
click at [574, 170] on span "Open" at bounding box center [577, 170] width 13 height 8
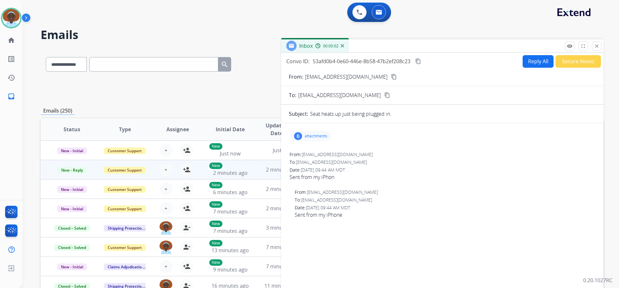
click at [299, 134] on div "6" at bounding box center [298, 136] width 8 height 8
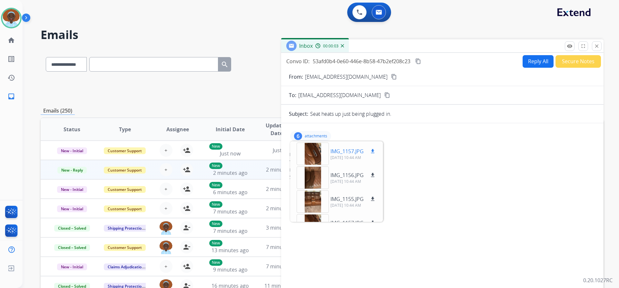
click at [315, 154] on div at bounding box center [312, 153] width 32 height 23
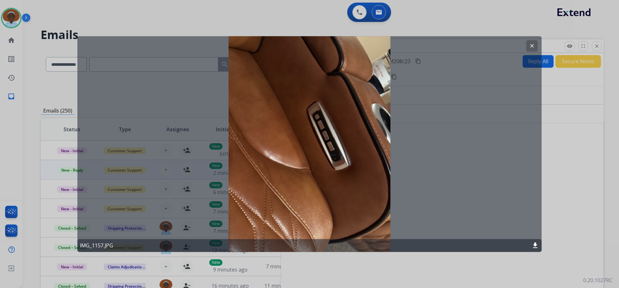
click at [533, 46] on mat-icon "clear" at bounding box center [532, 46] width 6 height 6
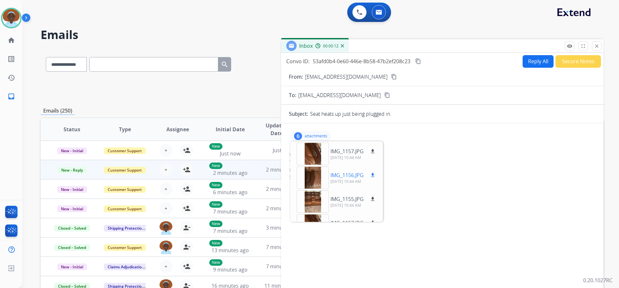
click at [309, 177] on div at bounding box center [312, 177] width 32 height 23
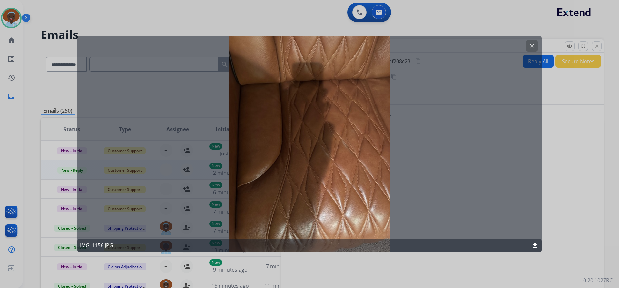
click at [533, 45] on mat-icon "clear" at bounding box center [532, 46] width 6 height 6
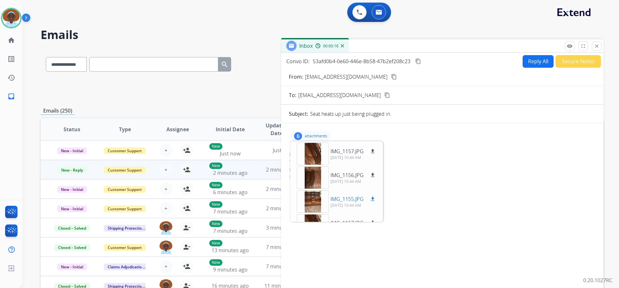
click at [310, 199] on div at bounding box center [312, 201] width 32 height 23
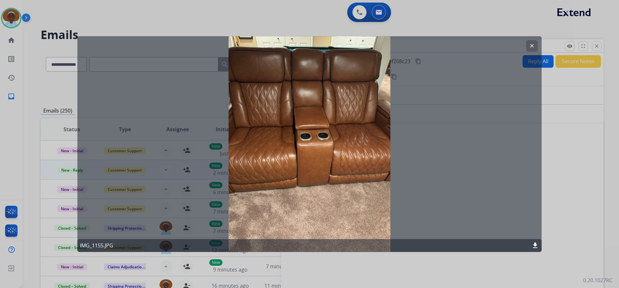
click at [533, 46] on mat-icon "clear" at bounding box center [532, 46] width 6 height 6
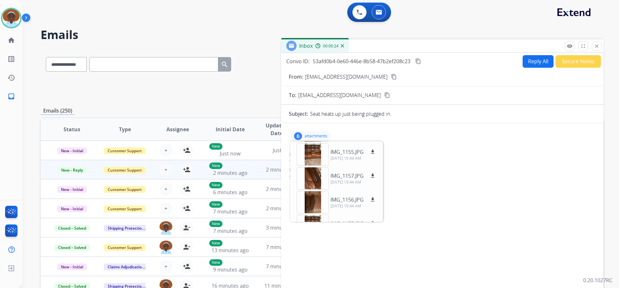
scroll to position [64, 0]
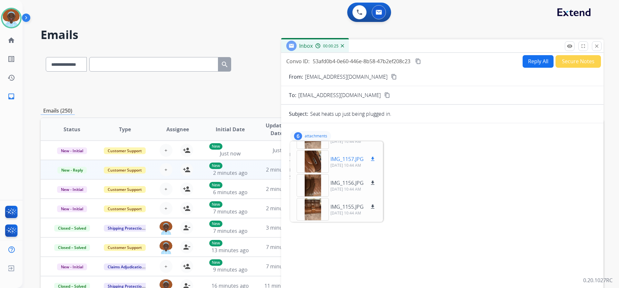
click at [313, 161] on div at bounding box center [312, 161] width 32 height 23
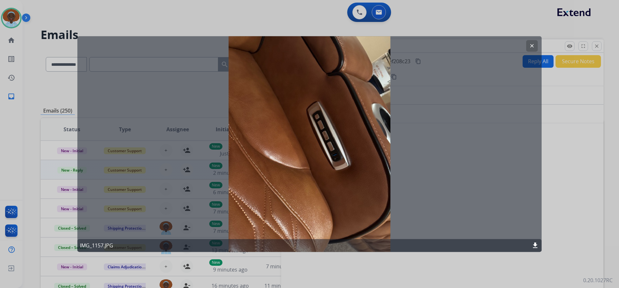
click at [532, 44] on mat-icon "clear" at bounding box center [532, 46] width 6 height 6
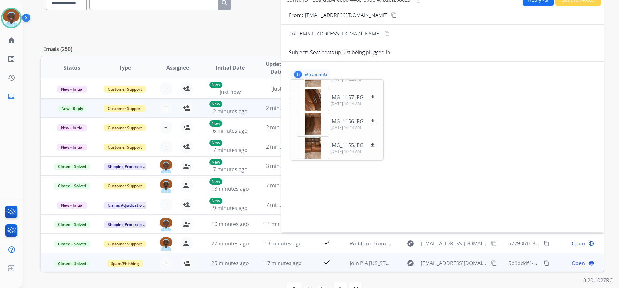
scroll to position [64, 0]
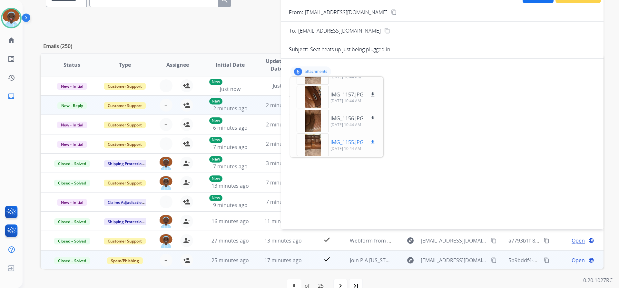
click at [312, 141] on div at bounding box center [312, 144] width 32 height 23
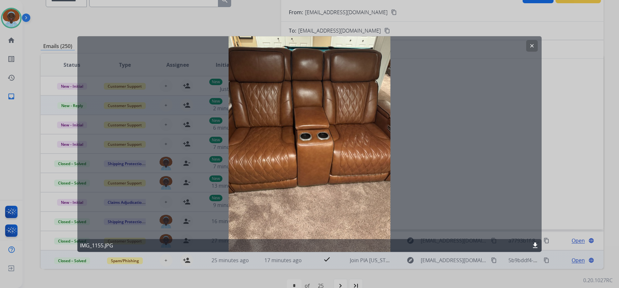
click at [533, 47] on mat-icon "clear" at bounding box center [532, 46] width 6 height 6
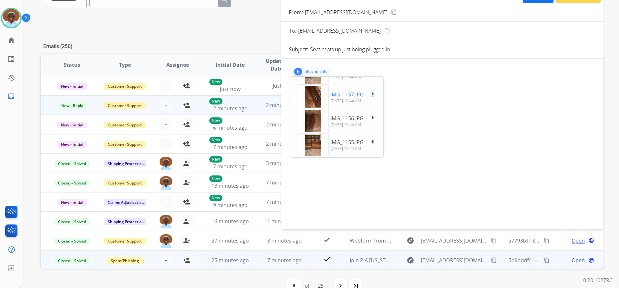
click at [309, 98] on div at bounding box center [312, 97] width 32 height 23
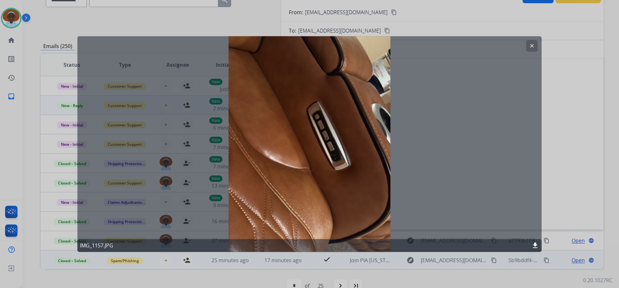
click at [531, 46] on mat-icon "clear" at bounding box center [532, 46] width 6 height 6
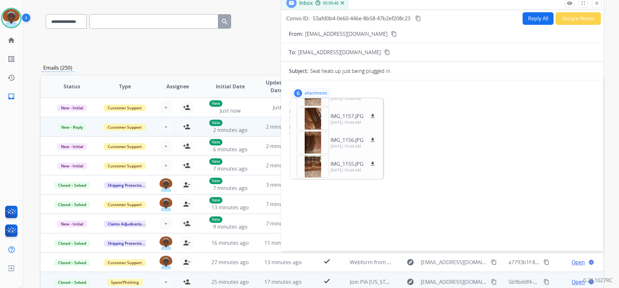
scroll to position [32, 0]
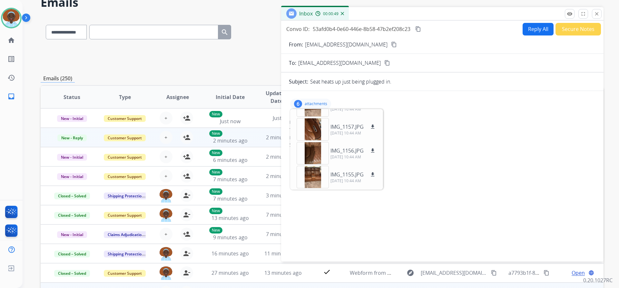
click at [312, 101] on div "6 attachments IMG_1157.JPG download [DATE] 10:44 AM IMG_1156.JPG download [DATE…" at bounding box center [310, 104] width 41 height 10
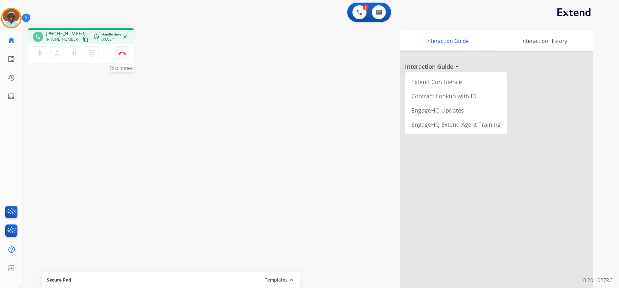
click at [122, 53] on img at bounding box center [122, 53] width 8 height 3
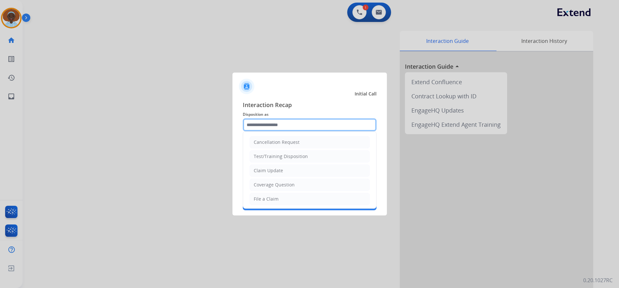
click at [278, 120] on input "text" at bounding box center [310, 124] width 134 height 13
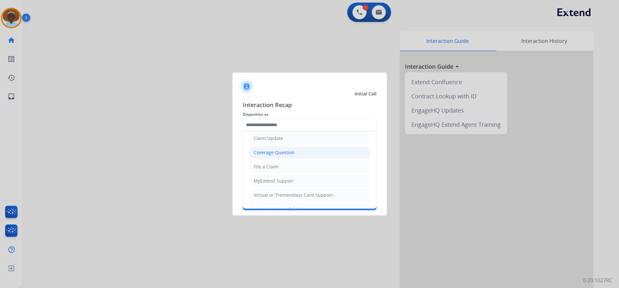
click at [299, 153] on li "Coverage Question" at bounding box center [309, 152] width 120 height 12
type input "**********"
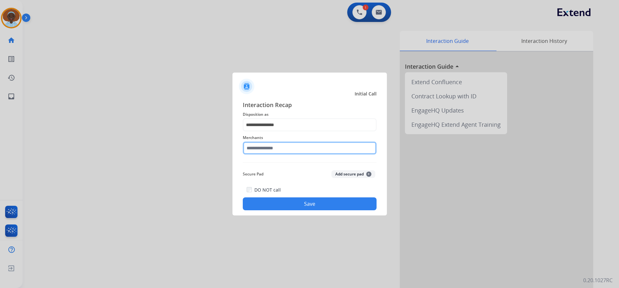
click at [278, 146] on input "text" at bounding box center [310, 147] width 134 height 13
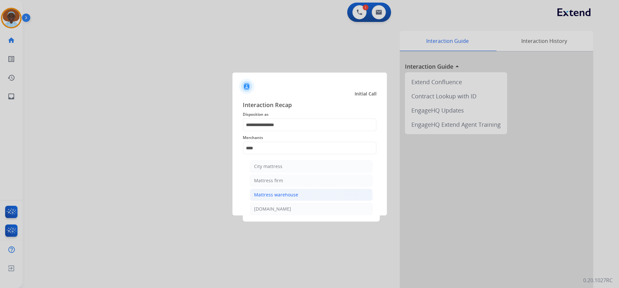
click at [280, 195] on div "Mattress warehouse" at bounding box center [276, 194] width 44 height 6
type input "**********"
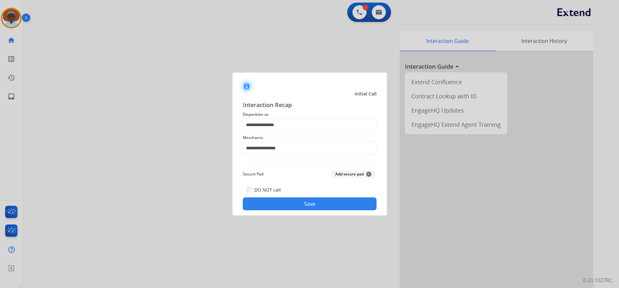
click at [296, 204] on button "Save" at bounding box center [310, 203] width 134 height 13
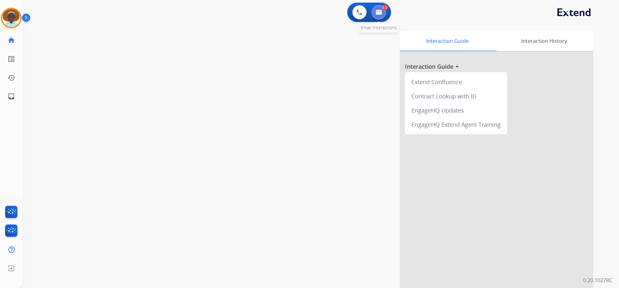
click at [378, 14] on img at bounding box center [378, 12] width 6 height 5
select select "**********"
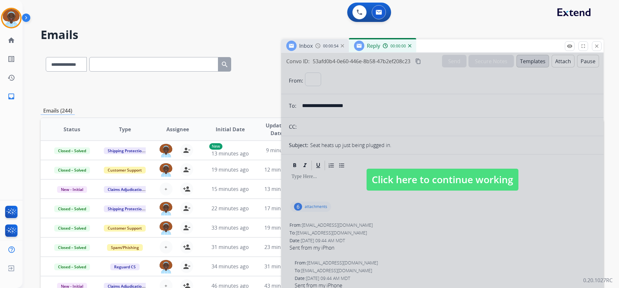
select select "**********"
click at [402, 181] on span "Click here to continue working" at bounding box center [442, 179] width 152 height 22
select select
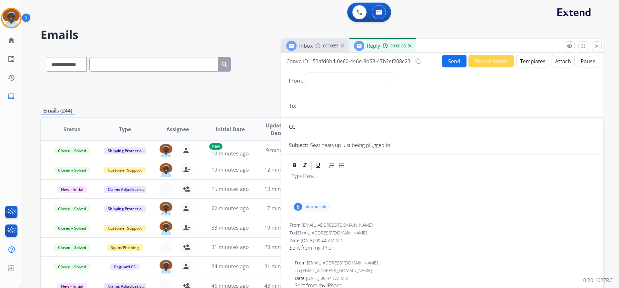
click at [408, 46] on img at bounding box center [409, 45] width 3 height 3
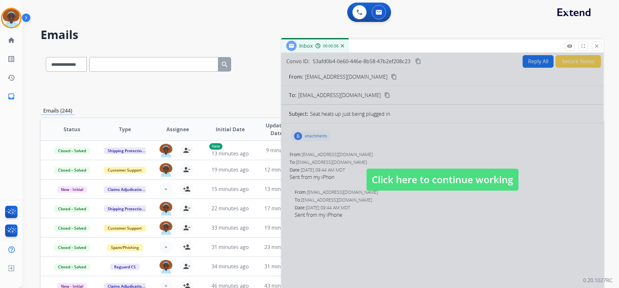
click at [437, 183] on span "Click here to continue working" at bounding box center [442, 179] width 152 height 22
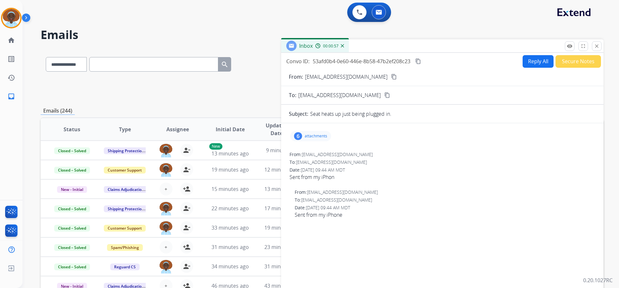
click at [343, 46] on img at bounding box center [342, 45] width 3 height 3
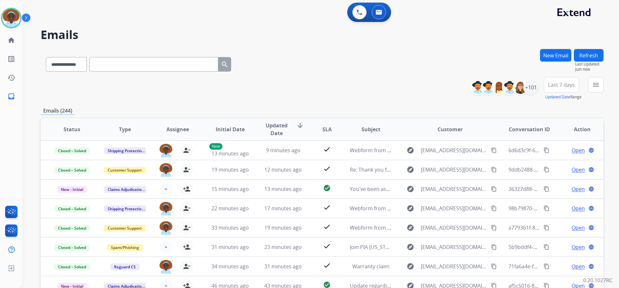
click at [587, 53] on button "Refresh" at bounding box center [588, 55] width 30 height 13
click at [586, 56] on button "Refresh" at bounding box center [588, 55] width 30 height 13
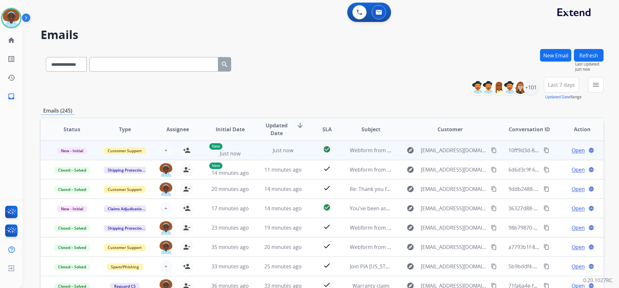
click at [571, 152] on span "Open" at bounding box center [577, 150] width 13 height 8
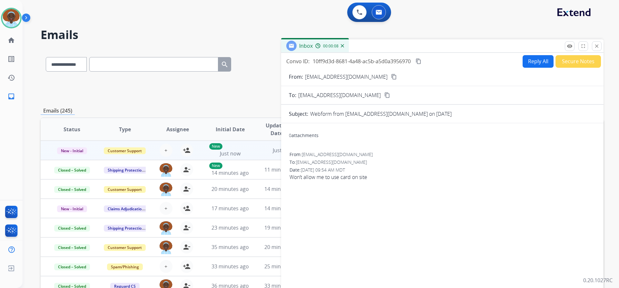
click at [391, 78] on mat-icon "content_copy" at bounding box center [394, 77] width 6 height 6
click at [530, 61] on button "Reply All" at bounding box center [537, 61] width 31 height 13
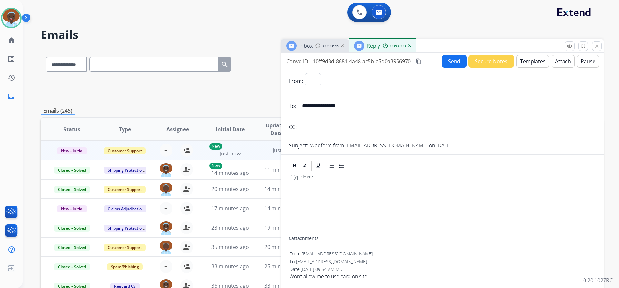
select select "**********"
click at [527, 61] on button "Templates" at bounding box center [532, 61] width 33 height 13
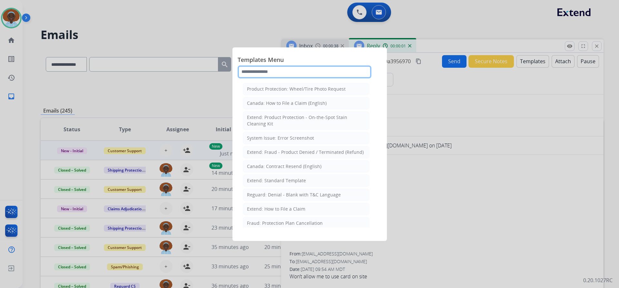
click at [281, 71] on input "text" at bounding box center [304, 71] width 134 height 13
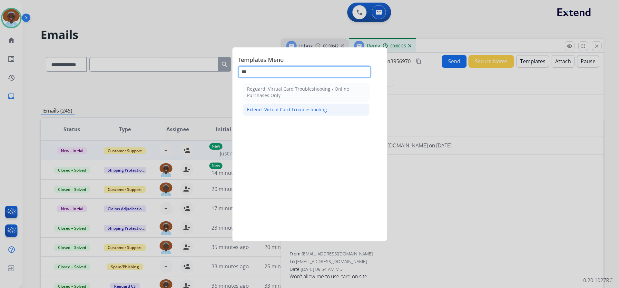
type input "***"
click at [288, 109] on div "Extend: Virtual Card Troubleshooting" at bounding box center [287, 109] width 80 height 6
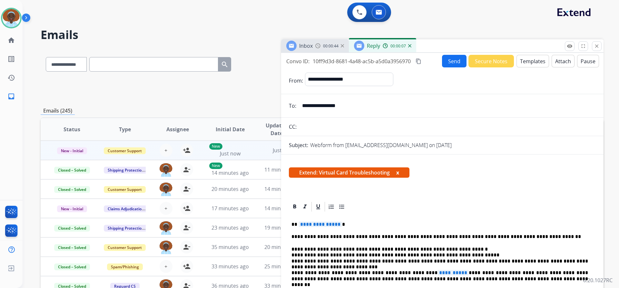
click at [317, 225] on span "**********" at bounding box center [319, 223] width 43 height 5
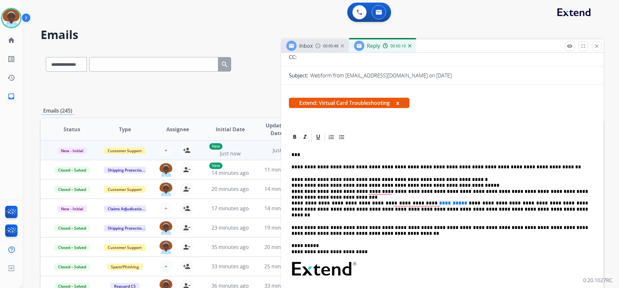
scroll to position [97, 0]
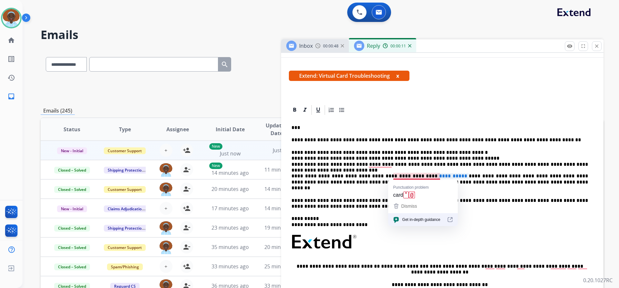
click at [437, 176] on span "**********" at bounding box center [452, 175] width 31 height 5
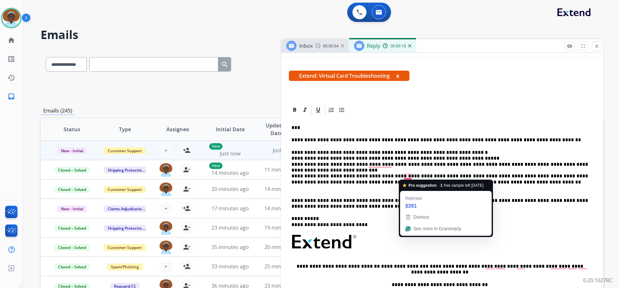
click at [404, 174] on p "**********" at bounding box center [439, 170] width 296 height 42
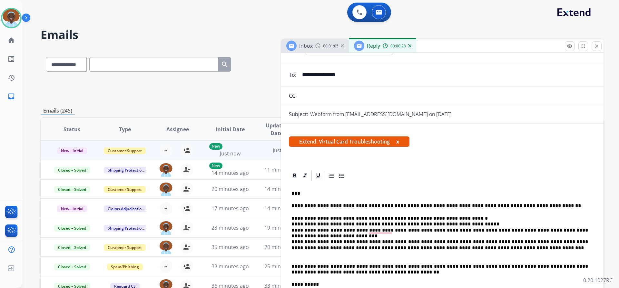
scroll to position [0, 0]
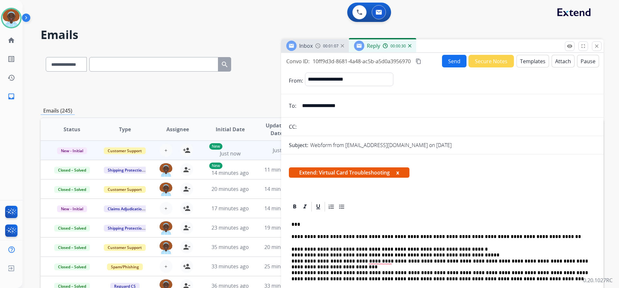
click at [451, 62] on button "Send" at bounding box center [454, 61] width 24 height 13
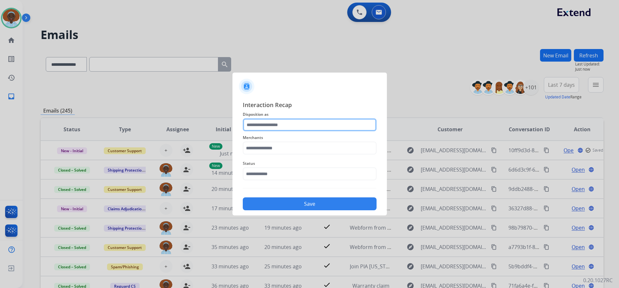
click at [274, 123] on input "text" at bounding box center [310, 124] width 134 height 13
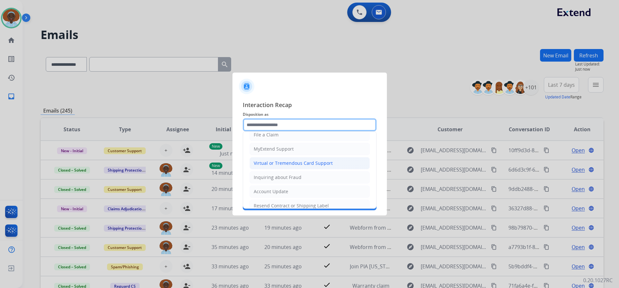
scroll to position [64, 0]
click at [287, 162] on div "Virtual or Tremendous Card Support" at bounding box center [293, 162] width 79 height 6
type input "**********"
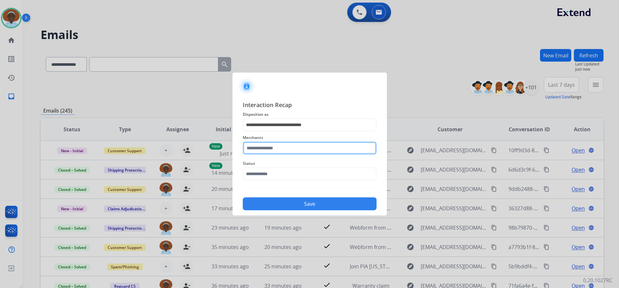
click at [269, 148] on input "text" at bounding box center [310, 147] width 134 height 13
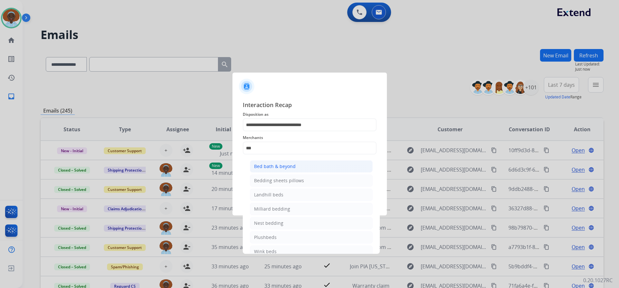
click at [272, 166] on div "Bed bath & beyond" at bounding box center [275, 166] width 42 height 6
type input "**********"
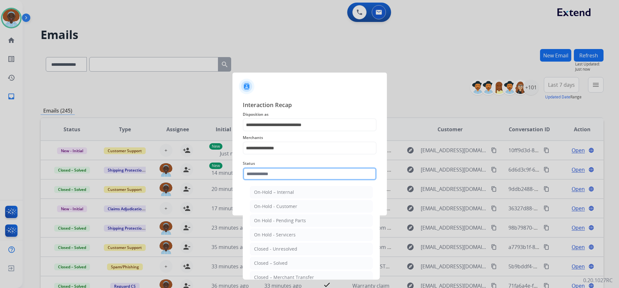
click at [278, 175] on input "text" at bounding box center [310, 173] width 134 height 13
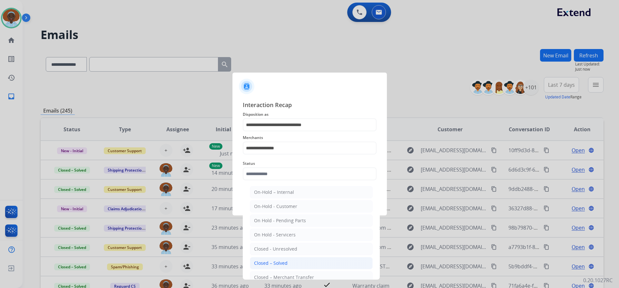
click at [294, 264] on li "Closed – Solved" at bounding box center [311, 263] width 123 height 12
type input "**********"
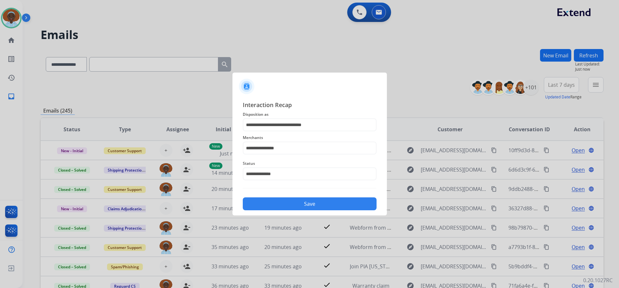
click at [316, 206] on button "Save" at bounding box center [310, 203] width 134 height 13
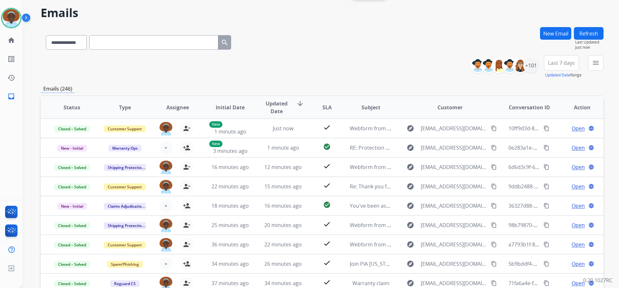
scroll to position [0, 0]
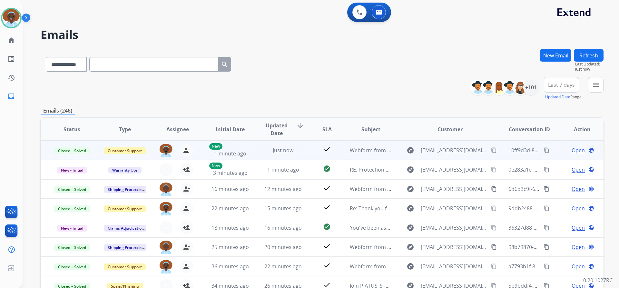
click at [571, 152] on span "Open" at bounding box center [577, 150] width 13 height 8
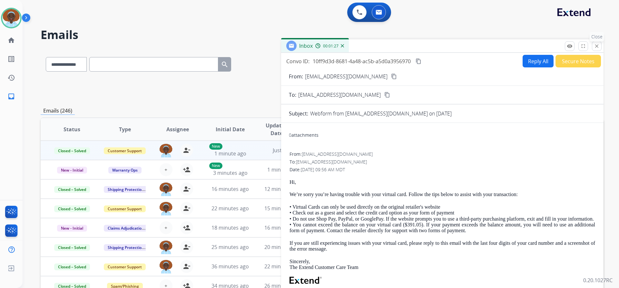
click at [594, 46] on mat-icon "close" at bounding box center [596, 46] width 6 height 6
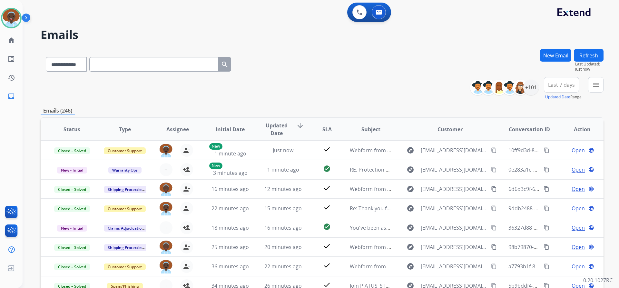
click at [579, 56] on button "Refresh" at bounding box center [588, 55] width 30 height 13
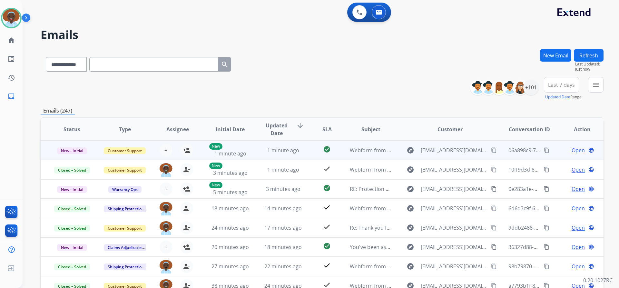
click at [571, 152] on span "Open" at bounding box center [577, 150] width 13 height 8
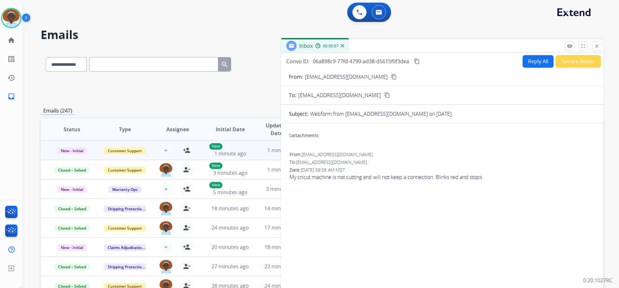
click at [391, 76] on mat-icon "content_copy" at bounding box center [394, 77] width 6 height 6
click at [536, 60] on button "Reply All" at bounding box center [537, 61] width 31 height 13
select select "**********"
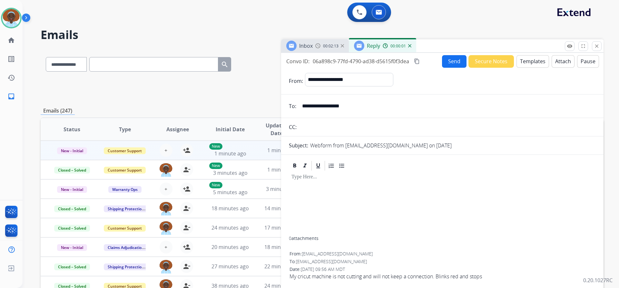
click at [537, 60] on button "Templates" at bounding box center [532, 61] width 33 height 13
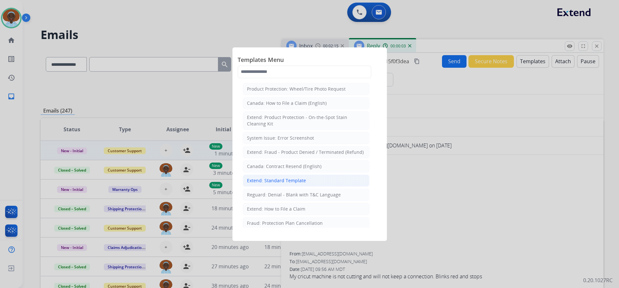
click at [302, 180] on div "Extend: Standard Template" at bounding box center [276, 180] width 59 height 6
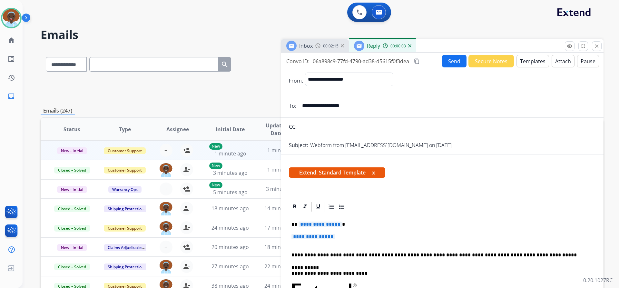
click at [313, 225] on span "**********" at bounding box center [319, 223] width 43 height 5
click at [318, 238] on span "**********" at bounding box center [312, 236] width 43 height 5
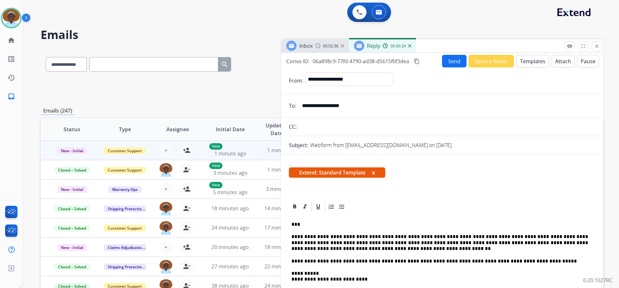
click at [450, 61] on button "Send" at bounding box center [454, 61] width 24 height 13
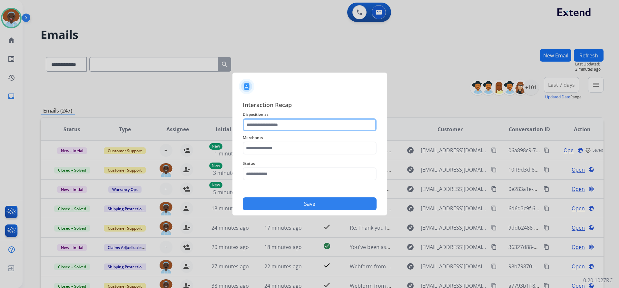
click at [278, 123] on input "text" at bounding box center [310, 124] width 134 height 13
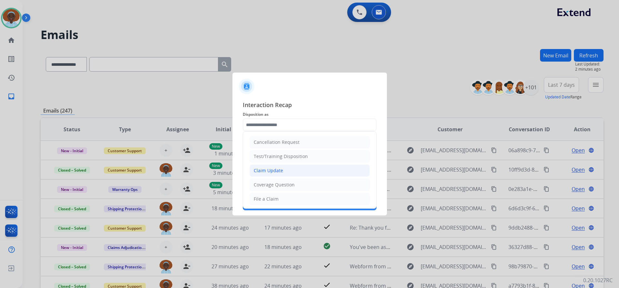
click at [278, 172] on div "Claim Update" at bounding box center [268, 170] width 29 height 6
type input "**********"
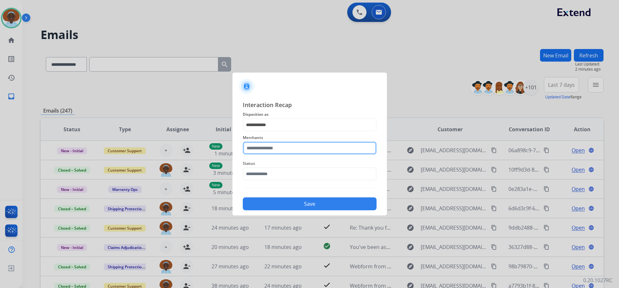
click at [274, 145] on input "text" at bounding box center [310, 147] width 134 height 13
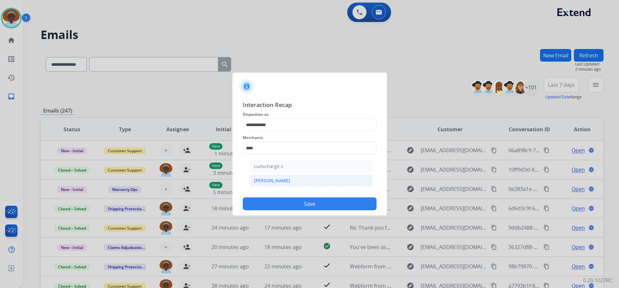
click at [273, 180] on li "[PERSON_NAME]" at bounding box center [311, 180] width 123 height 12
type input "********"
click at [275, 169] on input "text" at bounding box center [310, 173] width 134 height 13
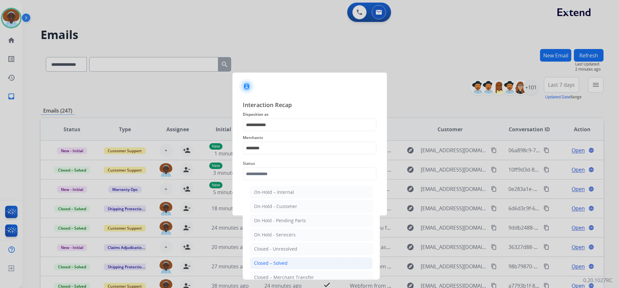
click at [293, 264] on li "Closed – Solved" at bounding box center [311, 263] width 123 height 12
type input "**********"
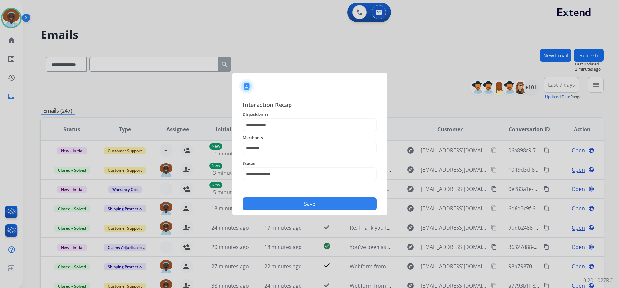
click at [308, 205] on button "Save" at bounding box center [310, 203] width 134 height 13
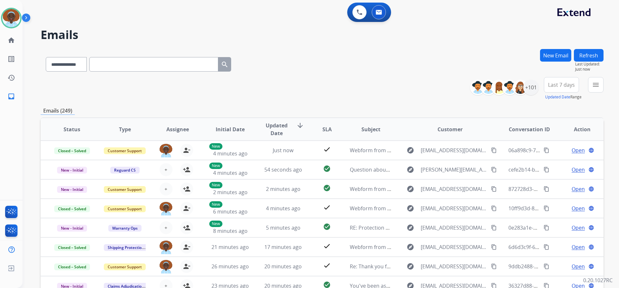
drag, startPoint x: 585, startPoint y: 53, endPoint x: 577, endPoint y: 70, distance: 18.3
click at [585, 53] on button "Refresh" at bounding box center [588, 55] width 30 height 13
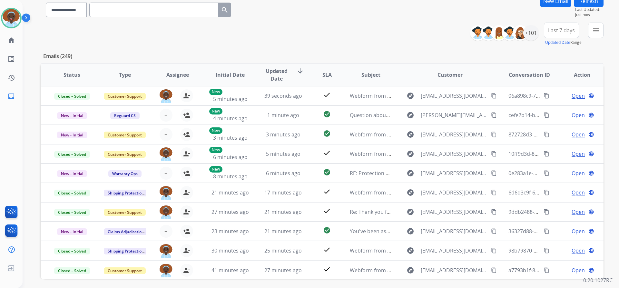
scroll to position [64, 0]
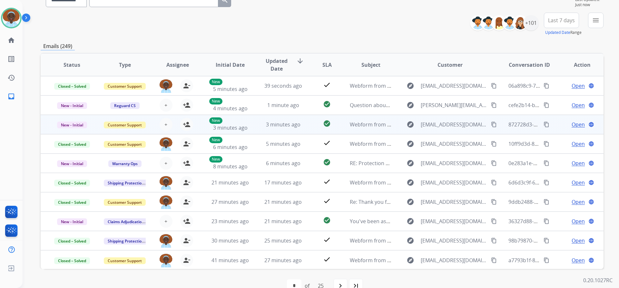
click at [575, 123] on span "Open" at bounding box center [577, 124] width 13 height 8
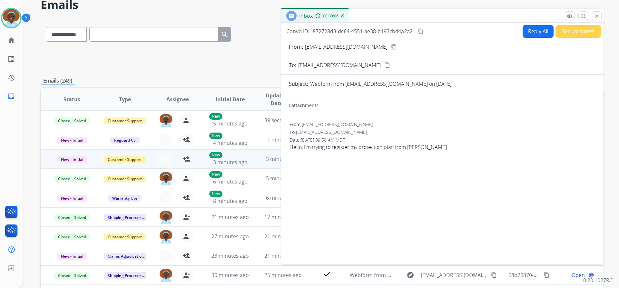
scroll to position [0, 0]
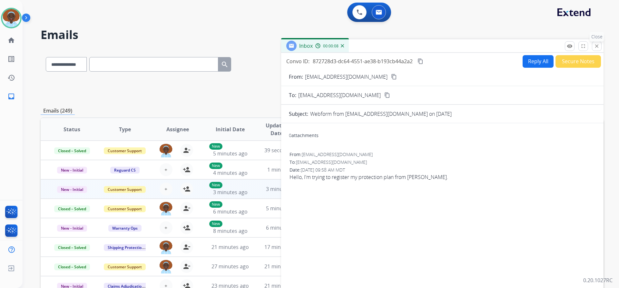
click at [596, 48] on mat-icon "close" at bounding box center [596, 46] width 6 height 6
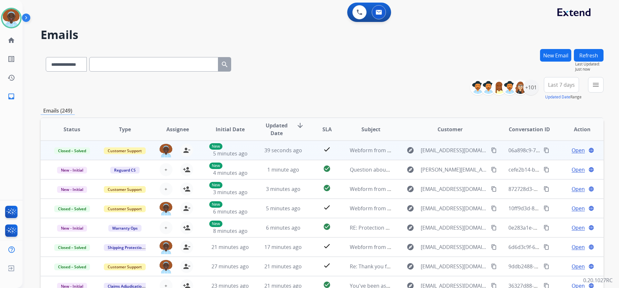
click at [576, 150] on span "Open" at bounding box center [577, 150] width 13 height 8
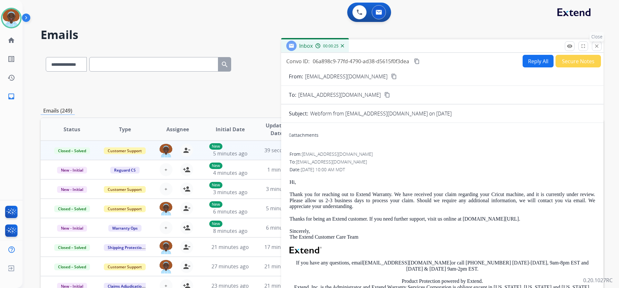
click at [597, 45] on mat-icon "close" at bounding box center [596, 46] width 6 height 6
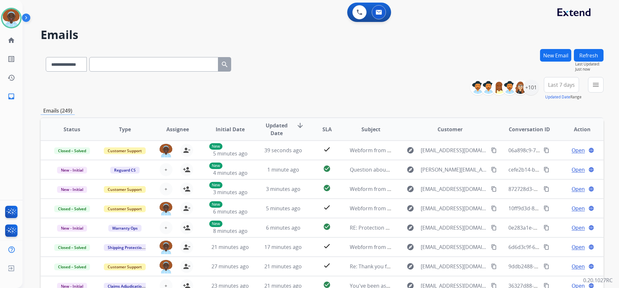
click at [560, 85] on span "Last 7 days" at bounding box center [561, 84] width 27 height 3
click at [556, 164] on div "Last 90 days" at bounding box center [558, 163] width 35 height 10
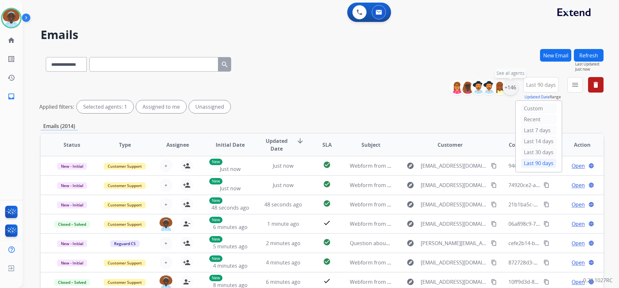
click at [507, 84] on div "+146" at bounding box center [509, 87] width 15 height 15
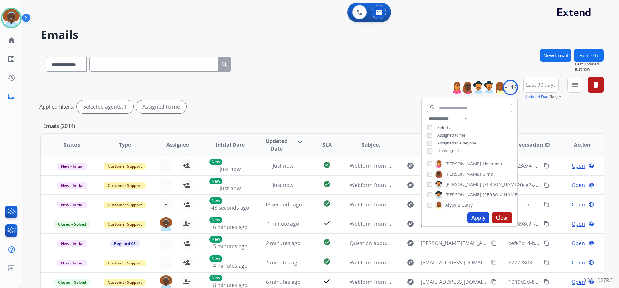
click at [471, 217] on button "Apply" at bounding box center [478, 218] width 22 height 12
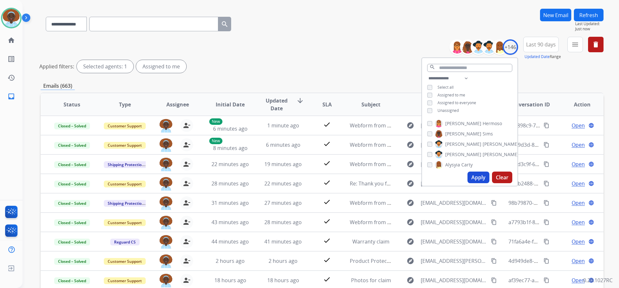
scroll to position [94, 0]
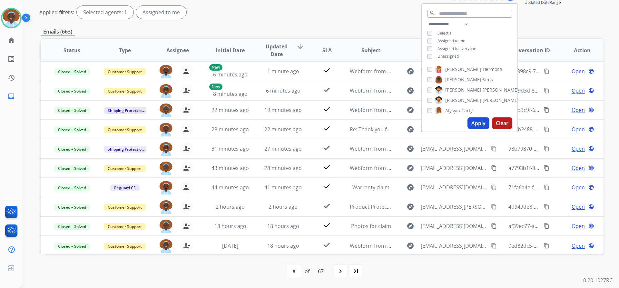
click at [371, 18] on div "Applied filters: Selected agents: 1 Assigned to me" at bounding box center [320, 12] width 562 height 13
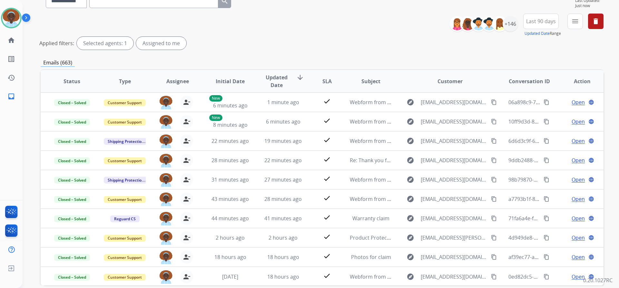
scroll to position [0, 0]
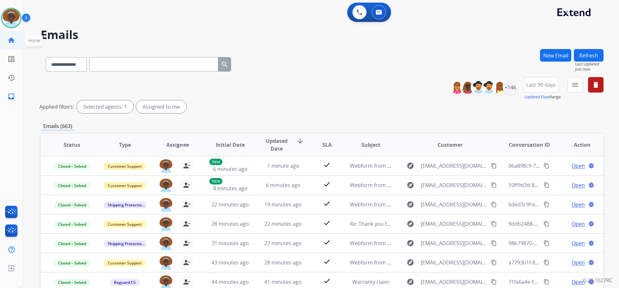
click at [14, 40] on mat-icon "home" at bounding box center [11, 40] width 8 height 8
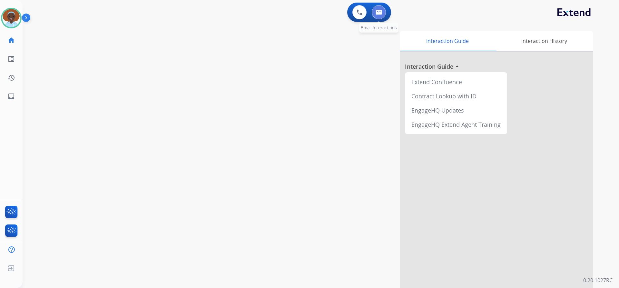
click at [379, 14] on img at bounding box center [378, 12] width 6 height 5
select select "**********"
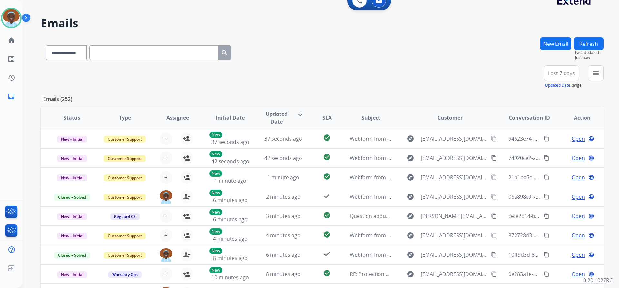
scroll to position [32, 0]
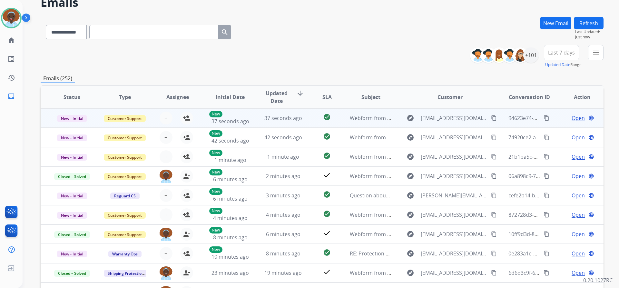
click at [572, 117] on span "Open" at bounding box center [577, 118] width 13 height 8
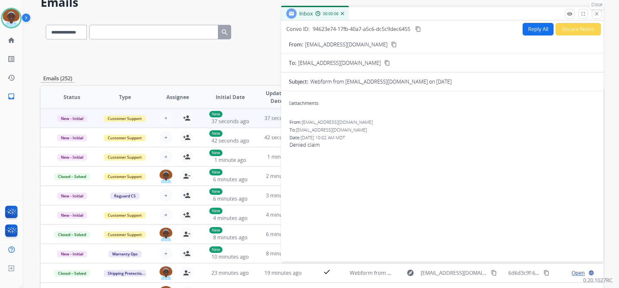
click at [597, 14] on mat-icon "close" at bounding box center [596, 14] width 6 height 6
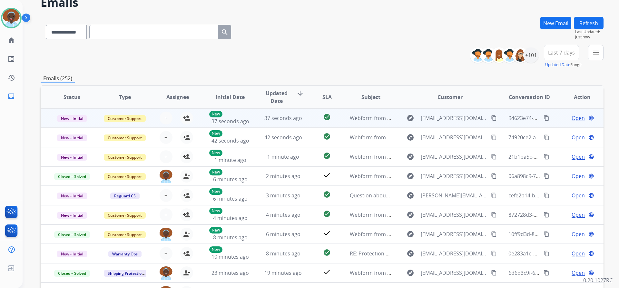
click at [576, 117] on span "Open" at bounding box center [577, 118] width 13 height 8
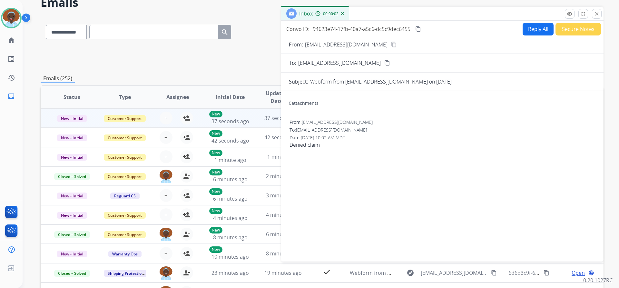
click at [391, 44] on mat-icon "content_copy" at bounding box center [394, 45] width 6 height 6
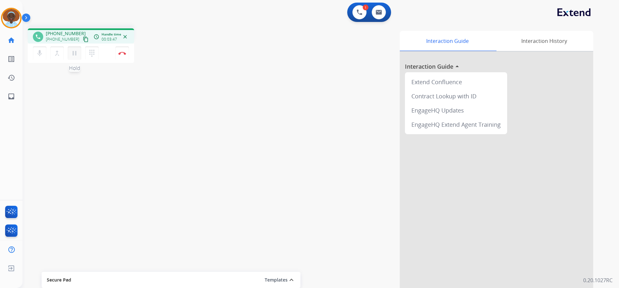
click at [77, 52] on mat-icon "pause" at bounding box center [75, 53] width 8 height 8
click at [92, 55] on mat-icon "dialpad" at bounding box center [92, 53] width 8 height 8
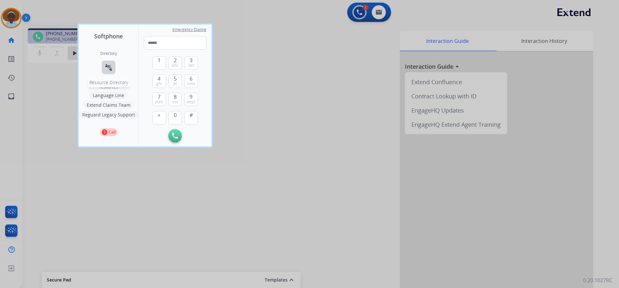
click at [110, 67] on mat-icon "connect_without_contact" at bounding box center [109, 67] width 8 height 8
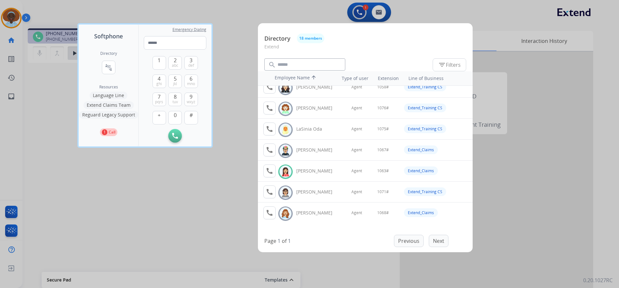
scroll to position [226, 0]
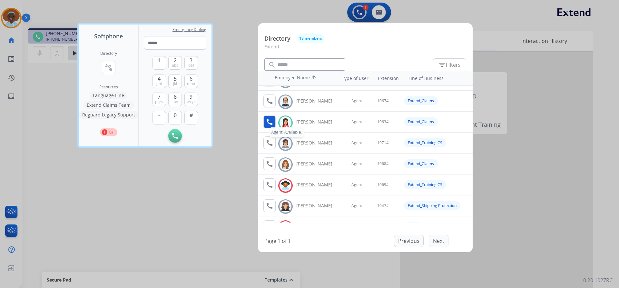
click at [271, 122] on mat-icon "call" at bounding box center [269, 122] width 8 height 8
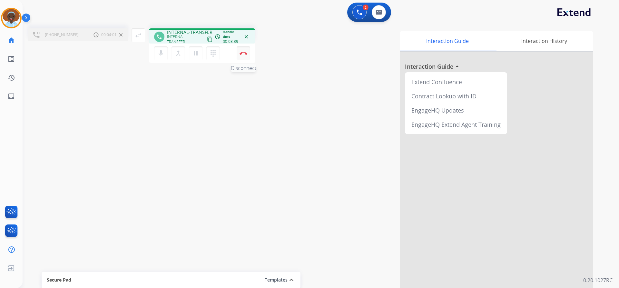
click at [243, 53] on img at bounding box center [243, 53] width 8 height 3
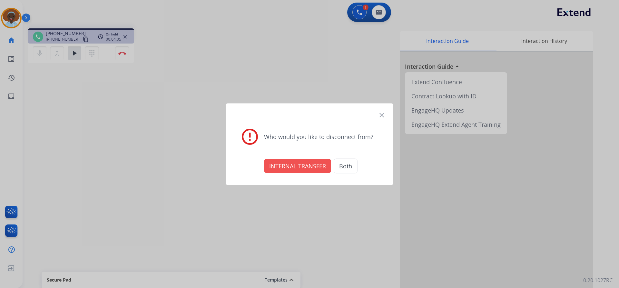
click at [302, 169] on button "INTERNAL-TRANSFER" at bounding box center [297, 165] width 67 height 14
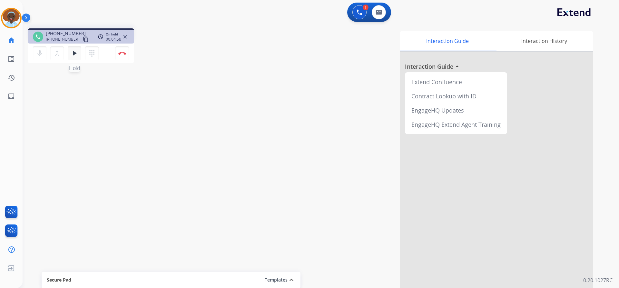
click at [74, 55] on mat-icon "play_arrow" at bounding box center [75, 53] width 8 height 8
click at [124, 53] on img at bounding box center [122, 53] width 8 height 3
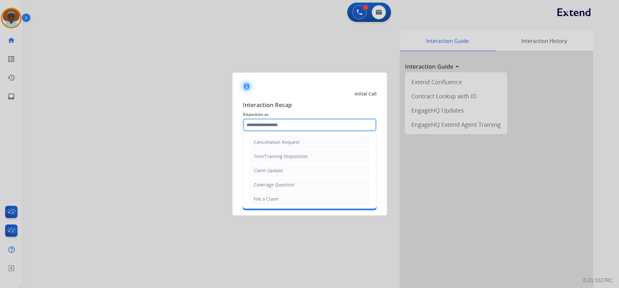
click at [271, 122] on input "text" at bounding box center [310, 124] width 134 height 13
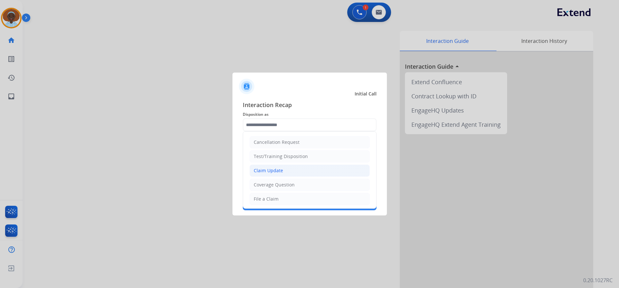
click at [287, 170] on li "Claim Update" at bounding box center [309, 170] width 120 height 12
type input "**********"
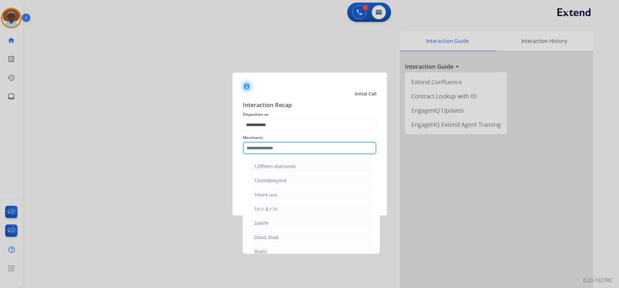
click at [281, 149] on input "text" at bounding box center [310, 147] width 134 height 13
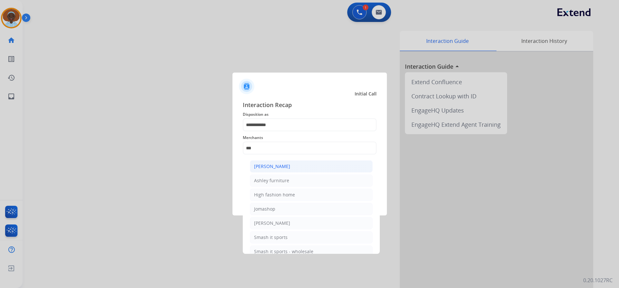
click at [277, 169] on div "[PERSON_NAME]" at bounding box center [272, 166] width 36 height 6
type input "**********"
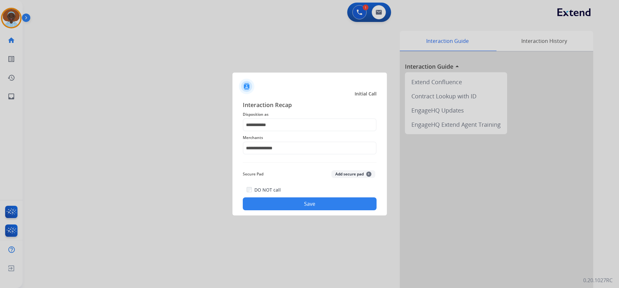
click at [298, 204] on button "Save" at bounding box center [310, 203] width 134 height 13
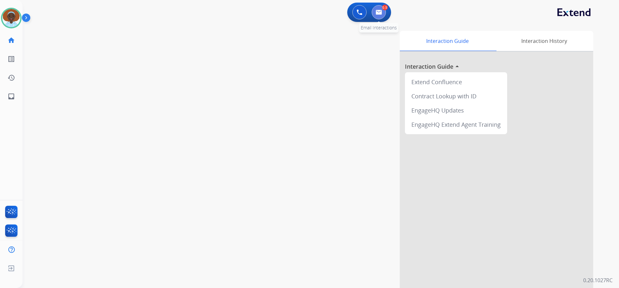
click at [379, 10] on img at bounding box center [378, 12] width 6 height 5
select select "**********"
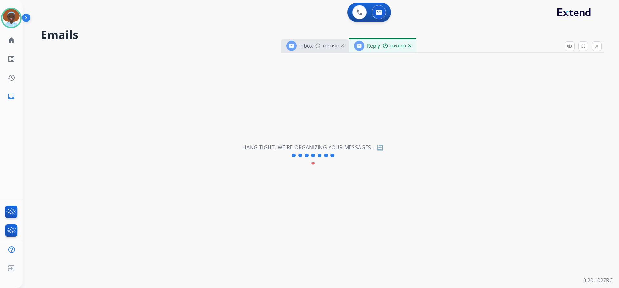
select select "**********"
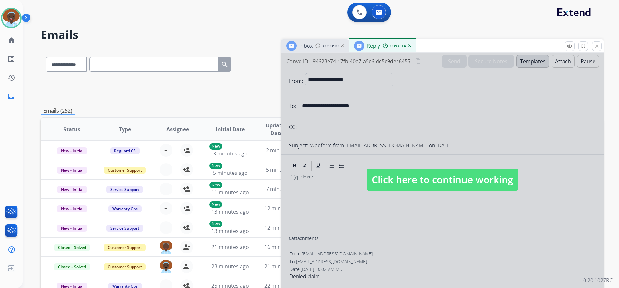
click at [406, 183] on span "Click here to continue working" at bounding box center [442, 179] width 152 height 22
select select
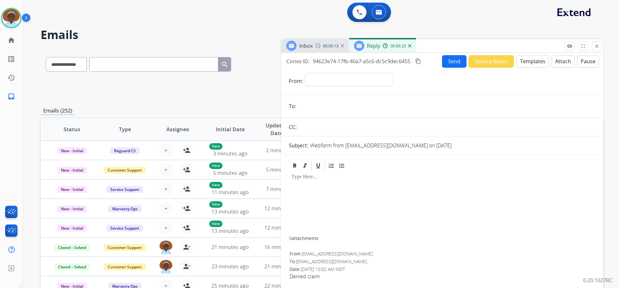
click at [409, 46] on img at bounding box center [409, 45] width 3 height 3
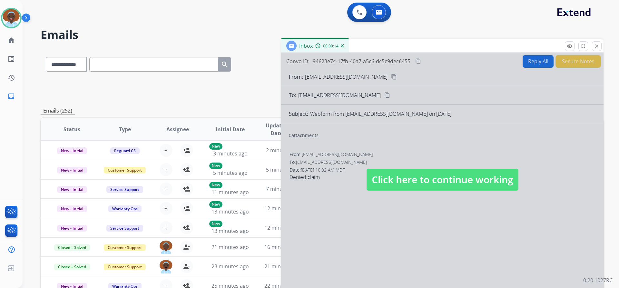
click at [441, 180] on span "Click here to continue working" at bounding box center [442, 179] width 152 height 22
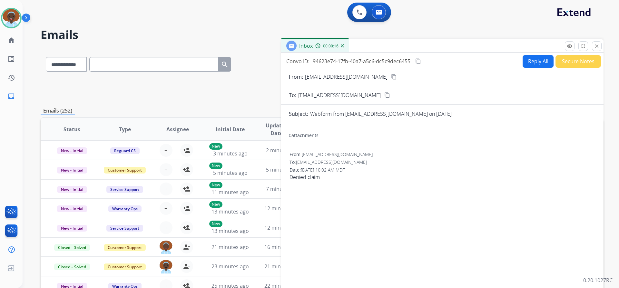
click at [343, 45] on img at bounding box center [342, 45] width 3 height 3
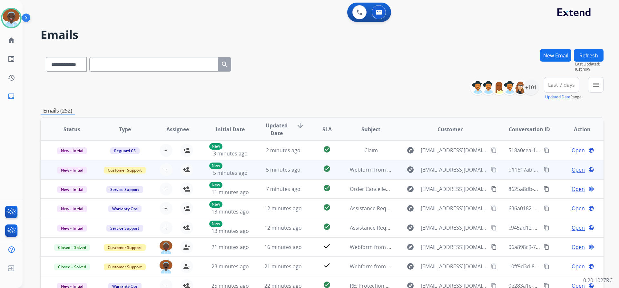
click at [571, 170] on span "Open" at bounding box center [577, 170] width 13 height 8
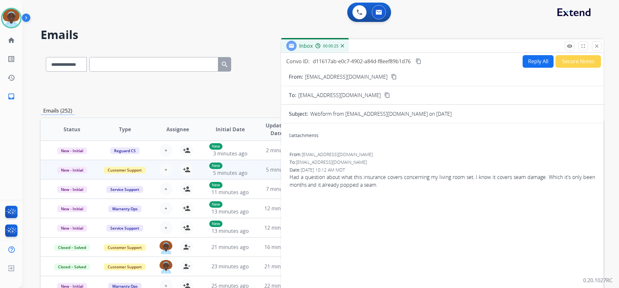
click at [391, 76] on mat-icon "content_copy" at bounding box center [394, 77] width 6 height 6
click at [536, 59] on button "Reply All" at bounding box center [537, 61] width 31 height 13
select select "**********"
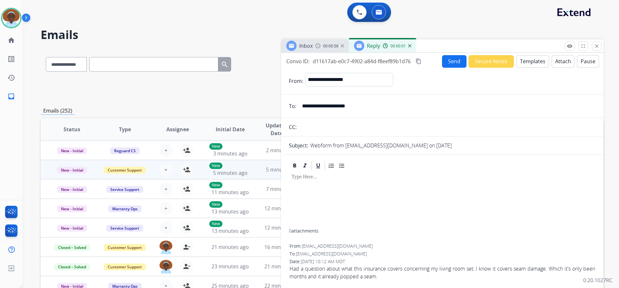
click at [529, 62] on button "Templates" at bounding box center [532, 61] width 33 height 13
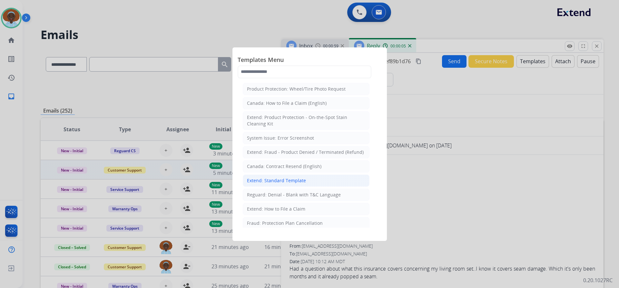
click at [291, 179] on div "Extend: Standard Template" at bounding box center [276, 180] width 59 height 6
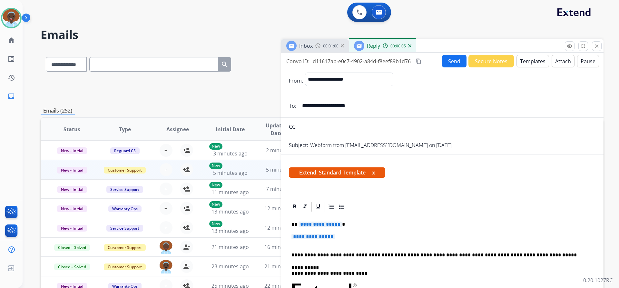
click at [322, 223] on span "**********" at bounding box center [319, 223] width 43 height 5
click at [556, 61] on button "Attach" at bounding box center [562, 61] width 23 height 13
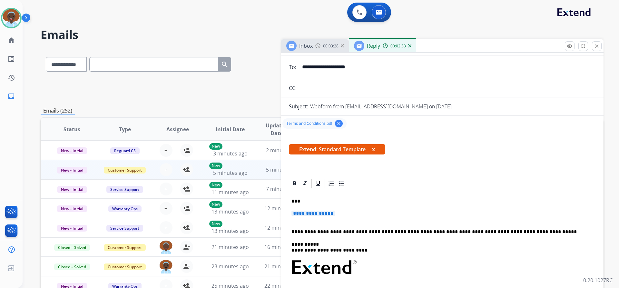
scroll to position [64, 0]
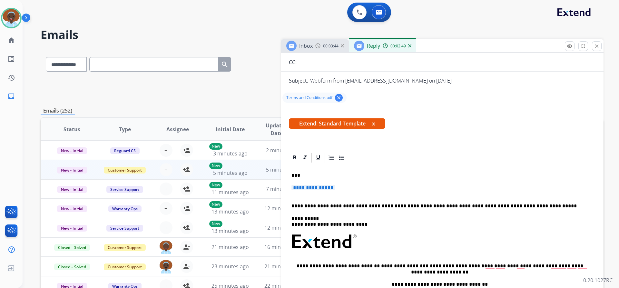
click at [297, 187] on span "**********" at bounding box center [312, 187] width 43 height 5
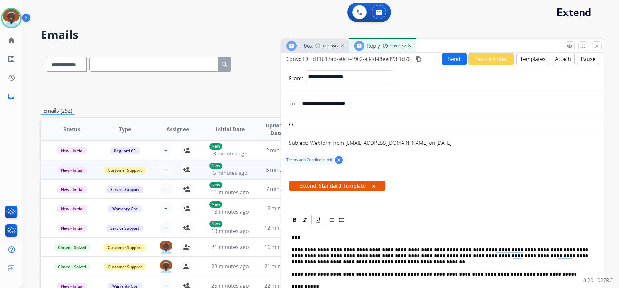
scroll to position [0, 0]
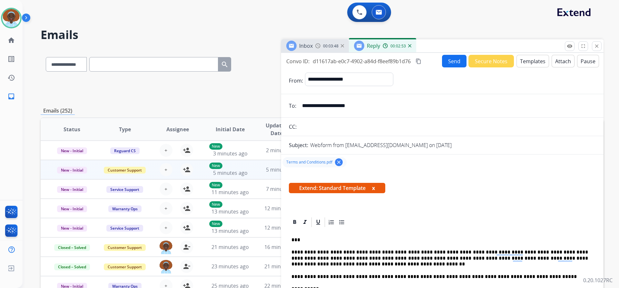
click at [445, 63] on button "Send" at bounding box center [454, 61] width 24 height 13
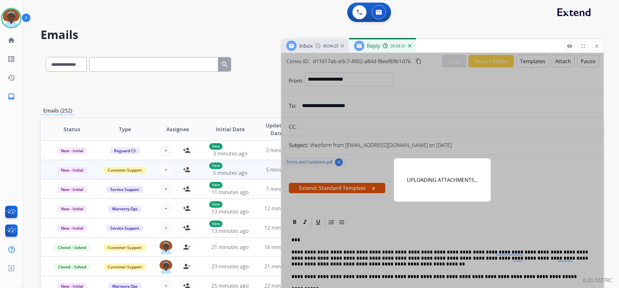
click at [432, 183] on p "UPLOADING ATTACHMENTS..." at bounding box center [442, 180] width 71 height 8
click at [431, 182] on p "UPLOADING ATTACHMENTS..." at bounding box center [442, 180] width 71 height 8
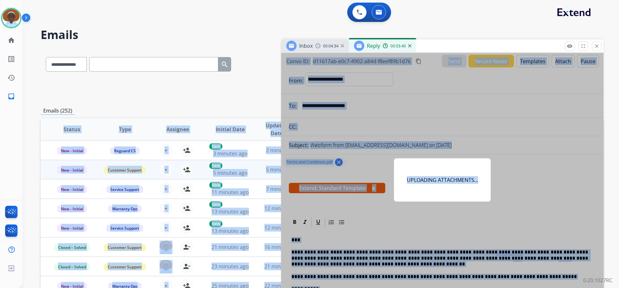
drag, startPoint x: 600, startPoint y: 176, endPoint x: 609, endPoint y: 212, distance: 36.8
click at [609, 212] on div "**********" at bounding box center [321, 144] width 596 height 288
click at [515, 164] on div "UPLOADING ATTACHMENTS..." at bounding box center [442, 180] width 322 height 254
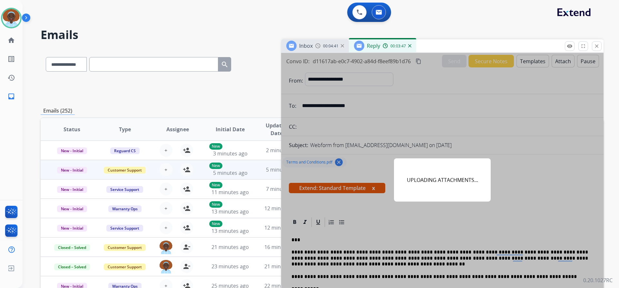
click at [409, 46] on img at bounding box center [409, 45] width 3 height 3
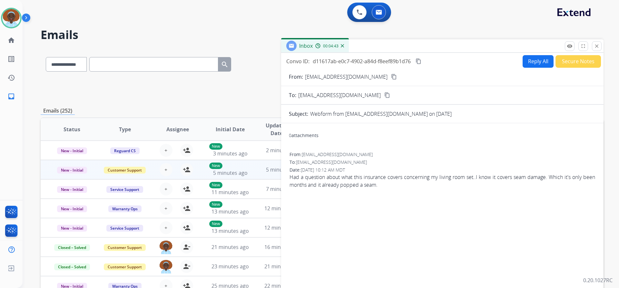
click at [528, 63] on button "Reply All" at bounding box center [537, 61] width 31 height 13
select select "**********"
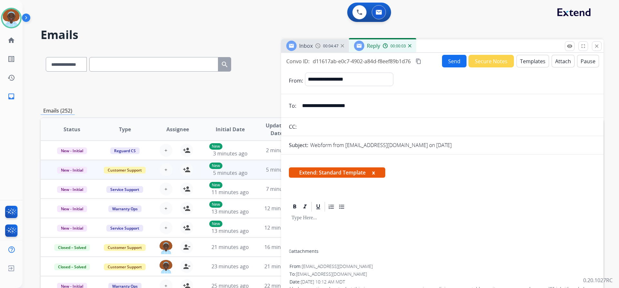
click at [528, 63] on button "Templates" at bounding box center [532, 61] width 33 height 13
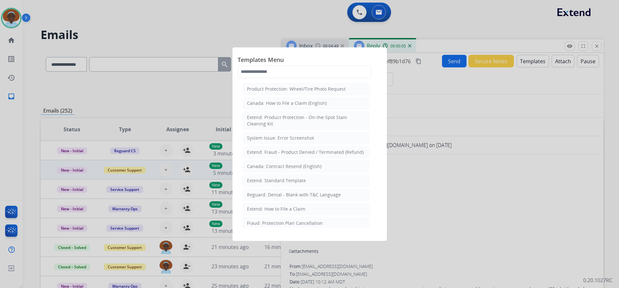
click at [293, 181] on div "Extend: Standard Template" at bounding box center [276, 180] width 59 height 6
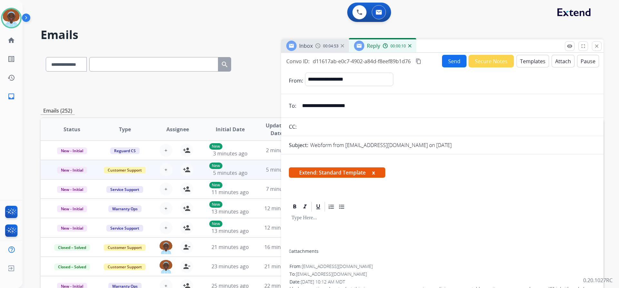
click at [374, 172] on button "x" at bounding box center [373, 172] width 3 height 8
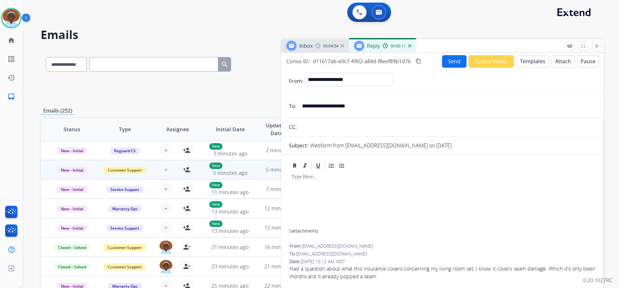
click at [521, 64] on button "Templates" at bounding box center [532, 61] width 33 height 13
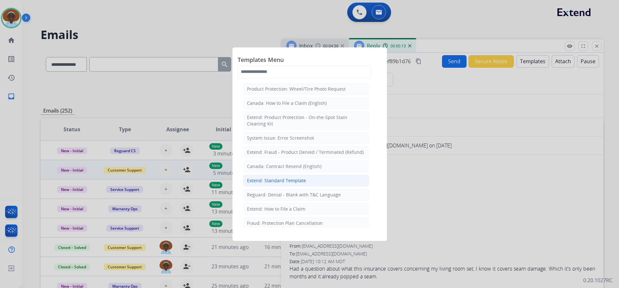
click at [285, 182] on div "Extend: Standard Template" at bounding box center [276, 180] width 59 height 6
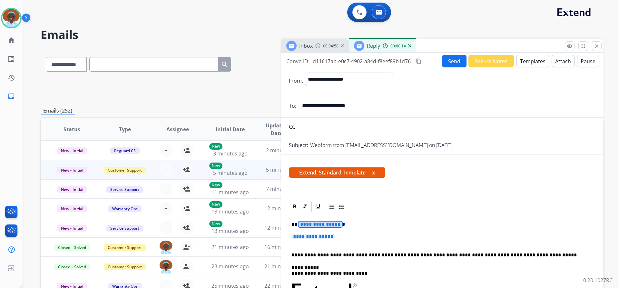
click at [320, 223] on span "**********" at bounding box center [319, 223] width 43 height 5
click at [305, 236] on span "**********" at bounding box center [312, 236] width 43 height 5
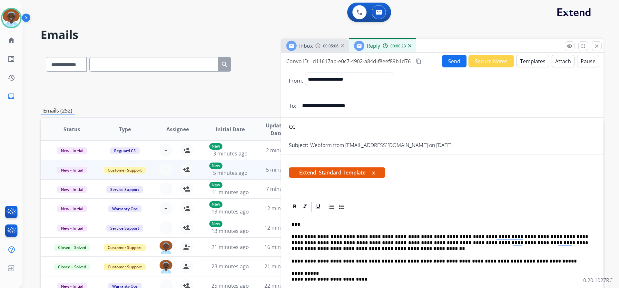
click at [555, 61] on button "Attach" at bounding box center [562, 61] width 23 height 13
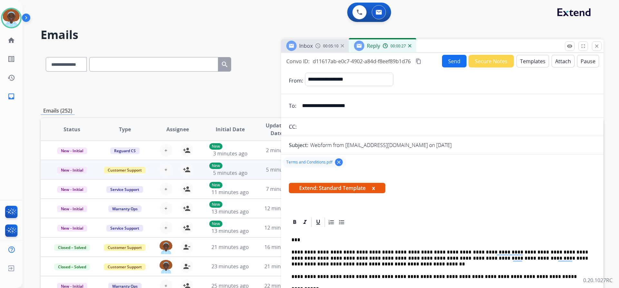
click at [445, 60] on button "Send" at bounding box center [454, 61] width 24 height 13
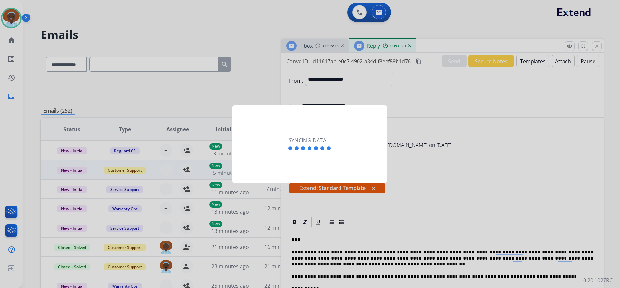
select select "**********"
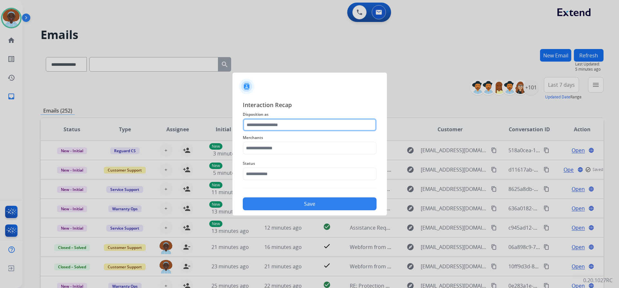
click at [278, 123] on input "text" at bounding box center [310, 124] width 134 height 13
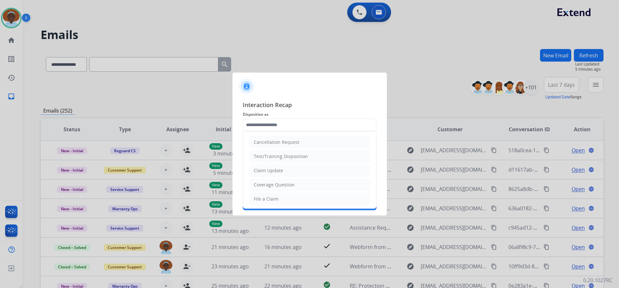
click at [286, 184] on div "Coverage Question" at bounding box center [274, 184] width 41 height 6
type input "**********"
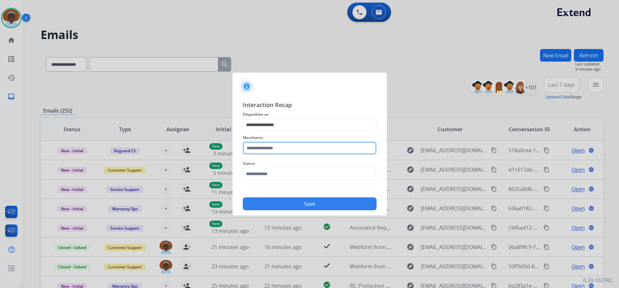
click at [282, 149] on input "text" at bounding box center [310, 147] width 134 height 13
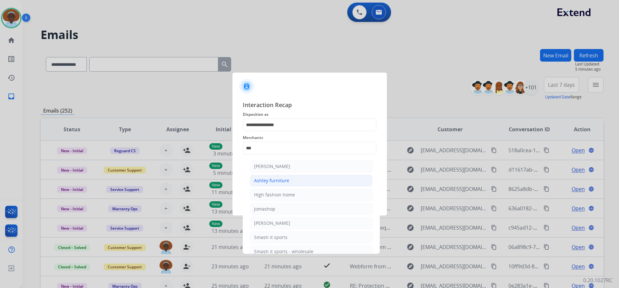
click at [283, 180] on div "Ashley furniture" at bounding box center [271, 180] width 35 height 6
type input "**********"
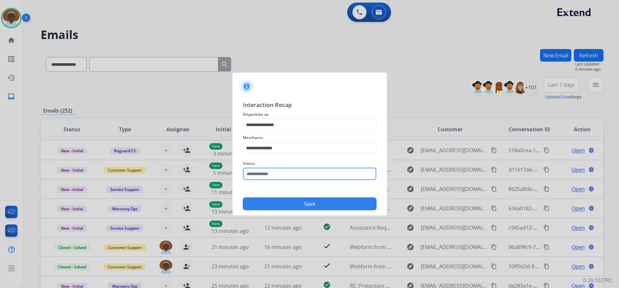
click at [283, 180] on input "text" at bounding box center [310, 173] width 134 height 13
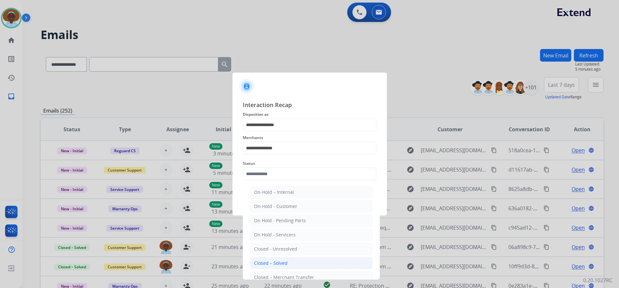
click at [278, 261] on div "Closed – Solved" at bounding box center [271, 263] width 34 height 6
type input "**********"
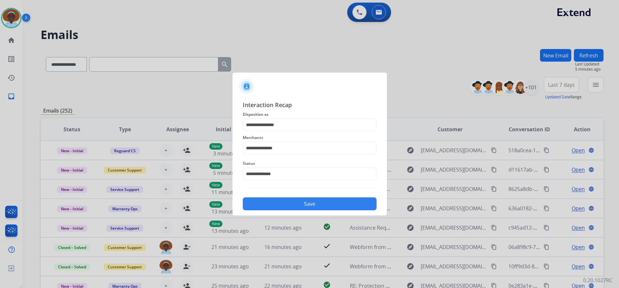
click at [306, 201] on button "Save" at bounding box center [310, 203] width 134 height 13
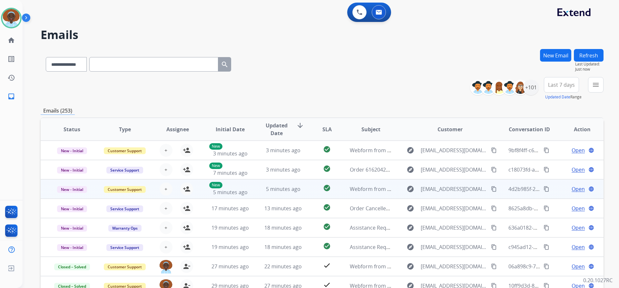
click at [575, 190] on span "Open" at bounding box center [577, 189] width 13 height 8
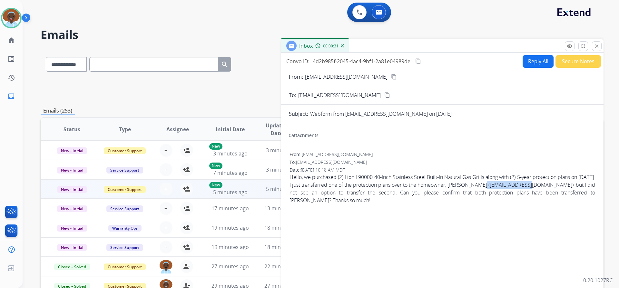
drag, startPoint x: 556, startPoint y: 185, endPoint x: 507, endPoint y: 185, distance: 48.3
click at [507, 185] on span "Hello, we purchased (2) Lion L90000 40-Inch Stainless Steel Built-In Natural Ga…" at bounding box center [441, 188] width 305 height 31
copy span "rwood@andulra.com"
click at [597, 43] on mat-icon "close" at bounding box center [596, 46] width 6 height 6
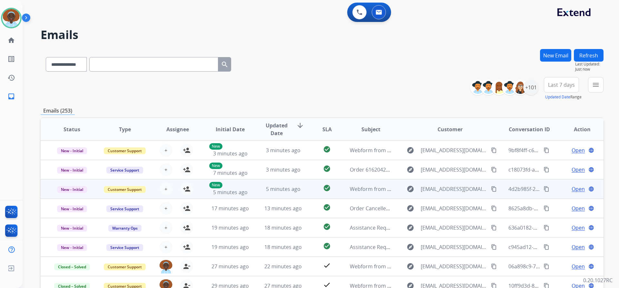
click at [573, 188] on span "Open" at bounding box center [577, 189] width 13 height 8
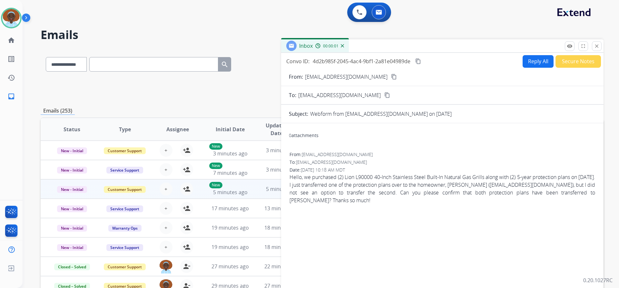
click at [596, 43] on button "close Close" at bounding box center [596, 46] width 10 height 10
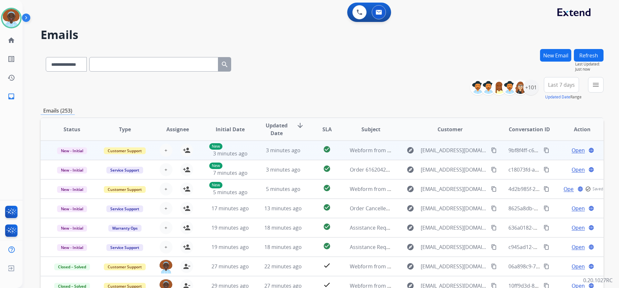
click at [571, 151] on span "Open" at bounding box center [577, 150] width 13 height 8
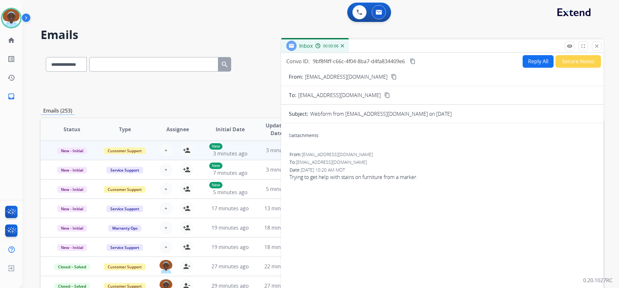
click at [391, 76] on mat-icon "content_copy" at bounding box center [394, 77] width 6 height 6
click at [9, 18] on img at bounding box center [11, 18] width 18 height 18
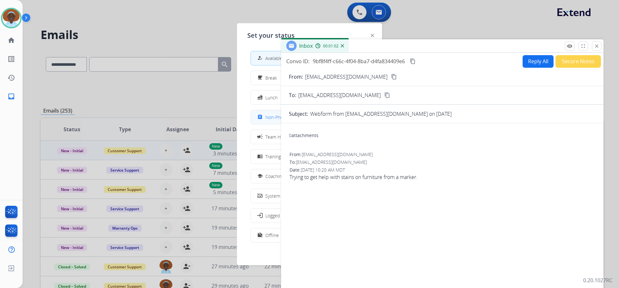
drag, startPoint x: 273, startPoint y: 117, endPoint x: 210, endPoint y: 89, distance: 69.1
click at [273, 117] on span "Non-Phone Queue" at bounding box center [284, 117] width 38 height 7
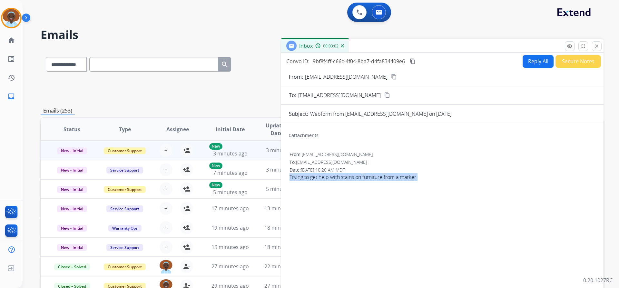
drag, startPoint x: 421, startPoint y: 177, endPoint x: 288, endPoint y: 179, distance: 132.8
click at [288, 179] on div "0 attachments From: Shandy1206@gmail.com To: support@extend.com Date: 09/24/202…" at bounding box center [442, 207] width 322 height 158
click at [374, 188] on div "0 attachments From: Shandy1206@gmail.com To: support@extend.com Date: 09/24/202…" at bounding box center [442, 207] width 322 height 158
click at [394, 191] on div "0 attachments From: Shandy1206@gmail.com To: support@extend.com Date: 09/24/202…" at bounding box center [442, 207] width 322 height 158
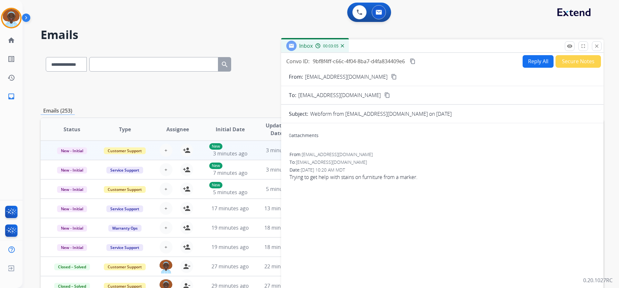
click at [432, 168] on div "Date: 09/24/2025 - 10:20 AM MDT" at bounding box center [441, 170] width 305 height 6
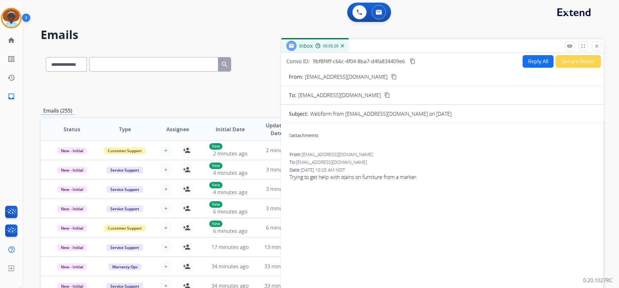
click at [531, 63] on button "Reply All" at bounding box center [537, 61] width 31 height 13
select select "**********"
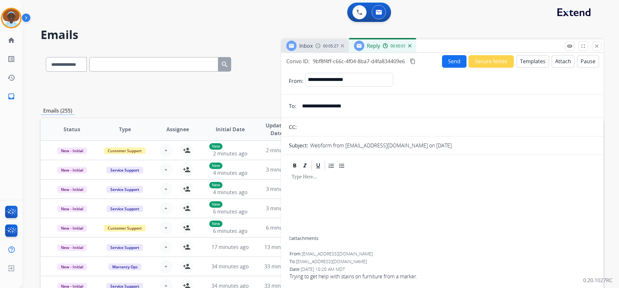
click at [528, 61] on button "Templates" at bounding box center [532, 61] width 33 height 13
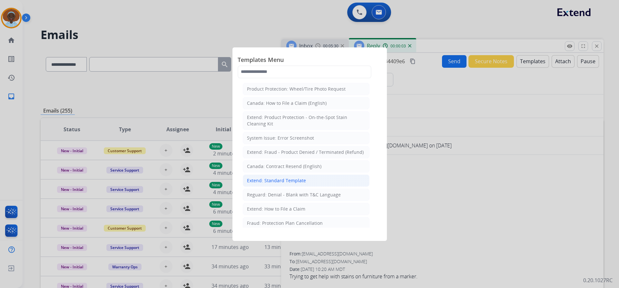
click at [277, 182] on div "Extend: Standard Template" at bounding box center [276, 180] width 59 height 6
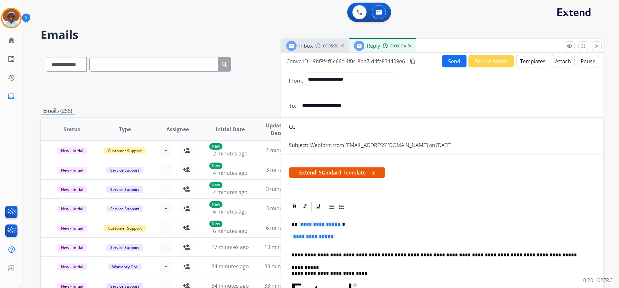
click at [318, 224] on span "**********" at bounding box center [319, 223] width 43 height 5
click at [302, 237] on span "**********" at bounding box center [312, 236] width 43 height 5
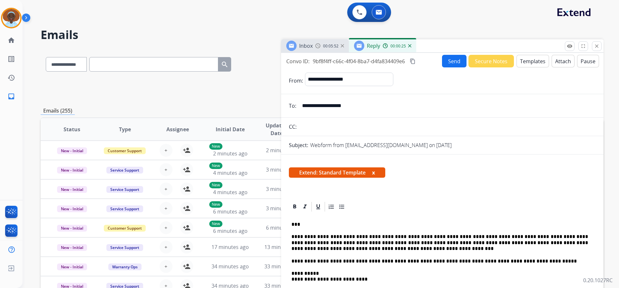
click at [447, 62] on button "Send" at bounding box center [454, 61] width 24 height 13
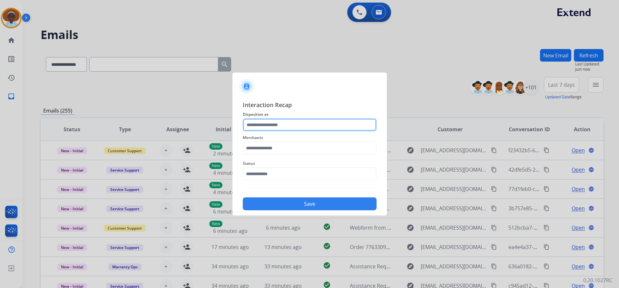
click at [273, 122] on input "text" at bounding box center [310, 124] width 134 height 13
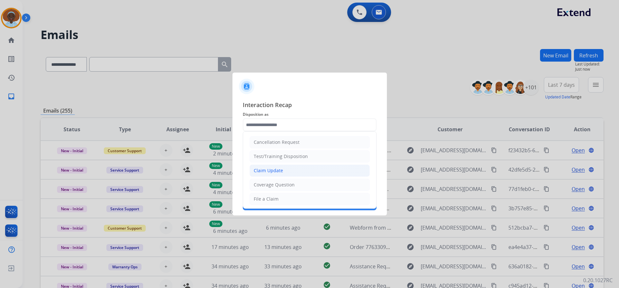
click at [278, 170] on div "Claim Update" at bounding box center [268, 170] width 29 height 6
type input "**********"
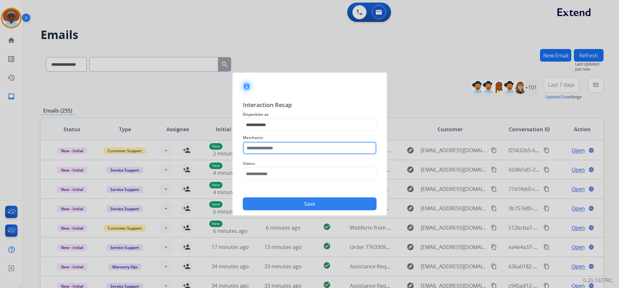
click at [278, 149] on input "text" at bounding box center [310, 147] width 134 height 13
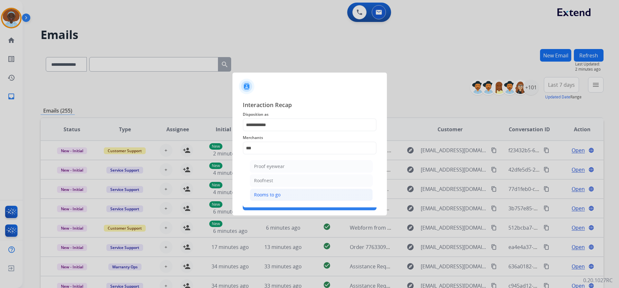
click at [272, 195] on div "Rooms to go" at bounding box center [267, 194] width 26 height 6
type input "**********"
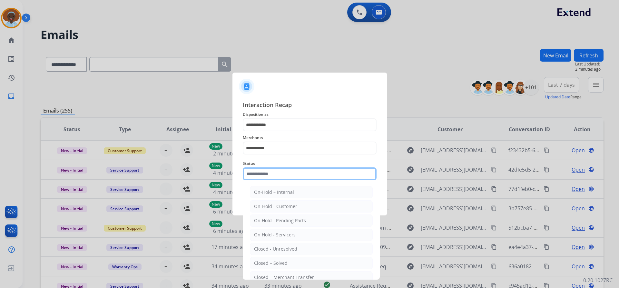
click at [279, 173] on input "text" at bounding box center [310, 173] width 134 height 13
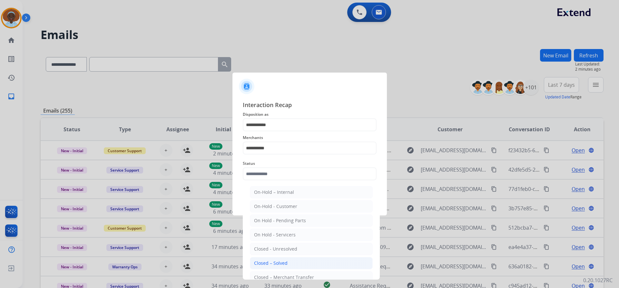
click at [282, 264] on div "Closed – Solved" at bounding box center [271, 263] width 34 height 6
type input "**********"
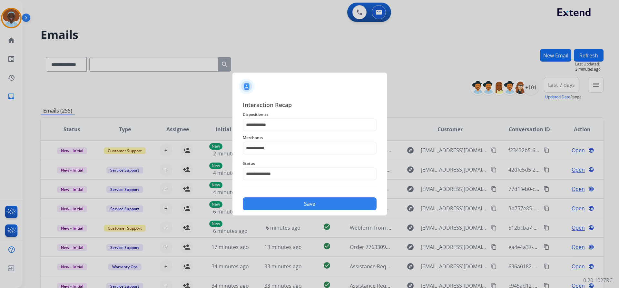
click at [293, 201] on button "Save" at bounding box center [310, 203] width 134 height 13
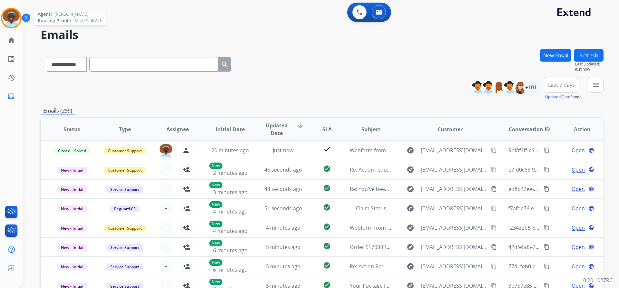
click at [12, 20] on img at bounding box center [11, 18] width 18 height 18
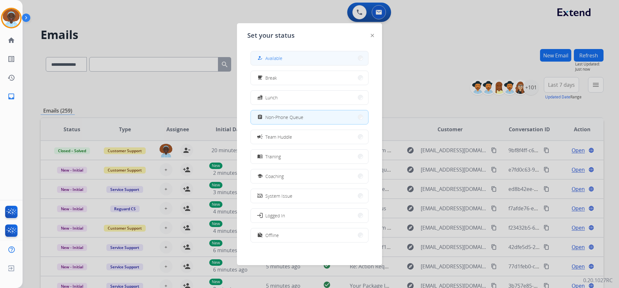
click at [306, 56] on button "how_to_reg Available" at bounding box center [309, 58] width 117 height 14
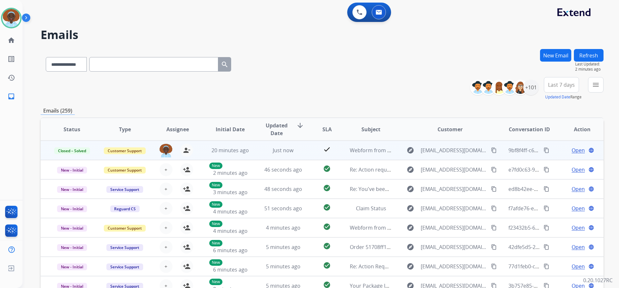
click at [575, 152] on span "Open" at bounding box center [577, 150] width 13 height 8
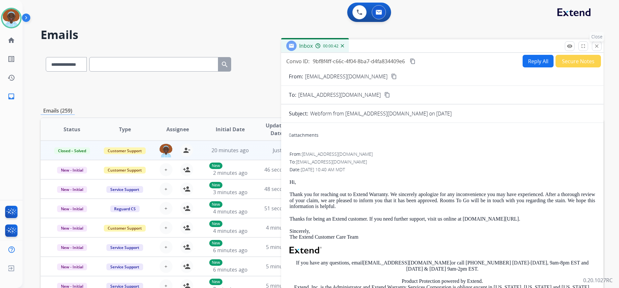
click at [597, 47] on mat-icon "close" at bounding box center [596, 46] width 6 height 6
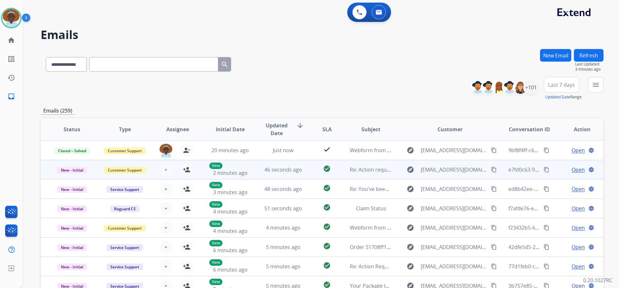
click at [575, 168] on span "Open" at bounding box center [577, 170] width 13 height 8
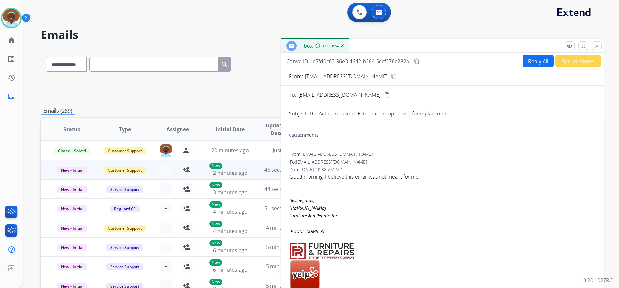
click at [572, 64] on button "Secure Notes" at bounding box center [577, 61] width 45 height 13
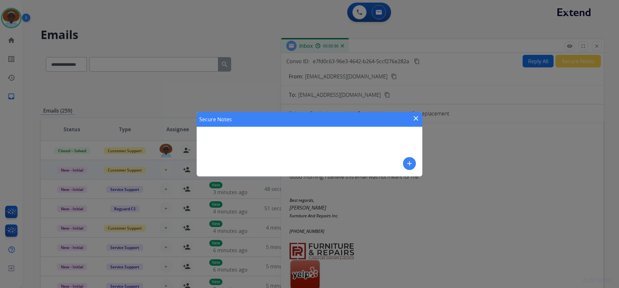
click at [412, 163] on mat-icon "add" at bounding box center [409, 163] width 8 height 8
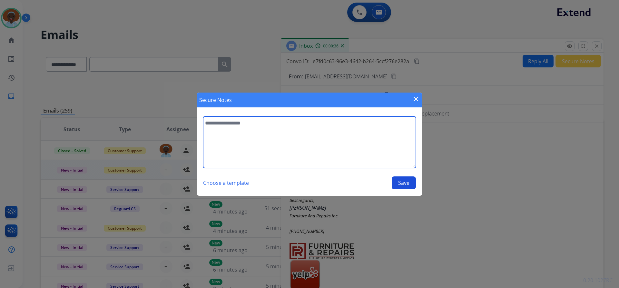
click at [253, 122] on textarea at bounding box center [309, 142] width 213 height 52
type textarea "**********"
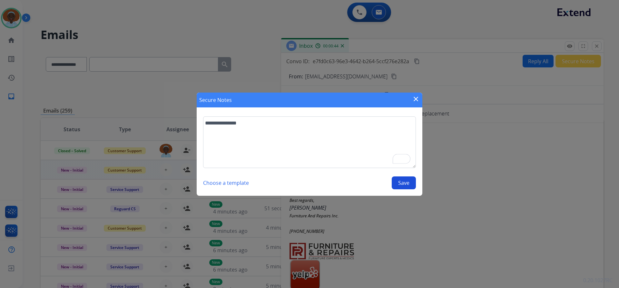
click at [411, 182] on button "Save" at bounding box center [403, 182] width 24 height 13
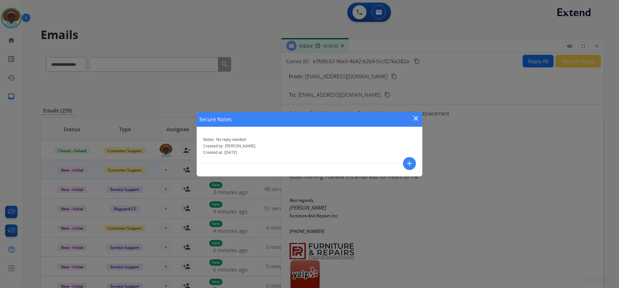
click at [415, 117] on mat-icon "close" at bounding box center [416, 118] width 8 height 8
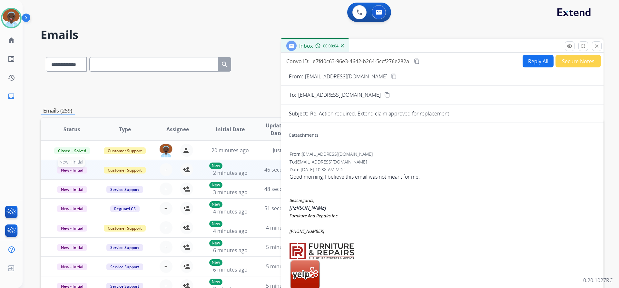
click at [77, 169] on span "New - Initial" at bounding box center [72, 170] width 30 height 7
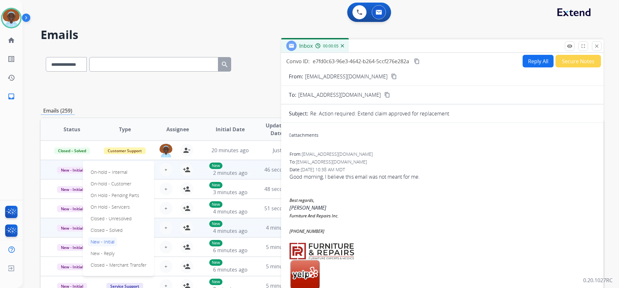
click at [109, 227] on p "Closed – Solved" at bounding box center [106, 230] width 37 height 9
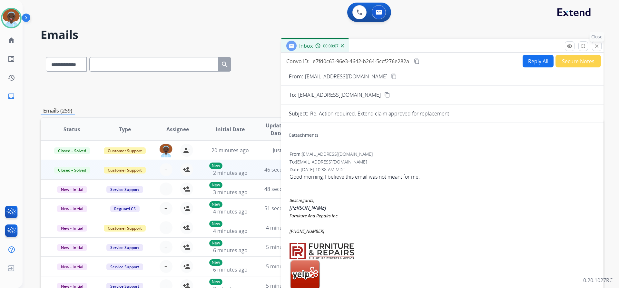
click at [596, 46] on mat-icon "close" at bounding box center [596, 46] width 6 height 6
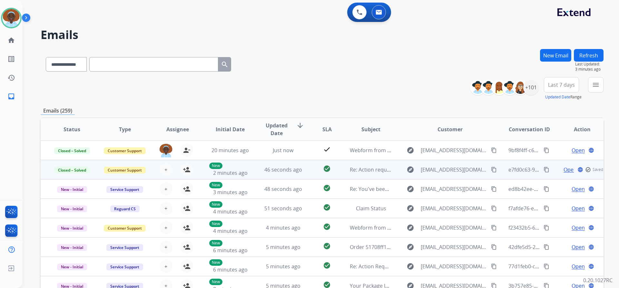
click at [585, 54] on button "Refresh" at bounding box center [588, 55] width 30 height 13
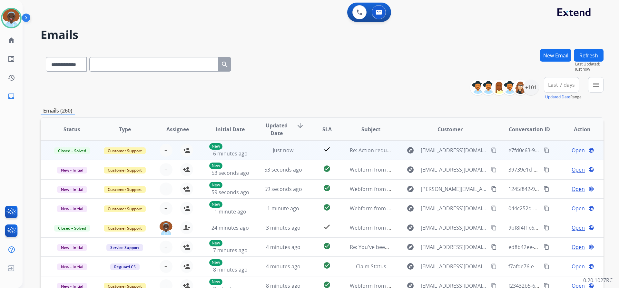
click at [561, 84] on span "Last 7 days" at bounding box center [561, 84] width 27 height 3
click at [559, 163] on div "Last 90 days" at bounding box center [558, 163] width 35 height 10
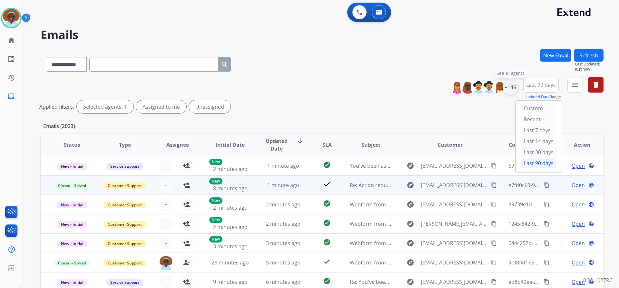
click at [509, 86] on div "+146" at bounding box center [509, 87] width 15 height 15
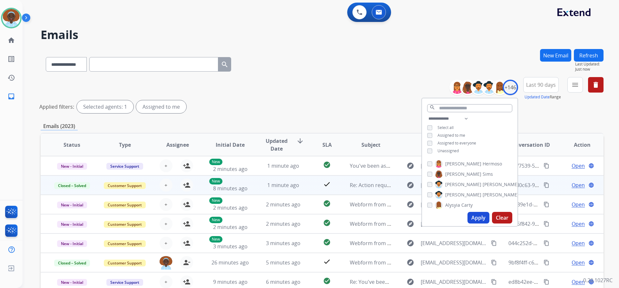
click at [476, 215] on button "Apply" at bounding box center [478, 218] width 22 height 12
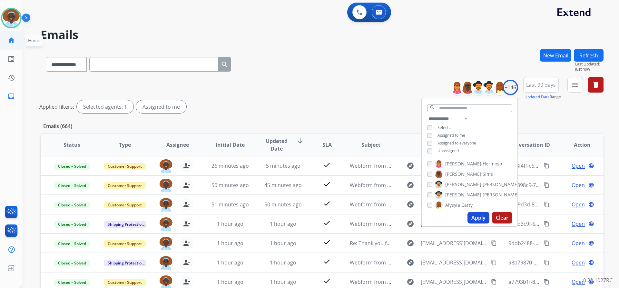
click at [11, 40] on mat-icon "home" at bounding box center [11, 40] width 8 height 8
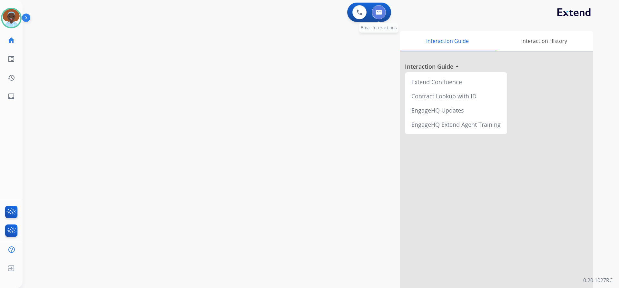
click at [381, 13] on img at bounding box center [378, 12] width 6 height 5
select select "**********"
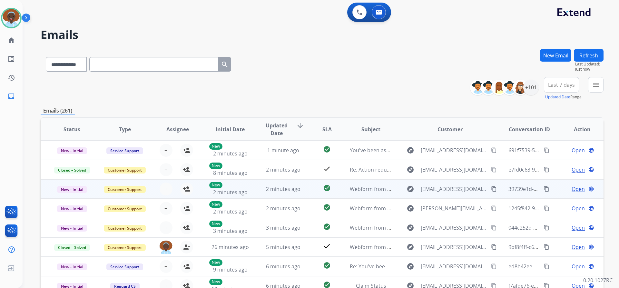
click at [575, 188] on span "Open" at bounding box center [577, 189] width 13 height 8
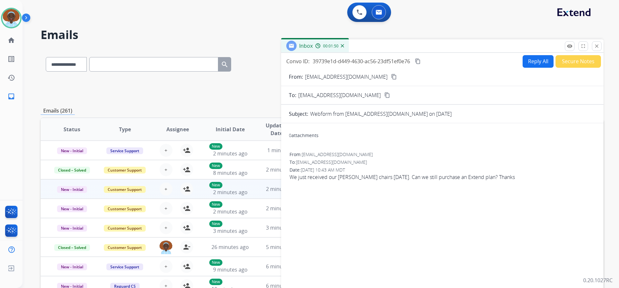
click at [531, 62] on button "Reply All" at bounding box center [537, 61] width 31 height 13
select select "**********"
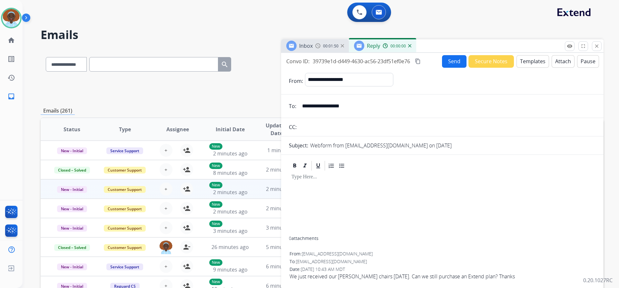
click at [531, 65] on button "Templates" at bounding box center [532, 61] width 33 height 13
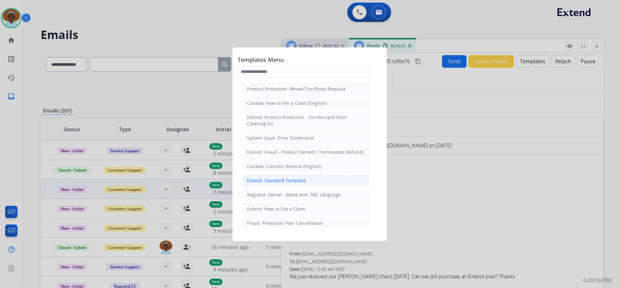
click at [277, 180] on div "Extend: Standard Template" at bounding box center [276, 180] width 59 height 6
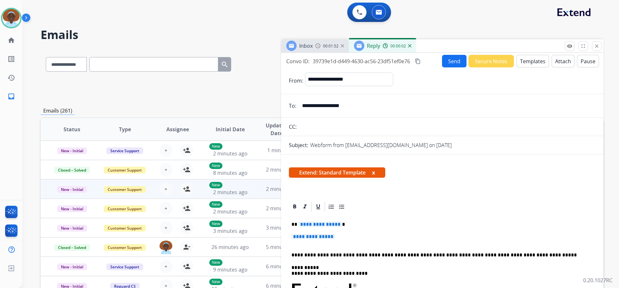
click at [322, 225] on span "**********" at bounding box center [319, 223] width 43 height 5
click at [318, 237] on span "**********" at bounding box center [312, 236] width 43 height 5
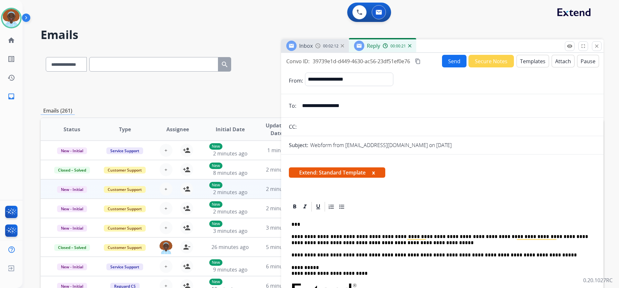
click at [450, 63] on button "Send" at bounding box center [454, 61] width 24 height 13
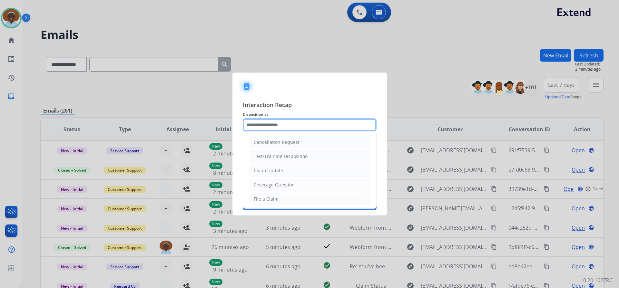
click at [269, 123] on input "text" at bounding box center [310, 124] width 134 height 13
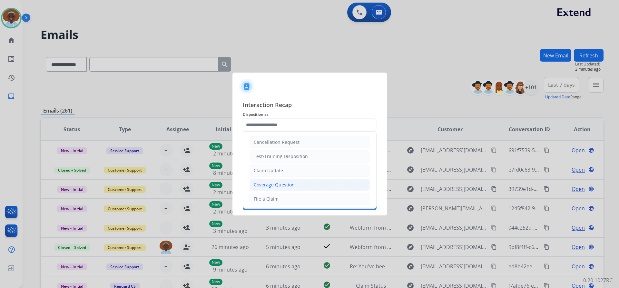
click at [278, 186] on div "Coverage Question" at bounding box center [274, 184] width 41 height 6
type input "**********"
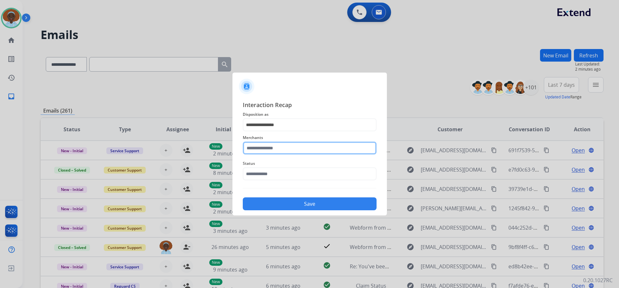
click at [271, 145] on input "text" at bounding box center [310, 147] width 134 height 13
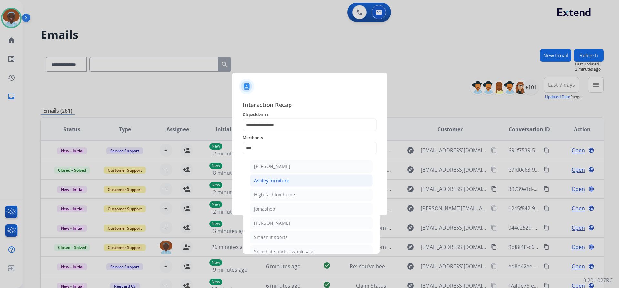
click at [274, 180] on div "Ashley furniture" at bounding box center [271, 180] width 35 height 6
type input "**********"
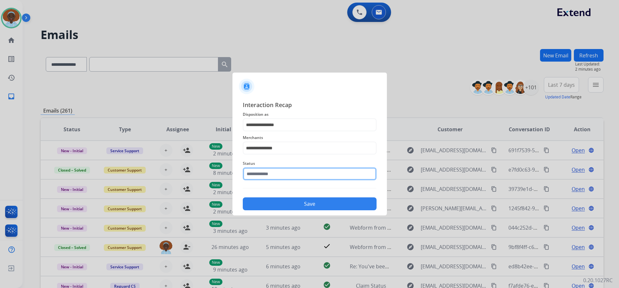
click at [279, 171] on input "text" at bounding box center [310, 173] width 134 height 13
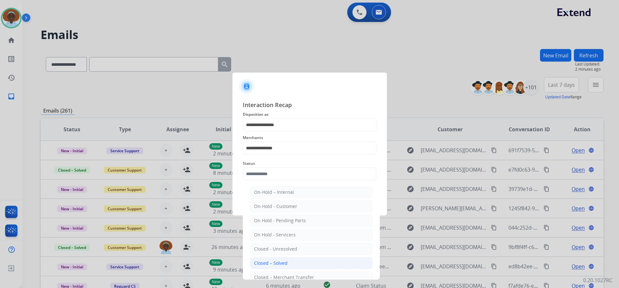
click at [290, 264] on li "Closed – Solved" at bounding box center [311, 263] width 123 height 12
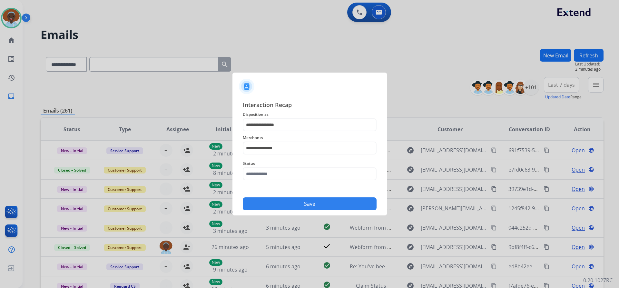
type input "**********"
click at [311, 209] on button "Save" at bounding box center [310, 203] width 134 height 13
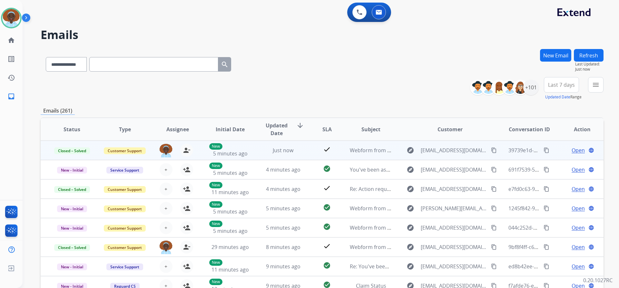
click at [572, 147] on span "Open" at bounding box center [577, 150] width 13 height 8
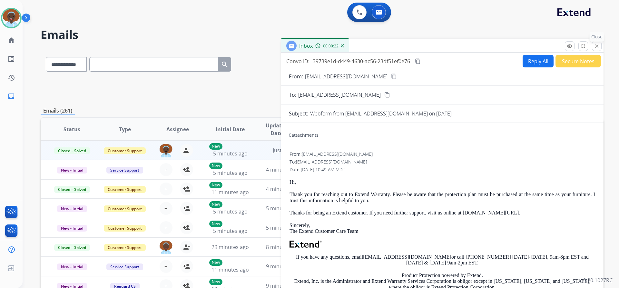
click at [595, 49] on mat-icon "close" at bounding box center [596, 46] width 6 height 6
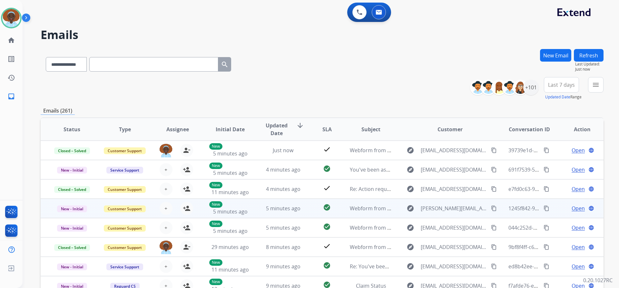
click at [572, 210] on span "Open" at bounding box center [577, 208] width 13 height 8
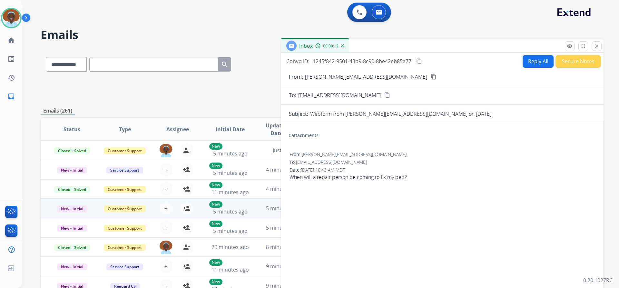
drag, startPoint x: 595, startPoint y: 46, endPoint x: 595, endPoint y: 57, distance: 10.3
click at [595, 47] on mat-icon "close" at bounding box center [596, 46] width 6 height 6
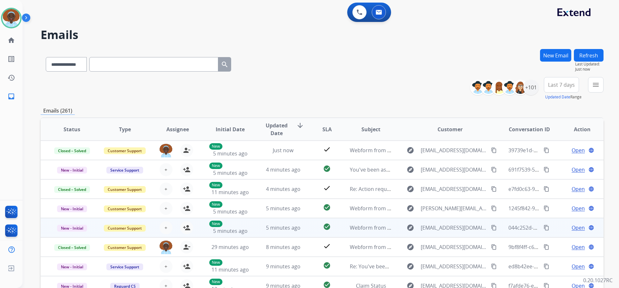
click at [574, 227] on span "Open" at bounding box center [577, 228] width 13 height 8
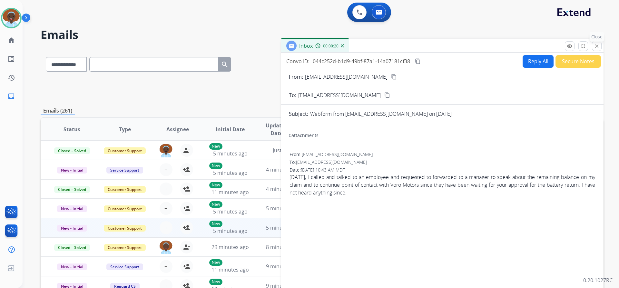
click at [597, 48] on mat-icon "close" at bounding box center [596, 46] width 6 height 6
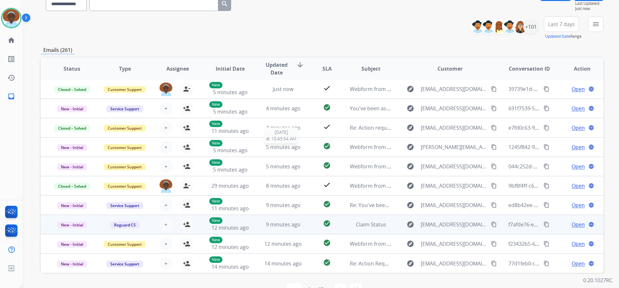
scroll to position [79, 0]
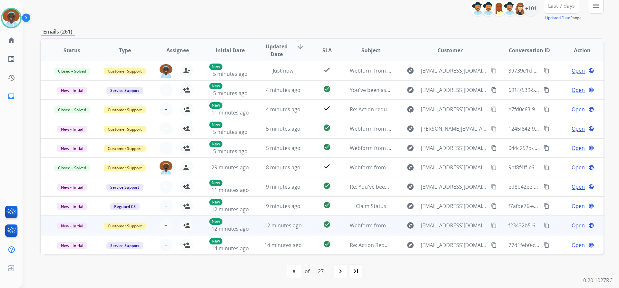
click at [571, 225] on span "Open" at bounding box center [577, 225] width 13 height 8
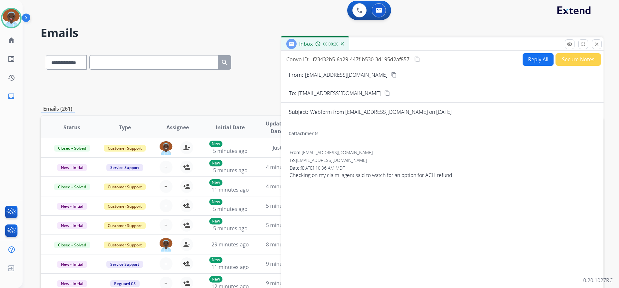
scroll to position [0, 0]
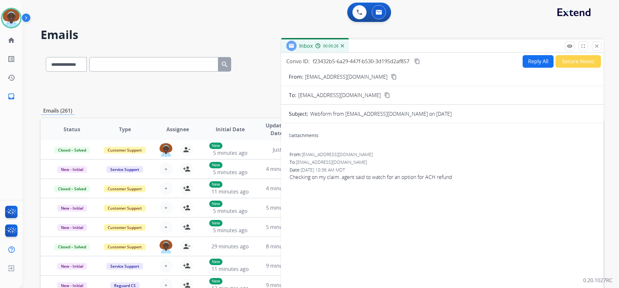
click at [395, 76] on mat-icon "content_copy" at bounding box center [394, 77] width 6 height 6
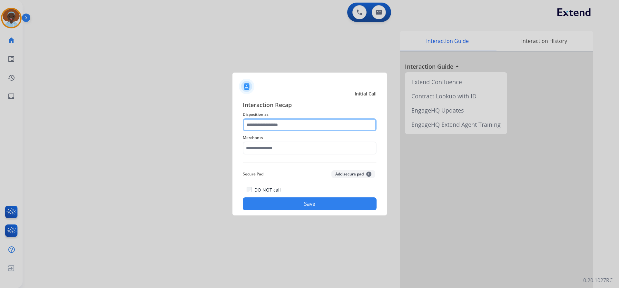
click at [286, 122] on input "text" at bounding box center [310, 124] width 134 height 13
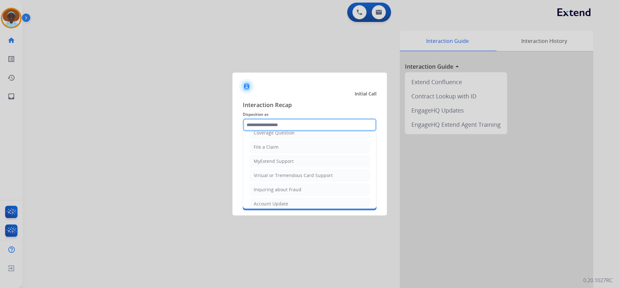
scroll to position [101, 0]
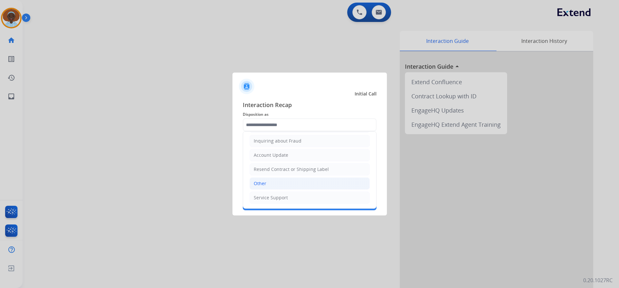
click at [277, 180] on li "Other" at bounding box center [309, 183] width 120 height 12
type input "*****"
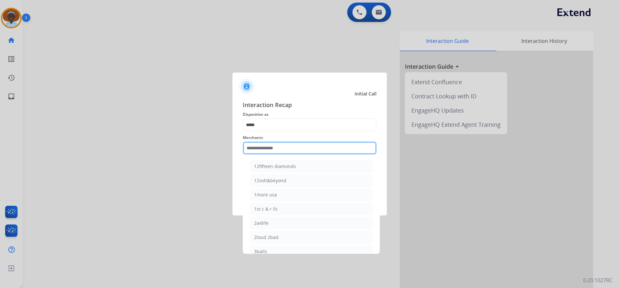
click at [291, 142] on input "text" at bounding box center [310, 147] width 134 height 13
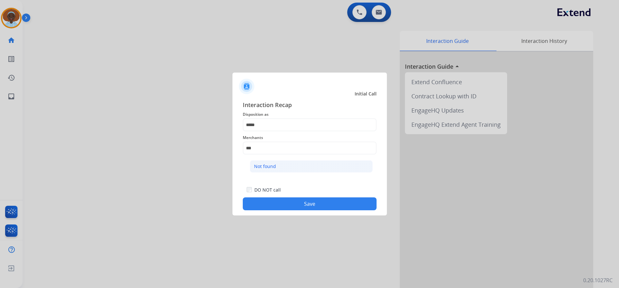
click at [284, 167] on li "Not found" at bounding box center [311, 166] width 123 height 12
type input "*********"
click at [315, 200] on button "Save" at bounding box center [310, 203] width 134 height 13
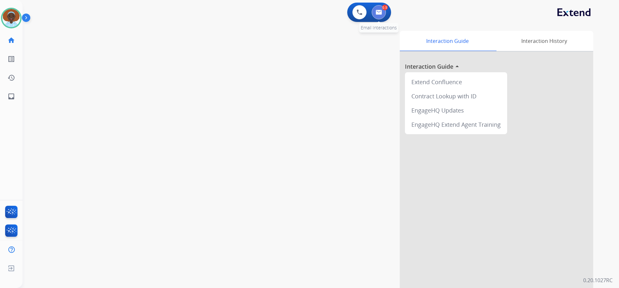
click at [383, 11] on button at bounding box center [378, 12] width 14 height 14
select select "**********"
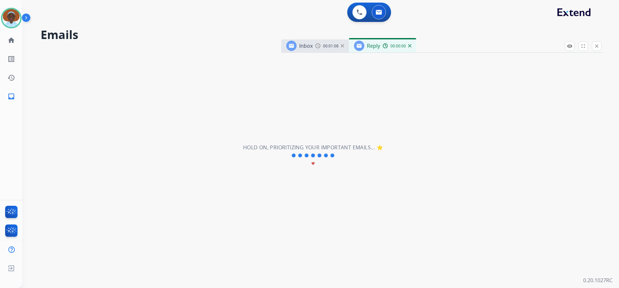
select select "**********"
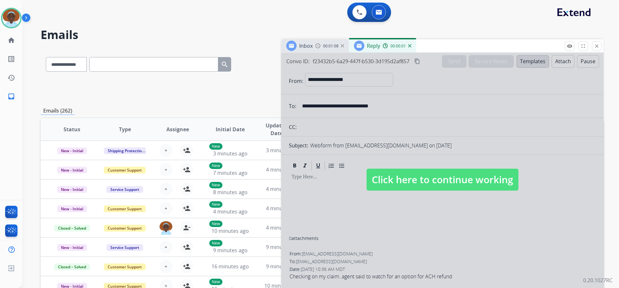
click at [431, 179] on span "Click here to continue working" at bounding box center [442, 179] width 152 height 22
select select
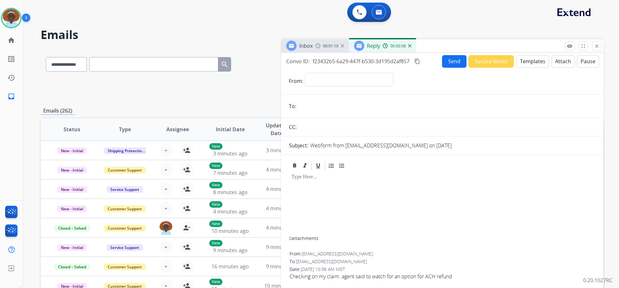
click at [409, 45] on img at bounding box center [409, 45] width 3 height 3
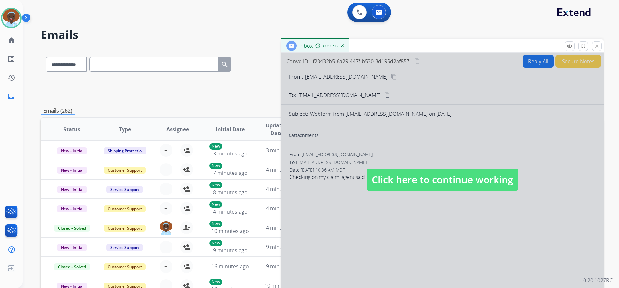
click at [403, 181] on span "Click here to continue working" at bounding box center [442, 179] width 152 height 22
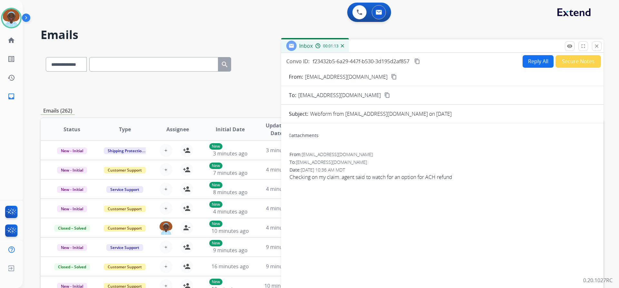
click at [532, 60] on button "Reply All" at bounding box center [537, 61] width 31 height 13
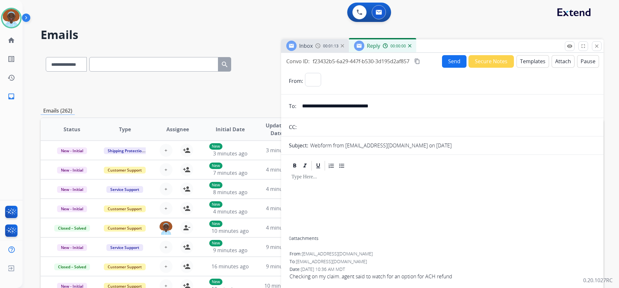
select select "**********"
click at [528, 61] on button "Templates" at bounding box center [532, 61] width 33 height 13
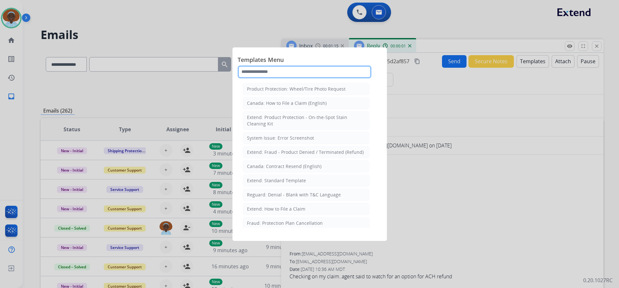
click at [264, 68] on input "text" at bounding box center [304, 71] width 134 height 13
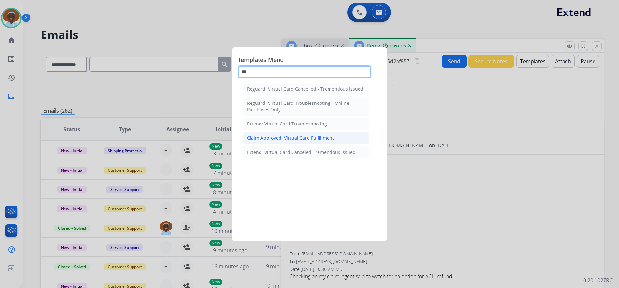
type input "***"
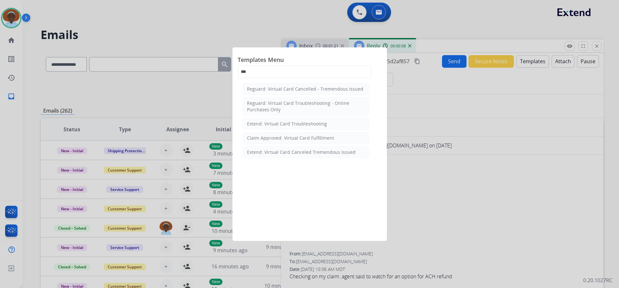
click at [290, 138] on div "Claim Approved: Virtual Card Fulfillment" at bounding box center [290, 138] width 87 height 6
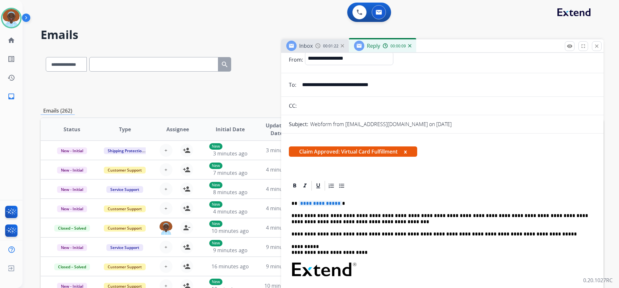
scroll to position [32, 0]
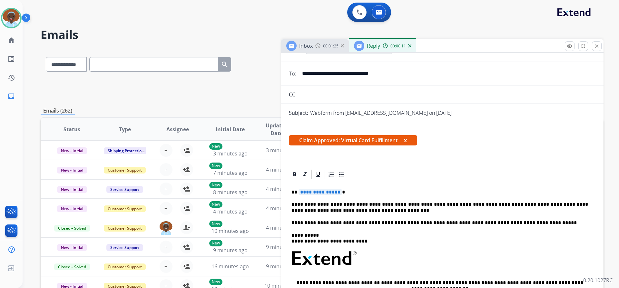
click at [324, 193] on span "**********" at bounding box center [319, 191] width 43 height 5
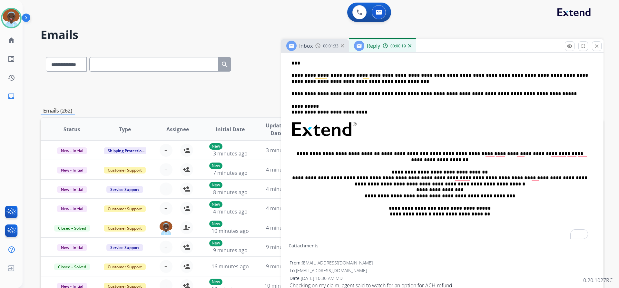
scroll to position [0, 0]
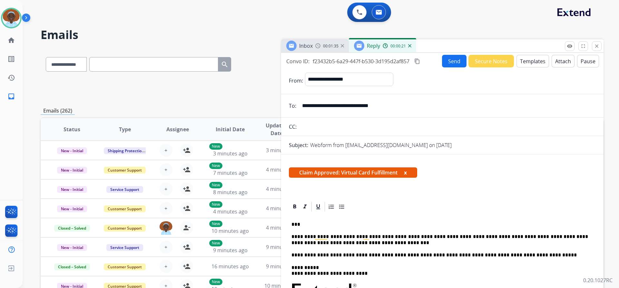
click at [451, 63] on button "Send" at bounding box center [454, 61] width 24 height 13
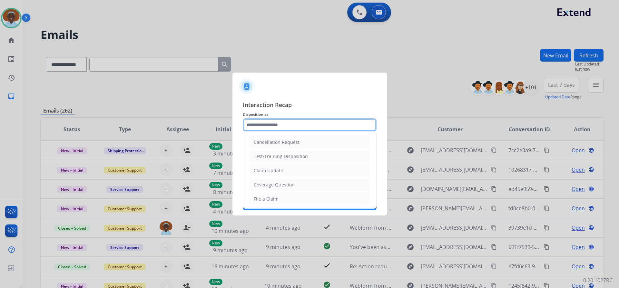
click at [271, 126] on input "text" at bounding box center [310, 124] width 134 height 13
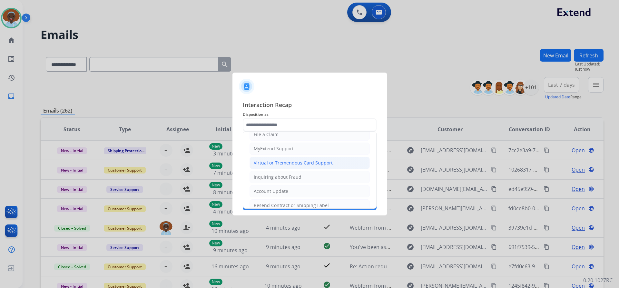
click at [301, 161] on div "Virtual or Tremendous Card Support" at bounding box center [293, 162] width 79 height 6
type input "**********"
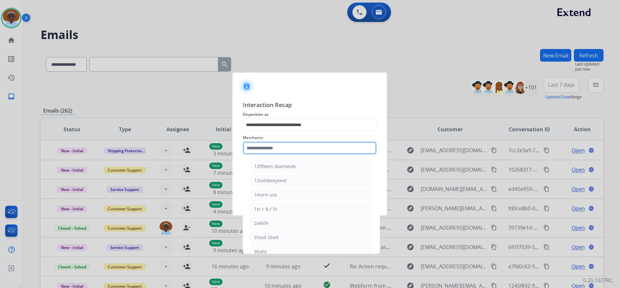
click at [259, 147] on input "text" at bounding box center [310, 147] width 134 height 13
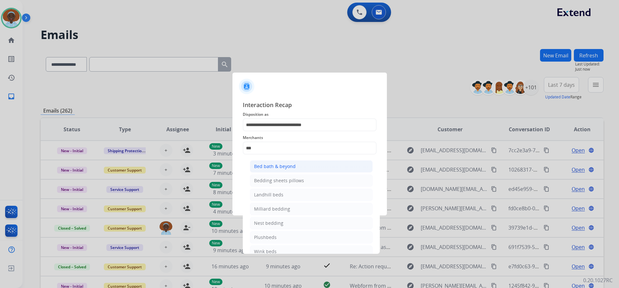
click at [275, 168] on div "Bed bath & beyond" at bounding box center [275, 166] width 42 height 6
type input "**********"
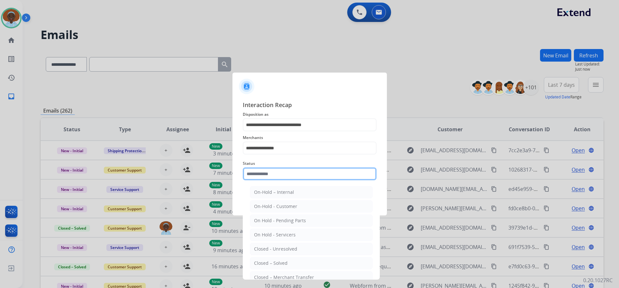
click at [283, 175] on input "text" at bounding box center [310, 173] width 134 height 13
drag, startPoint x: 293, startPoint y: 262, endPoint x: 293, endPoint y: 258, distance: 3.6
click at [293, 262] on li "Closed – Solved" at bounding box center [311, 263] width 123 height 12
type input "**********"
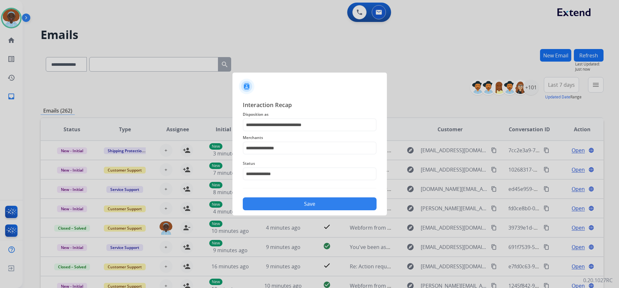
click at [314, 205] on button "Save" at bounding box center [310, 203] width 134 height 13
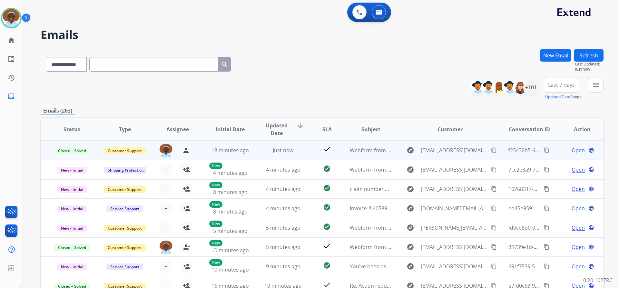
click at [573, 150] on span "Open" at bounding box center [577, 150] width 13 height 8
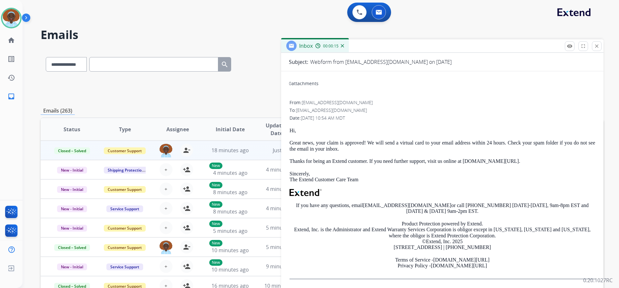
scroll to position [0, 0]
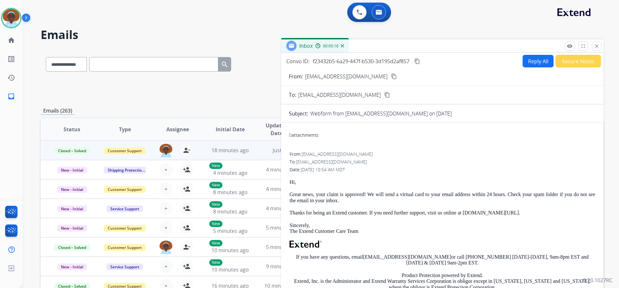
drag, startPoint x: 593, startPoint y: 45, endPoint x: 618, endPoint y: 105, distance: 64.4
click at [593, 45] on button "close Close" at bounding box center [596, 46] width 10 height 10
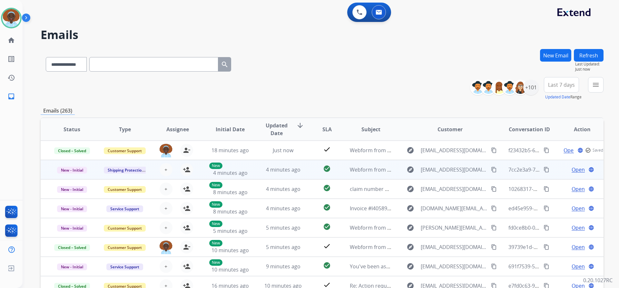
click at [572, 168] on span "Open" at bounding box center [577, 170] width 13 height 8
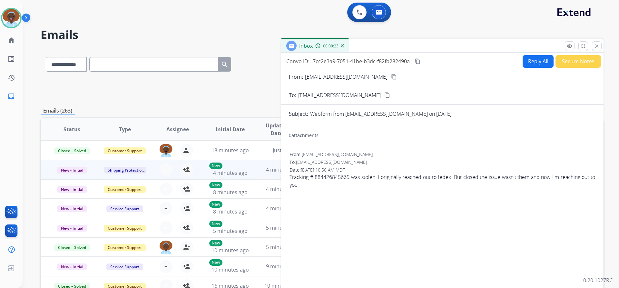
click at [391, 77] on mat-icon "content_copy" at bounding box center [394, 77] width 6 height 6
click at [533, 62] on button "Reply All" at bounding box center [537, 61] width 31 height 13
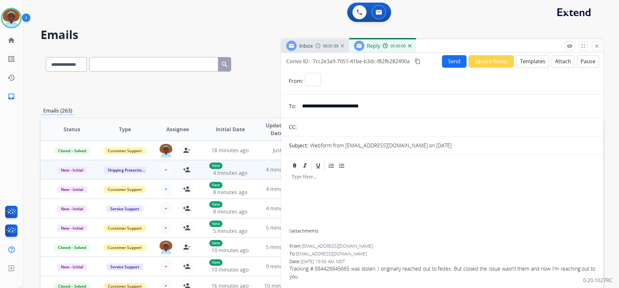
select select "**********"
click at [526, 63] on button "Templates" at bounding box center [532, 61] width 33 height 13
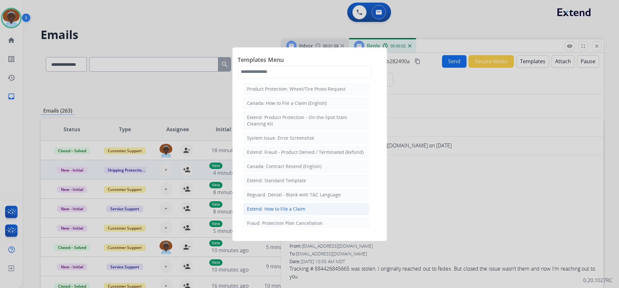
click at [290, 208] on div "Extend: How to File a Claim" at bounding box center [276, 209] width 58 height 6
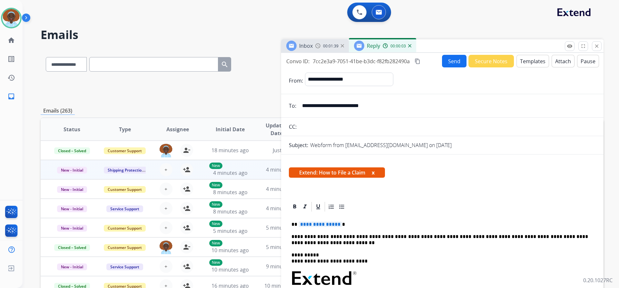
click at [325, 223] on span "**********" at bounding box center [319, 223] width 43 height 5
click at [453, 59] on button "Send" at bounding box center [454, 61] width 24 height 13
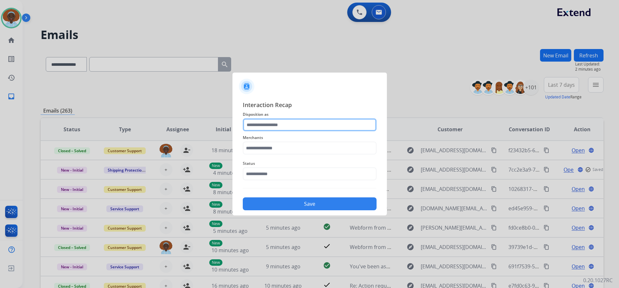
click at [275, 124] on input "text" at bounding box center [310, 124] width 134 height 13
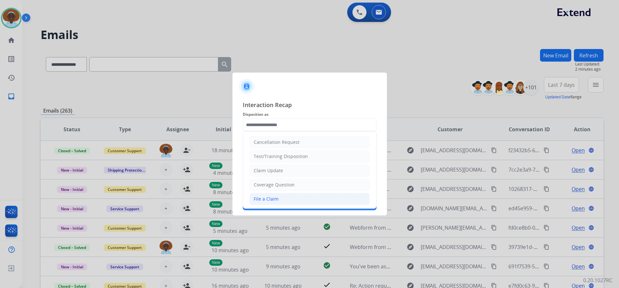
click at [274, 198] on div "File a Claim" at bounding box center [266, 199] width 25 height 6
type input "**********"
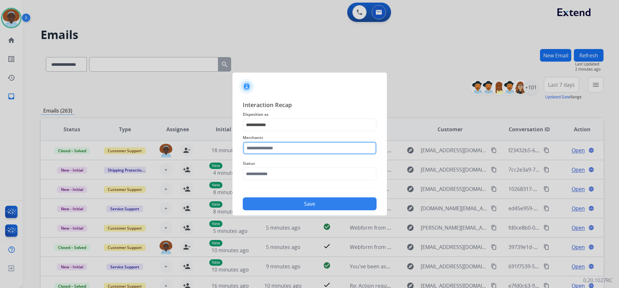
click at [279, 149] on input "text" at bounding box center [310, 147] width 134 height 13
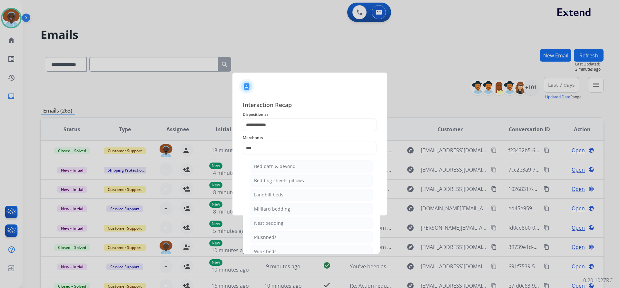
click at [280, 170] on li "Bed bath & beyond" at bounding box center [311, 166] width 123 height 12
type input "**********"
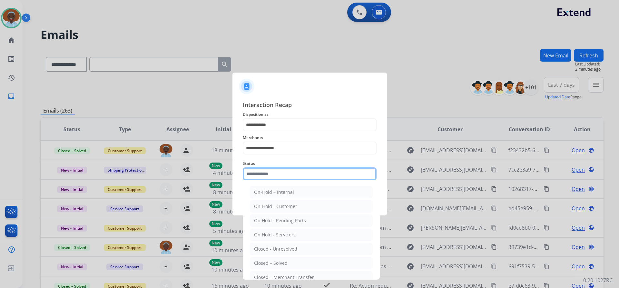
click at [285, 174] on input "text" at bounding box center [310, 173] width 134 height 13
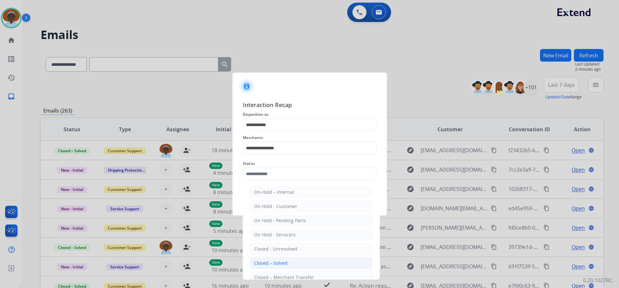
click at [297, 265] on li "Closed – Solved" at bounding box center [311, 263] width 123 height 12
type input "**********"
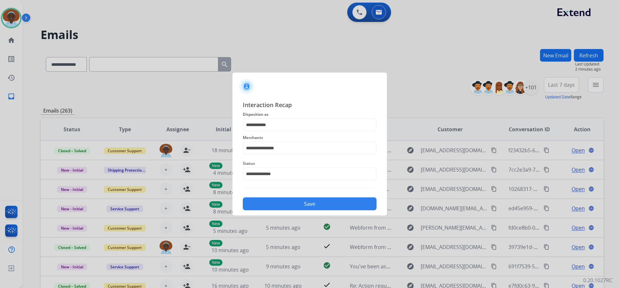
click at [310, 199] on button "Save" at bounding box center [310, 203] width 134 height 13
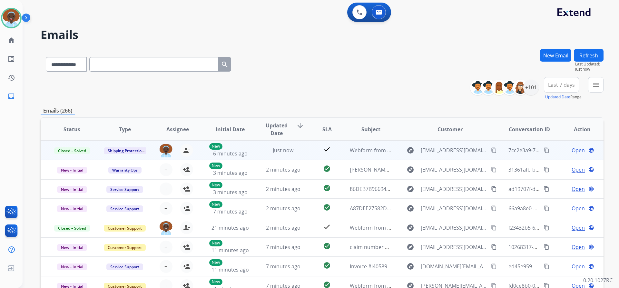
click at [572, 152] on span "Open" at bounding box center [577, 150] width 13 height 8
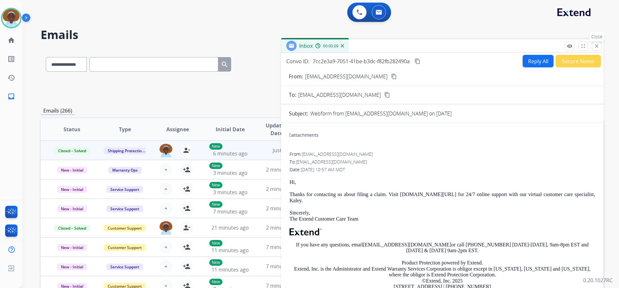
click at [598, 47] on mat-icon "close" at bounding box center [596, 46] width 6 height 6
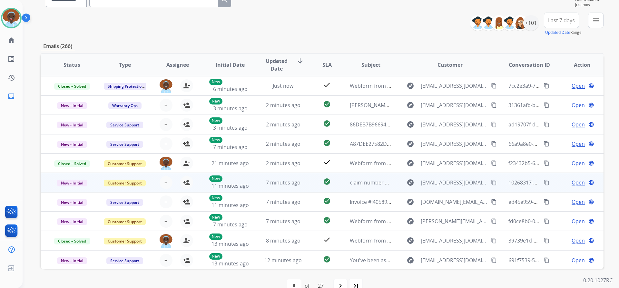
click at [574, 181] on span "Open" at bounding box center [577, 182] width 13 height 8
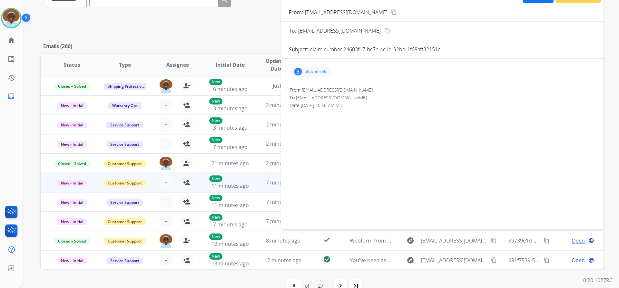
click at [296, 73] on div "3" at bounding box center [298, 72] width 8 height 8
click at [308, 90] on div at bounding box center [312, 89] width 32 height 23
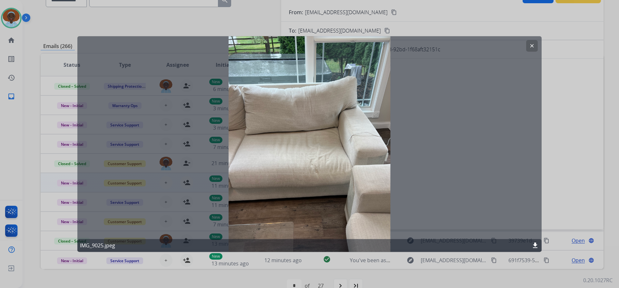
click at [531, 44] on mat-icon "clear" at bounding box center [532, 46] width 6 height 6
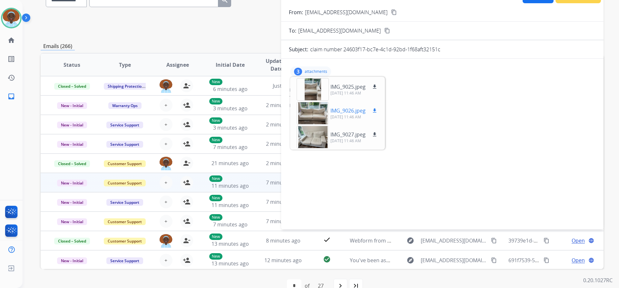
click at [318, 113] on div at bounding box center [312, 113] width 32 height 23
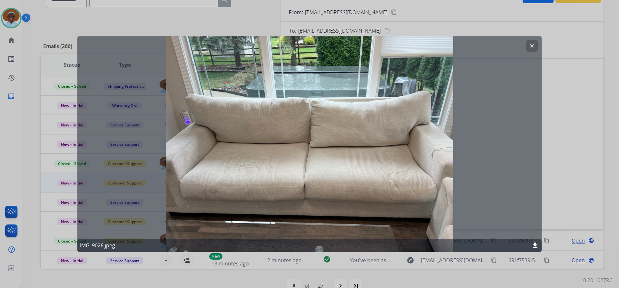
click at [530, 44] on mat-icon "clear" at bounding box center [532, 46] width 6 height 6
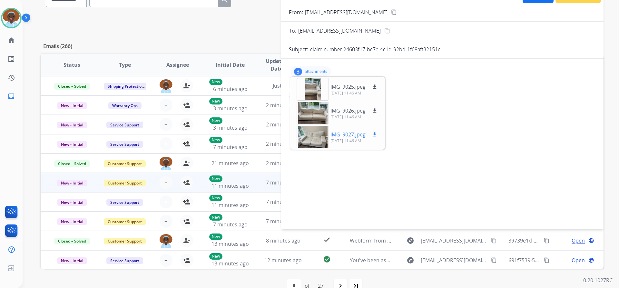
click at [318, 135] on div at bounding box center [312, 137] width 32 height 23
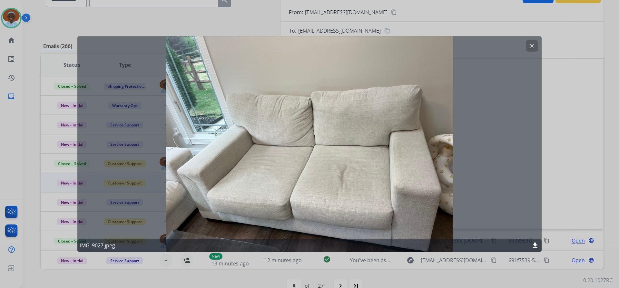
drag, startPoint x: 531, startPoint y: 45, endPoint x: 536, endPoint y: 56, distance: 11.3
click at [531, 46] on mat-icon "clear" at bounding box center [532, 46] width 6 height 6
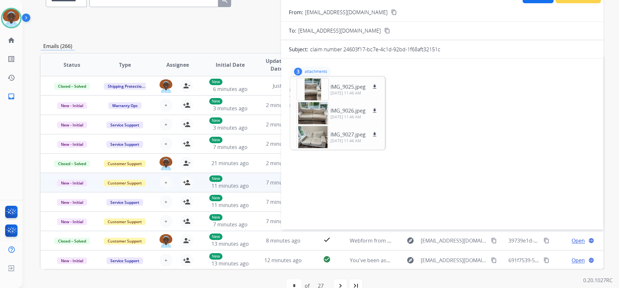
click at [304, 72] on div "3 attachments IMG_9025.jpeg download 09/24/2025, 11:46 AM IMG_9026.jpeg downloa…" at bounding box center [310, 71] width 41 height 10
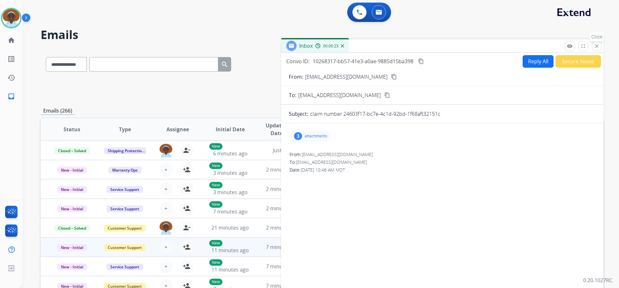
click at [596, 47] on mat-icon "close" at bounding box center [596, 46] width 6 height 6
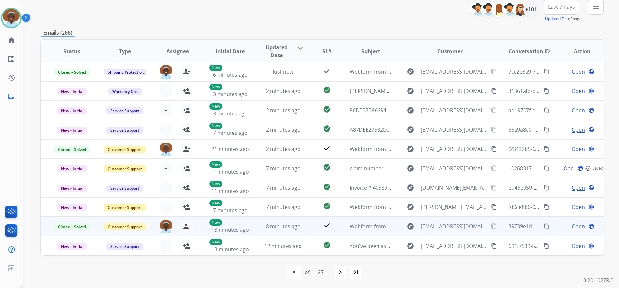
scroll to position [79, 0]
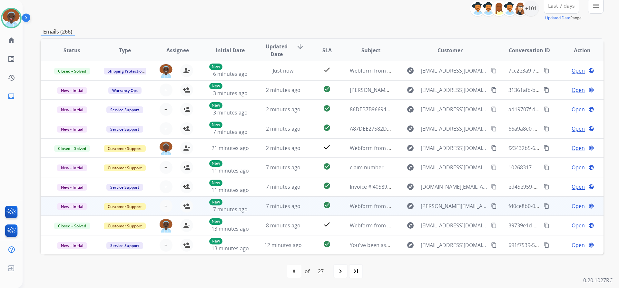
click at [571, 205] on span "Open" at bounding box center [577, 206] width 13 height 8
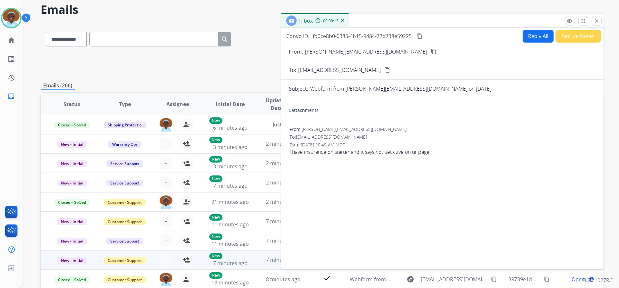
scroll to position [14, 0]
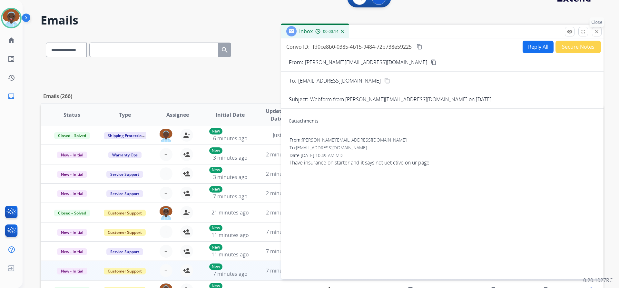
click at [595, 33] on mat-icon "close" at bounding box center [596, 32] width 6 height 6
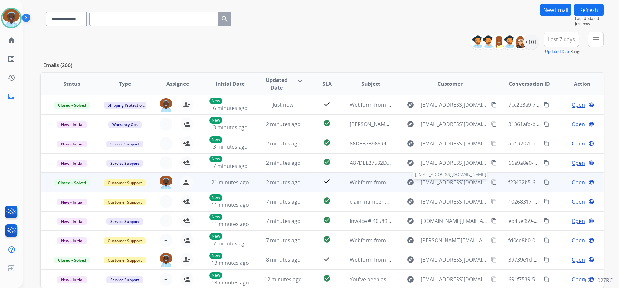
scroll to position [0, 0]
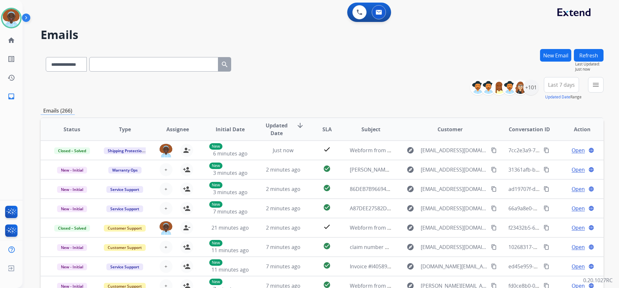
click at [593, 53] on button "Refresh" at bounding box center [588, 55] width 30 height 13
click at [17, 14] on img at bounding box center [11, 18] width 18 height 18
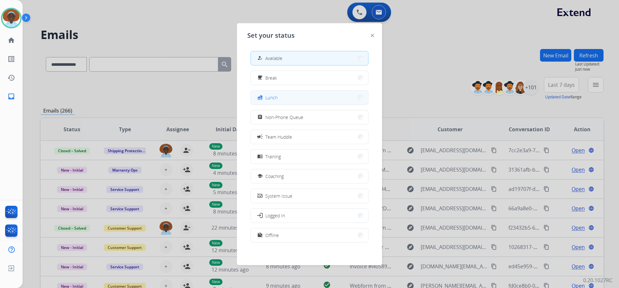
click at [285, 97] on button "fastfood Lunch" at bounding box center [309, 98] width 117 height 14
